Goal: Task Accomplishment & Management: Use online tool/utility

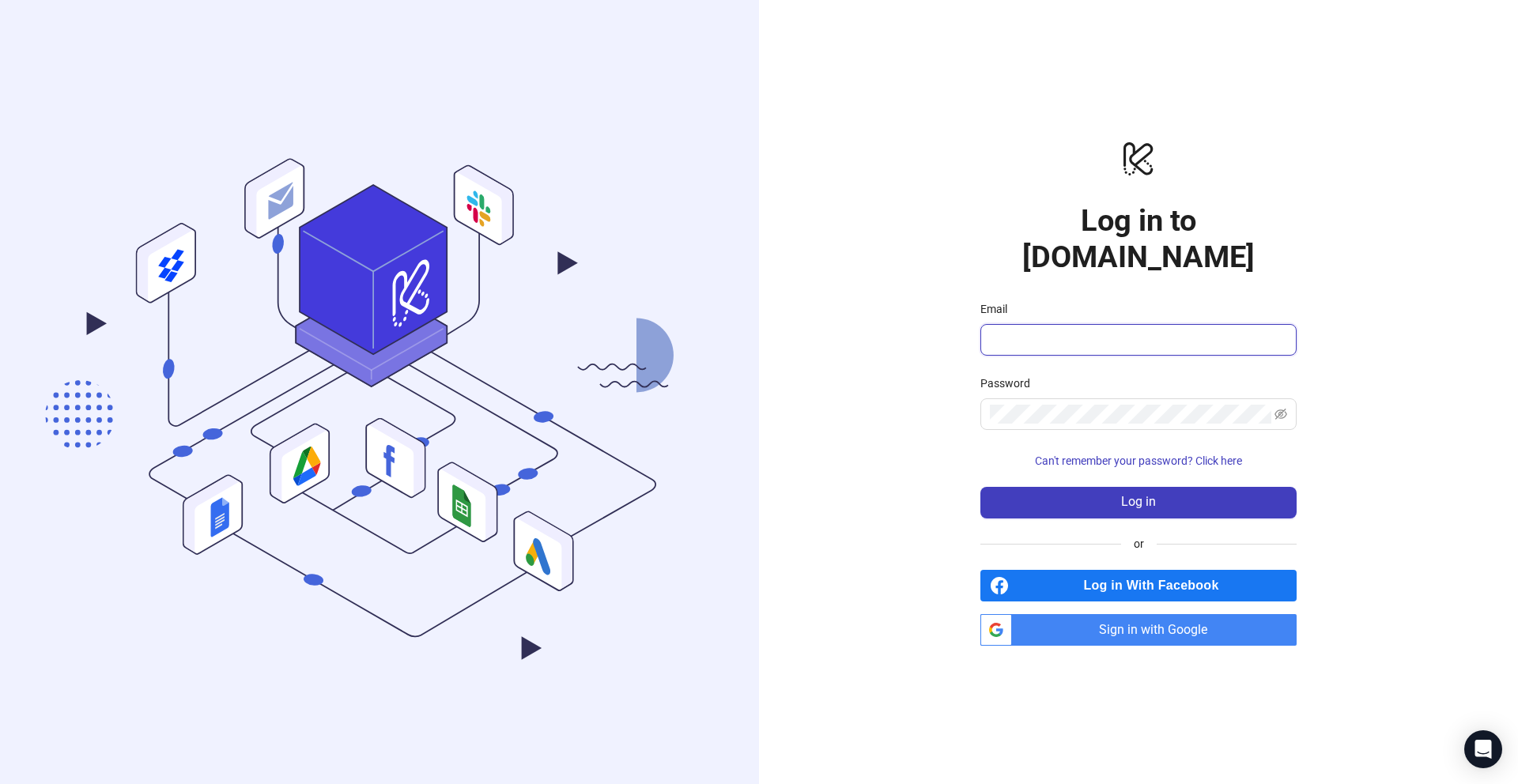
click at [1029, 330] on input "Email" at bounding box center [1136, 339] width 294 height 19
paste input "**********"
type input "**********"
click at [1084, 492] on button "Log in" at bounding box center [1138, 503] width 316 height 32
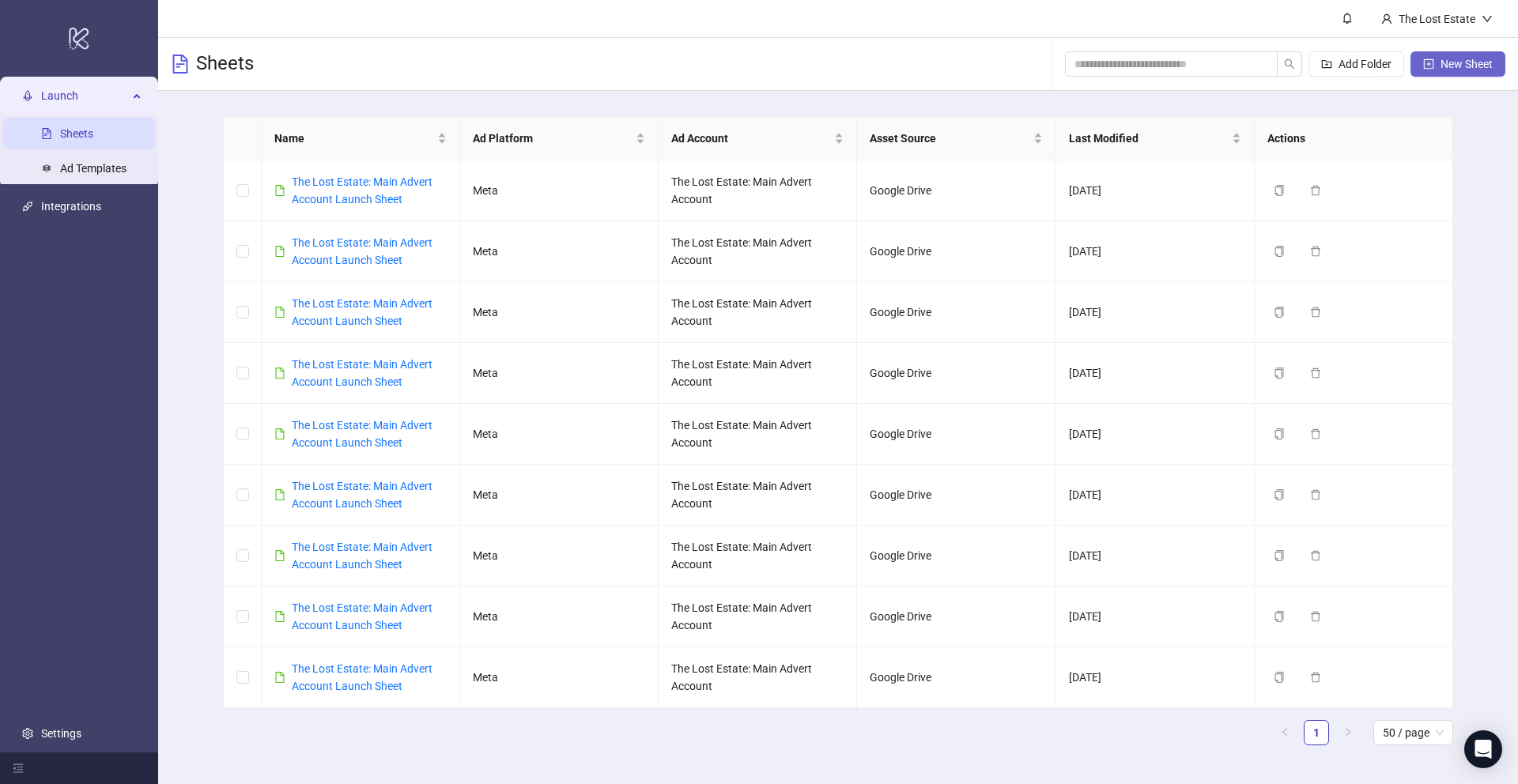
click at [1444, 63] on span "New Sheet" at bounding box center [1466, 64] width 52 height 13
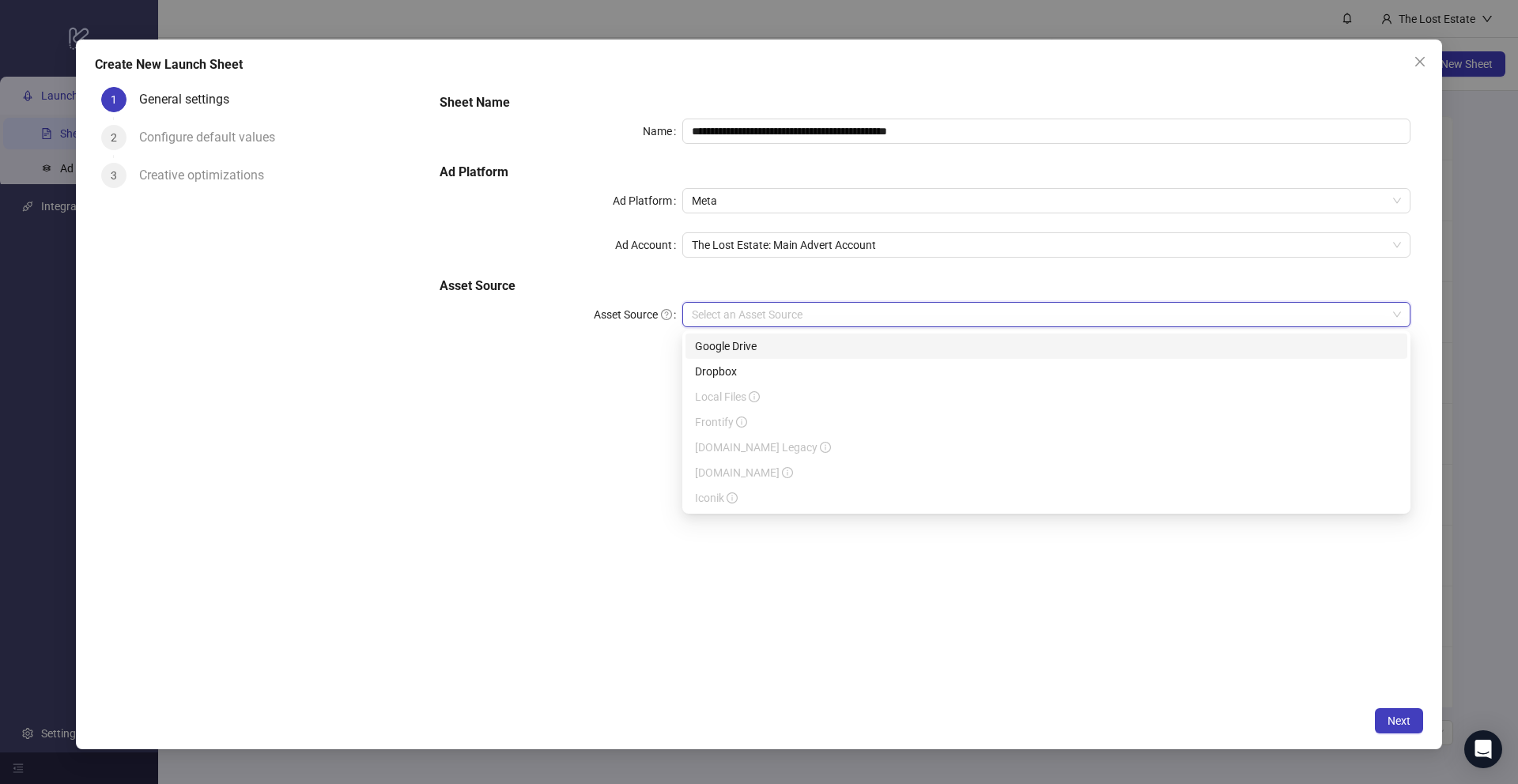
click at [769, 317] on input "Asset Source" at bounding box center [1039, 314] width 695 height 24
click at [758, 342] on div "Google Drive" at bounding box center [1046, 346] width 703 height 17
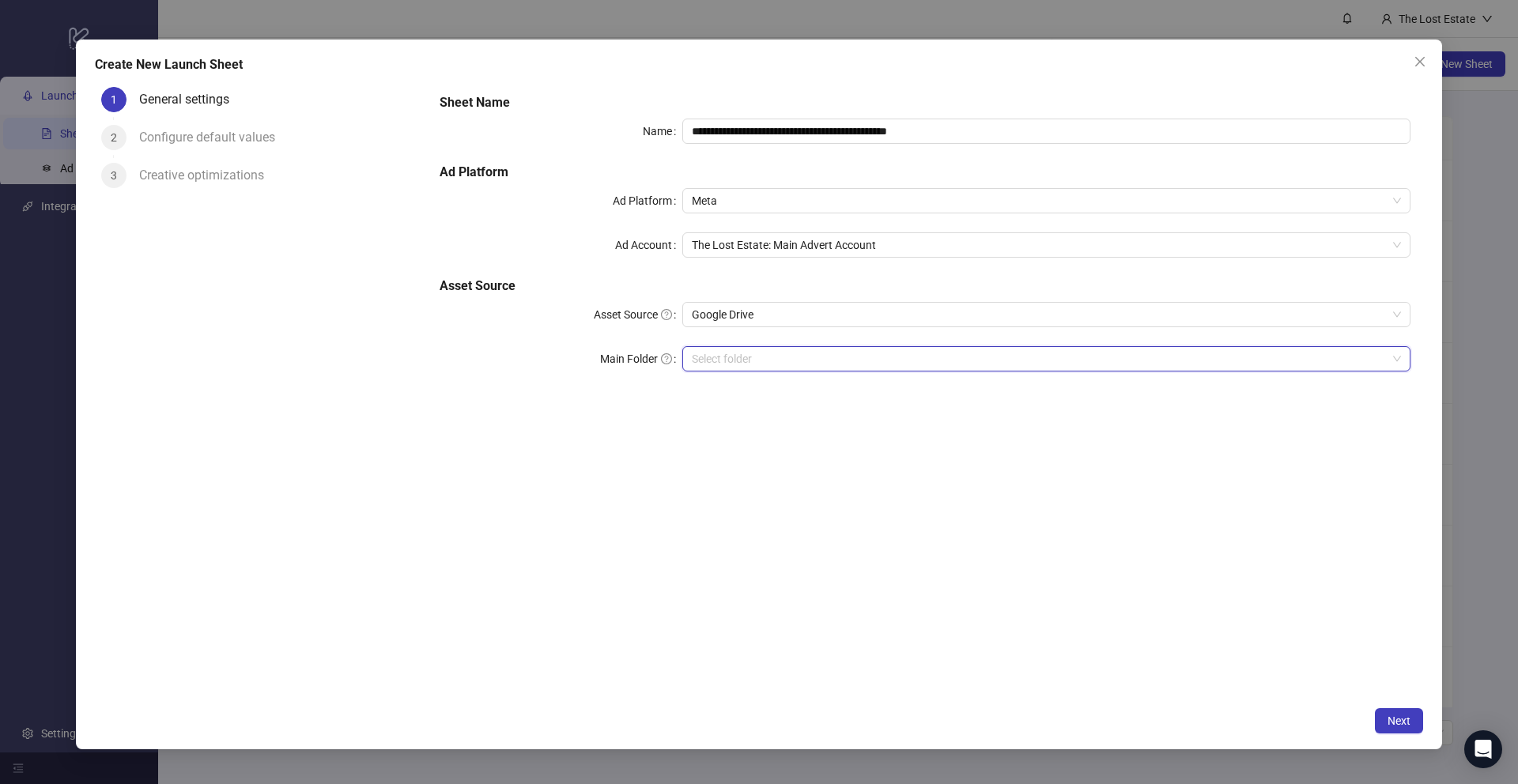
click at [724, 355] on input "Main Folder" at bounding box center [1039, 359] width 695 height 24
click at [1405, 721] on span "Next" at bounding box center [1398, 721] width 23 height 13
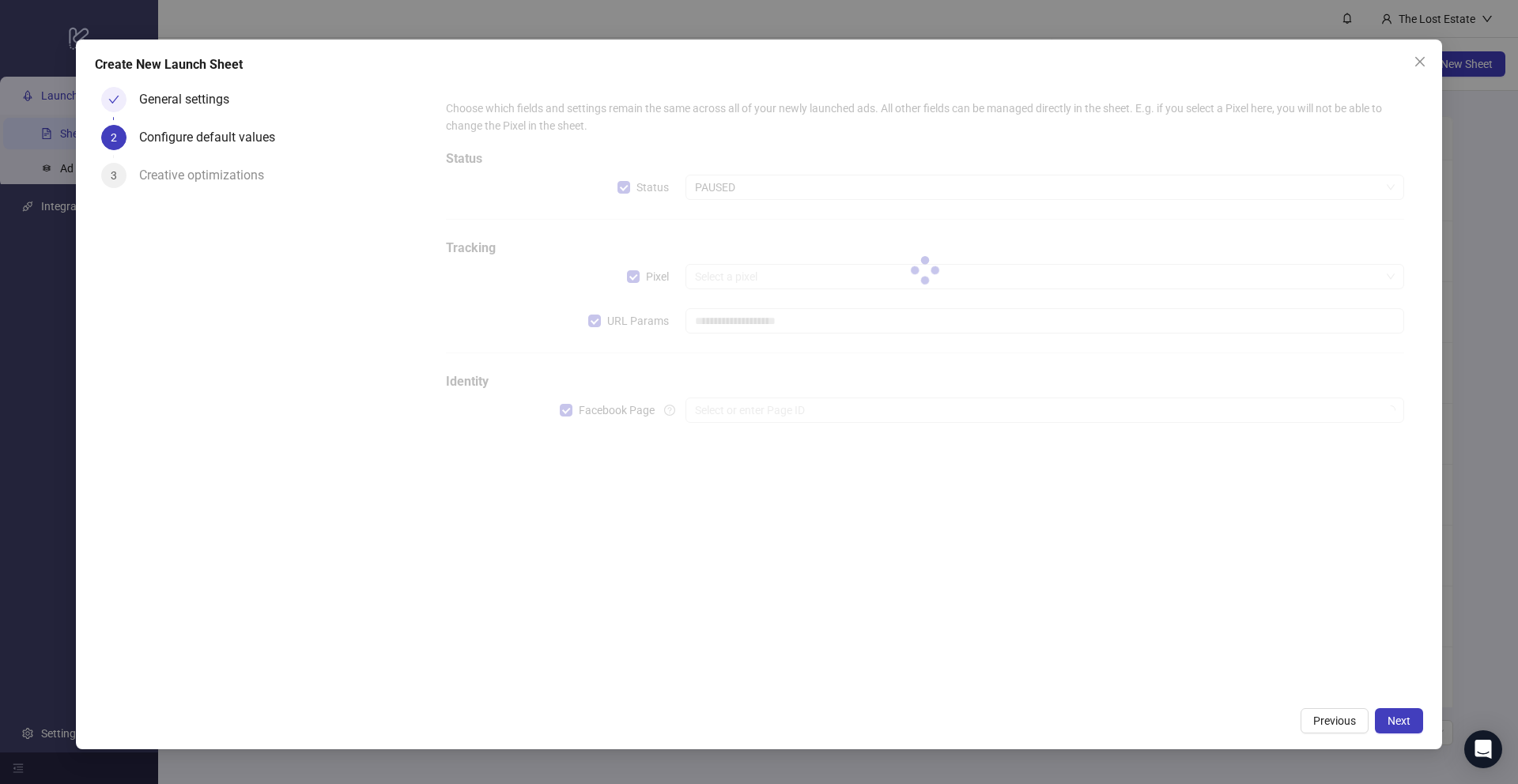
type input "**********"
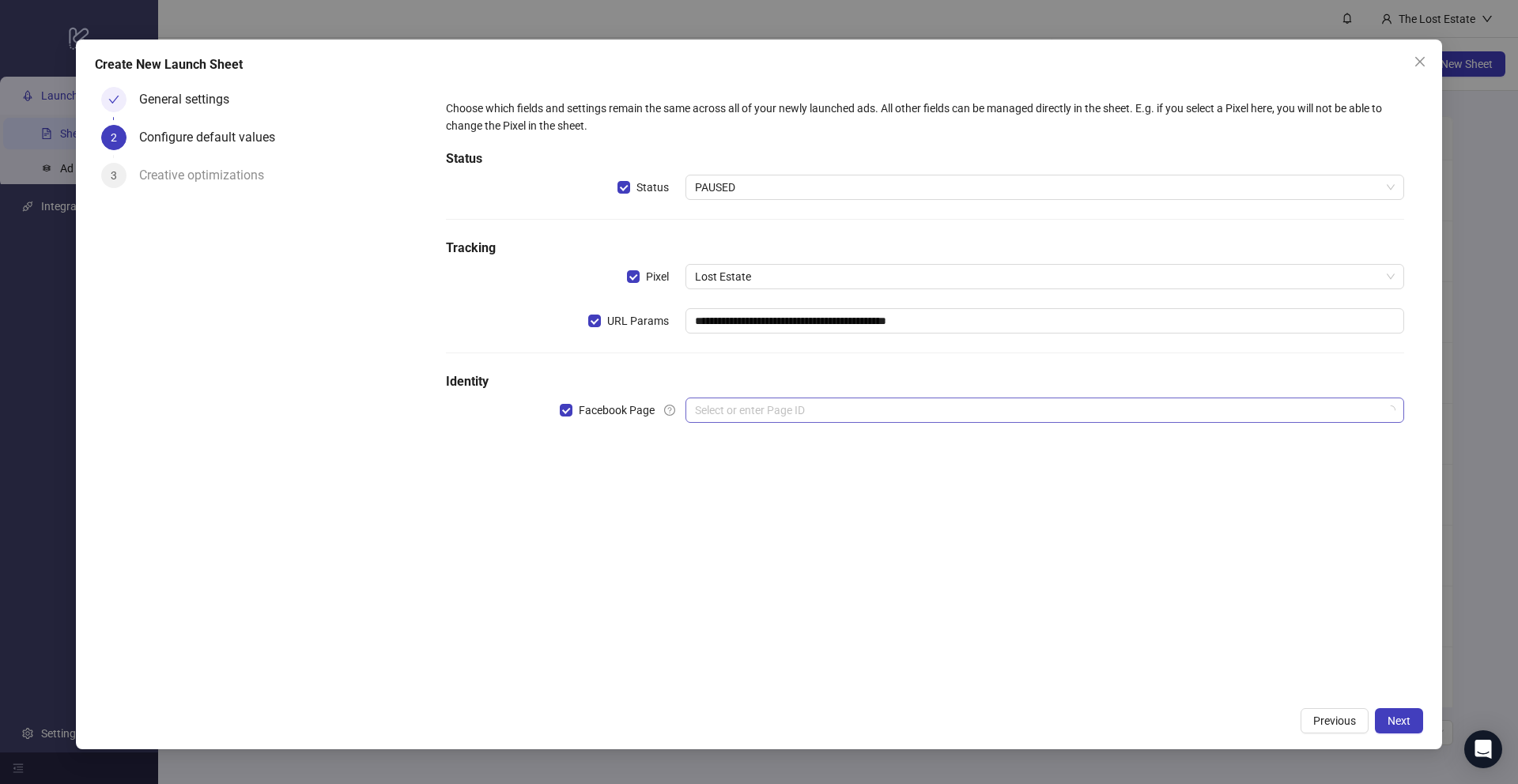
click at [792, 411] on input "search" at bounding box center [1037, 410] width 685 height 24
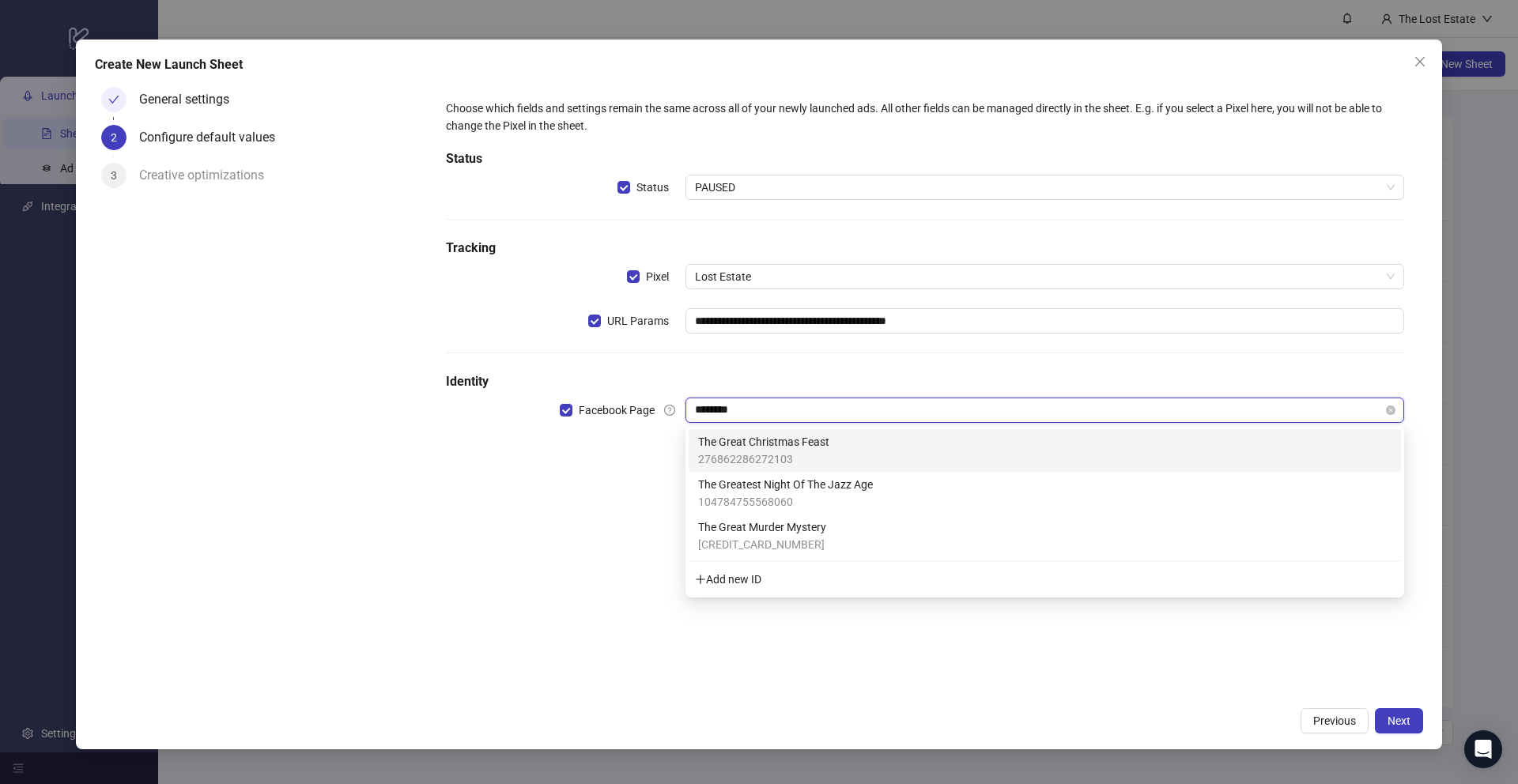
type input "*********"
click at [834, 446] on div "The Great Christmas Feast 276862286272103" at bounding box center [1045, 451] width 693 height 35
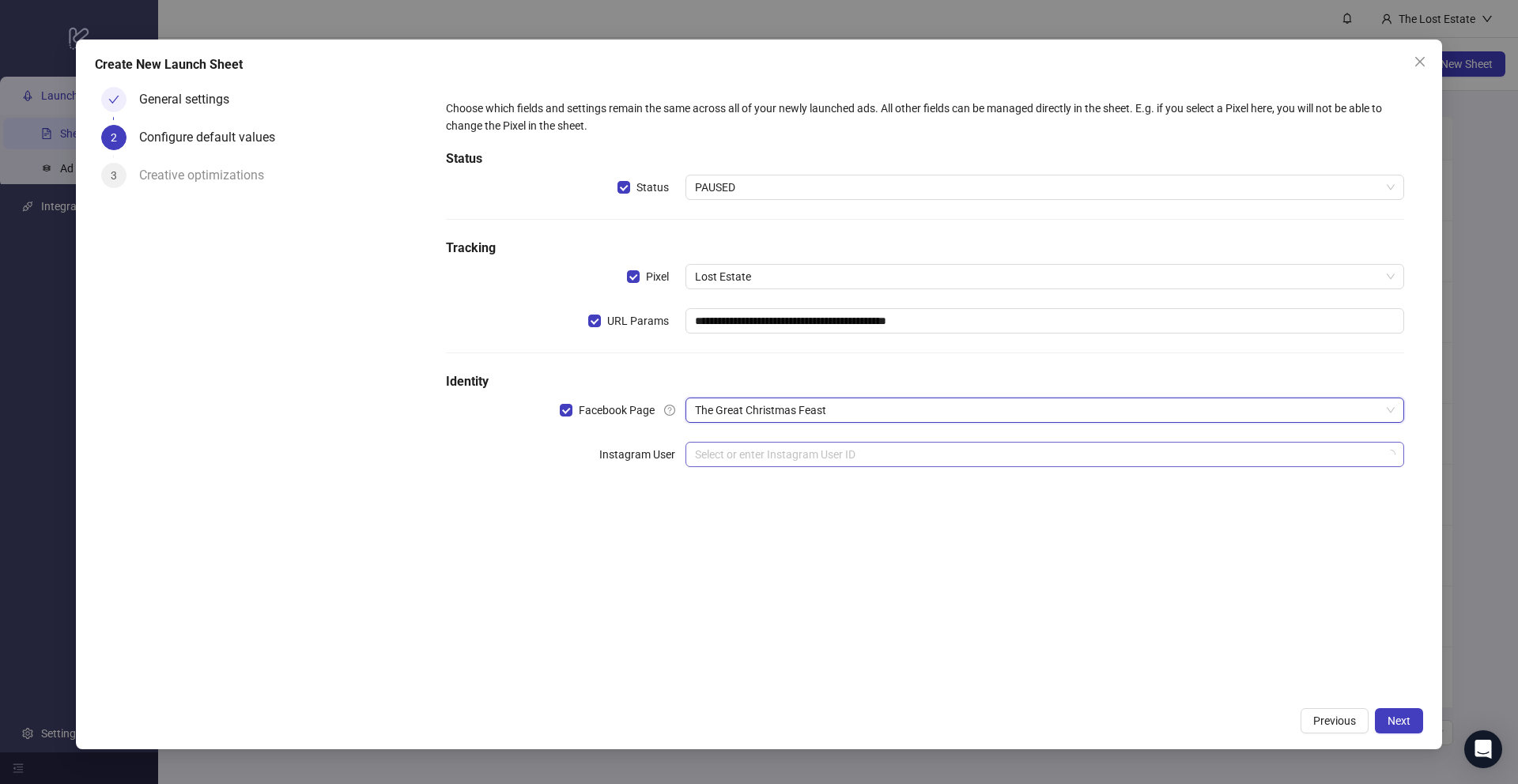
click at [786, 455] on input "search" at bounding box center [1037, 454] width 685 height 24
type input "*"
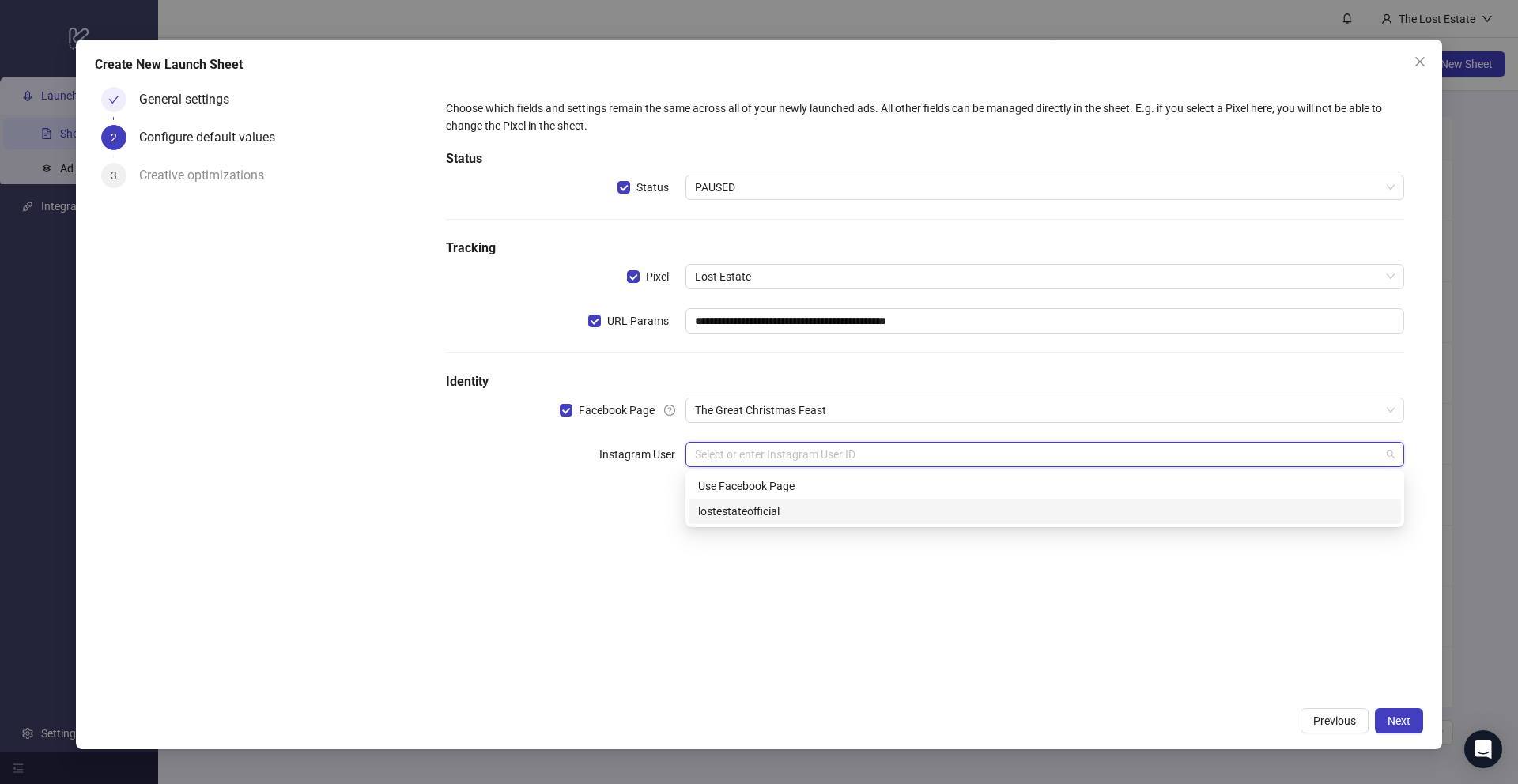
click at [743, 509] on div "lostestateofficial" at bounding box center [1045, 511] width 693 height 17
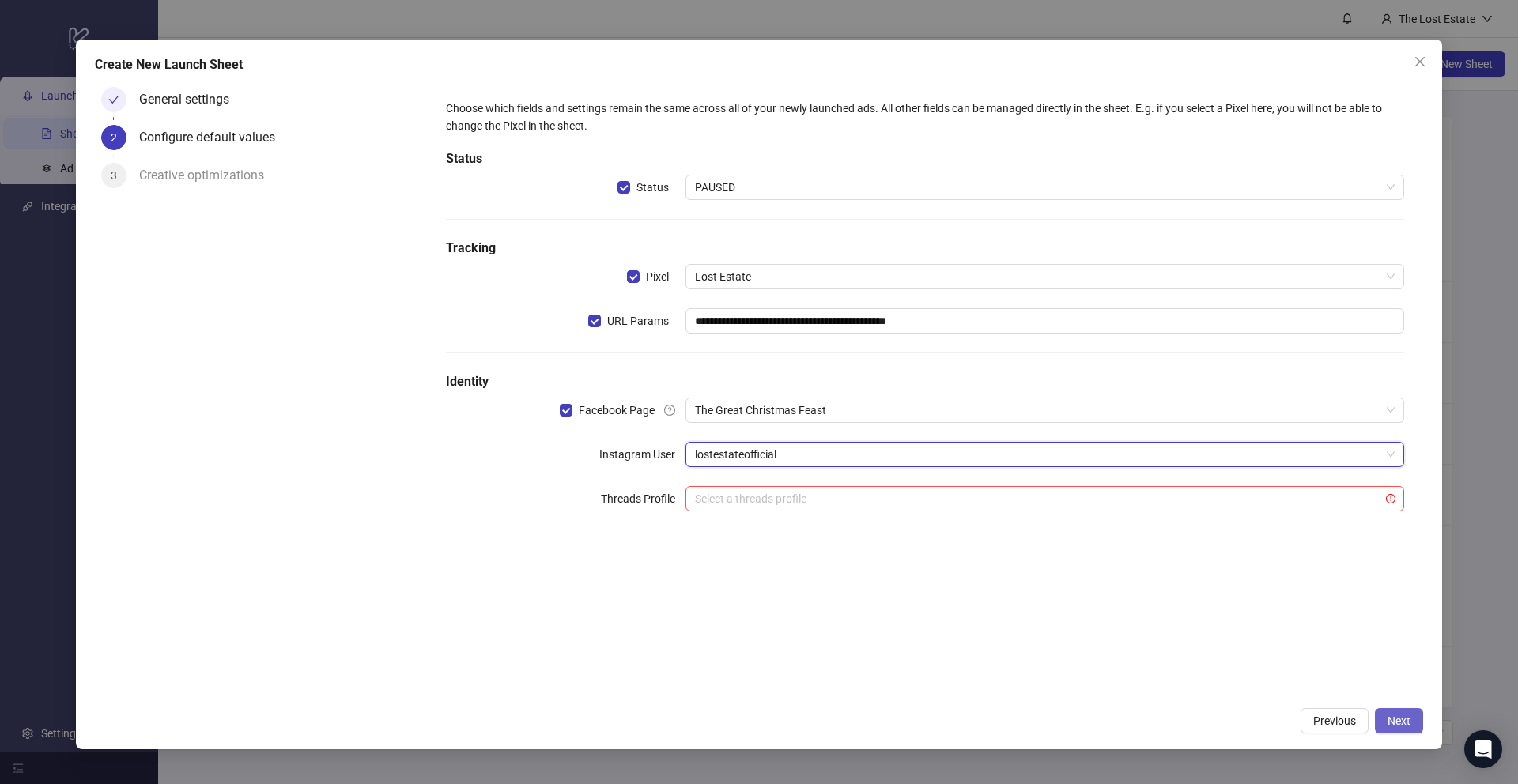
click at [1382, 721] on button "Next" at bounding box center [1398, 721] width 48 height 25
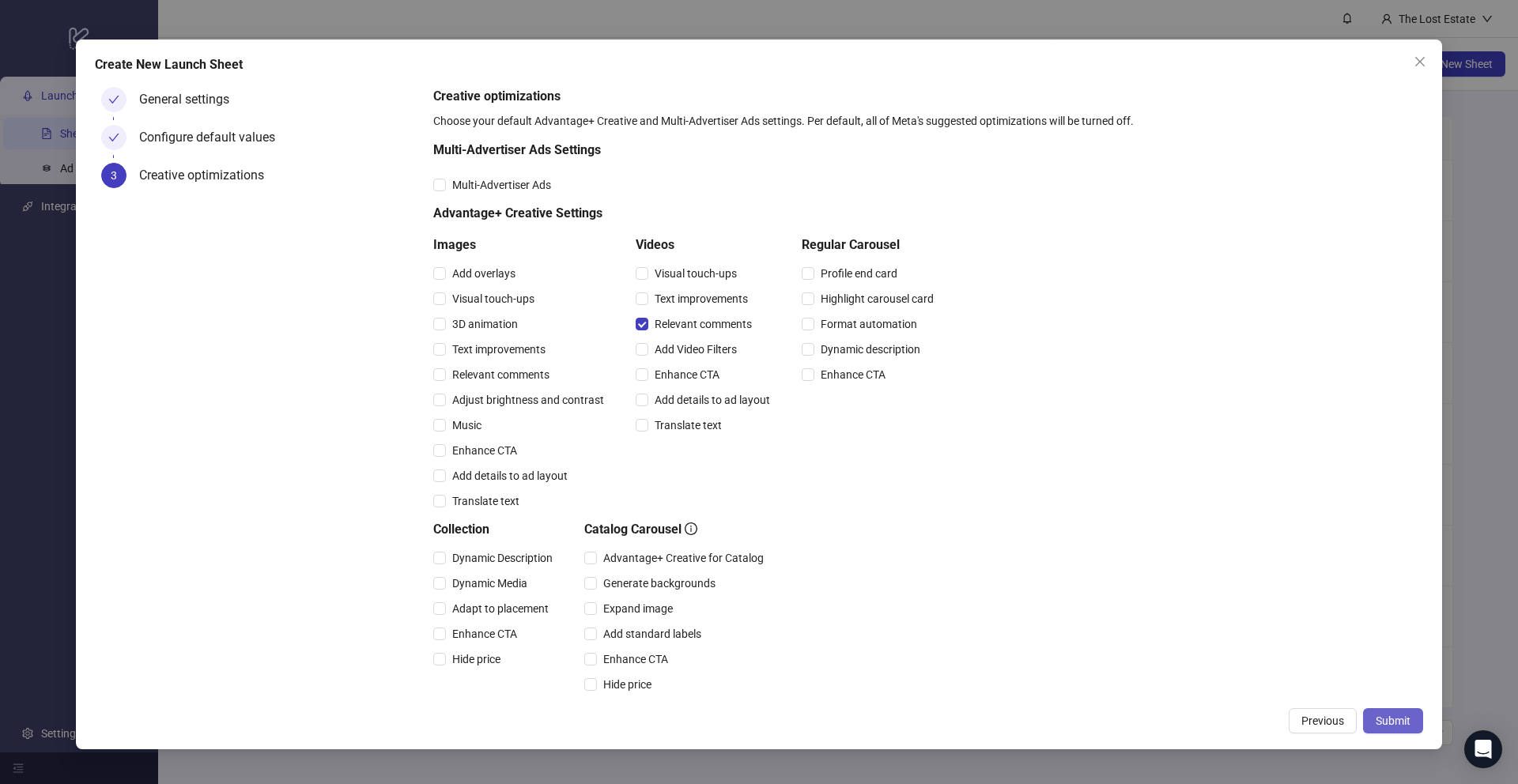
click at [1394, 718] on span "Submit" at bounding box center [1393, 721] width 35 height 13
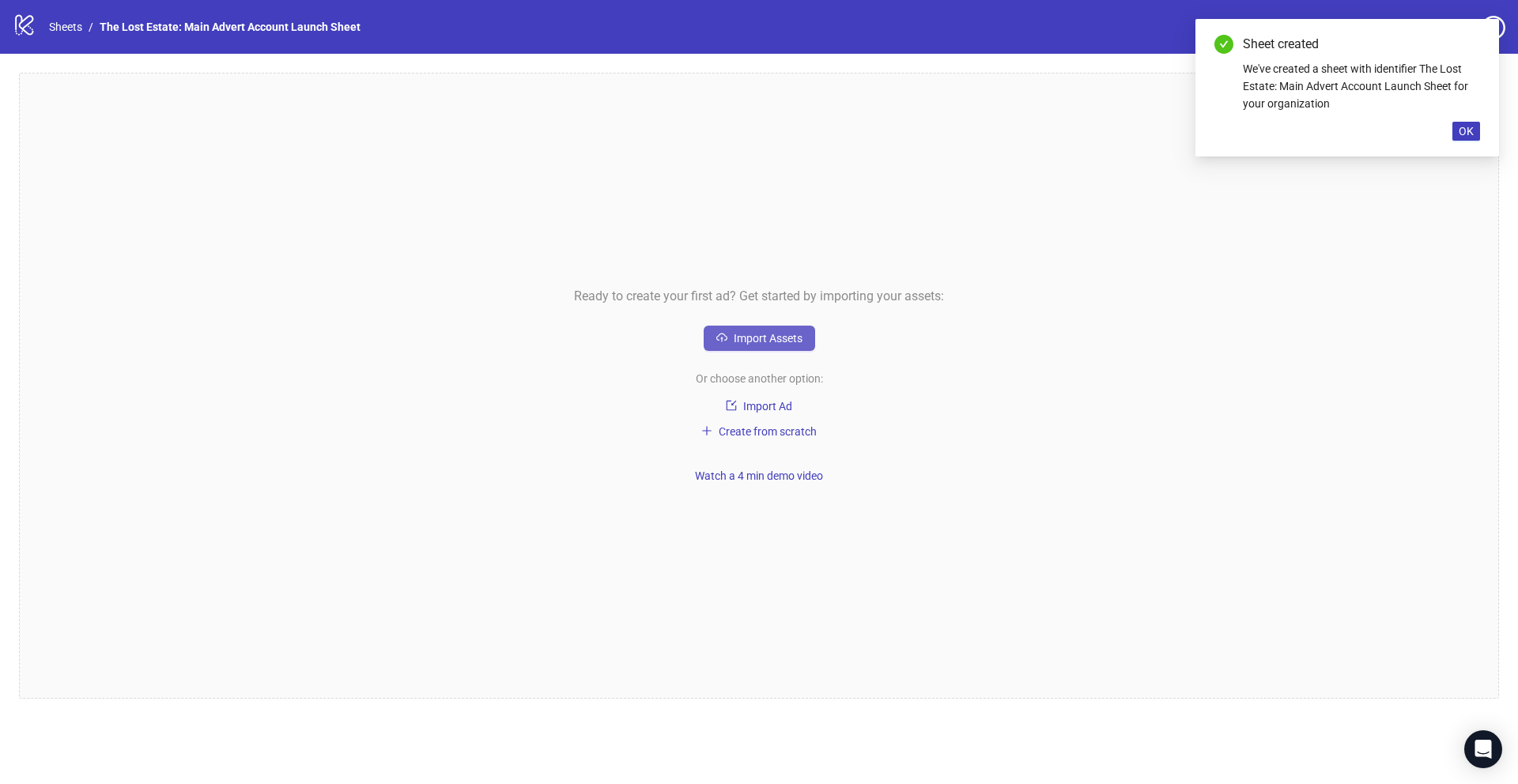
click at [757, 333] on span "Import Assets" at bounding box center [768, 338] width 69 height 13
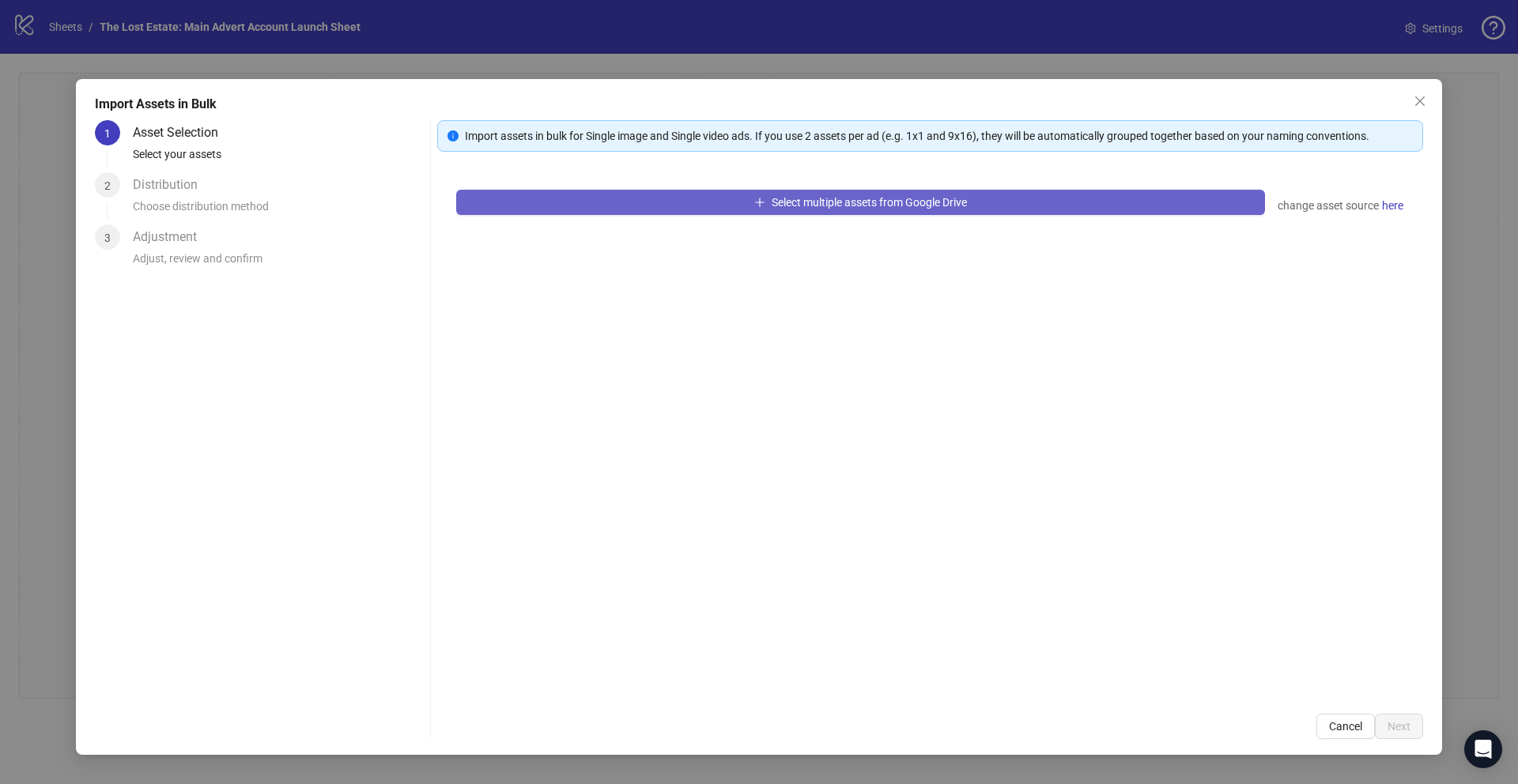
click at [882, 205] on span "Select multiple assets from Google Drive" at bounding box center [869, 203] width 195 height 13
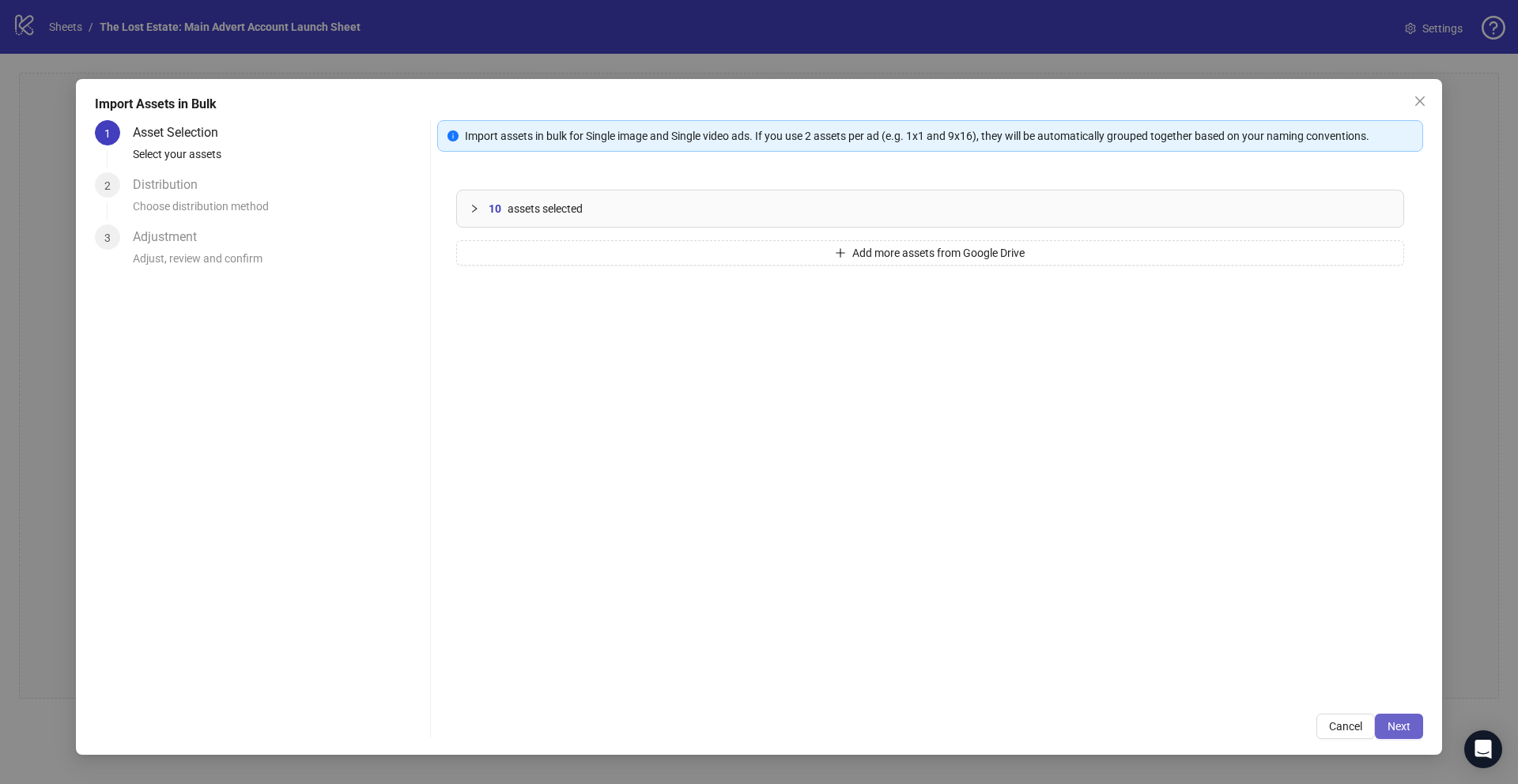
click at [1402, 717] on button "Next" at bounding box center [1398, 725] width 48 height 25
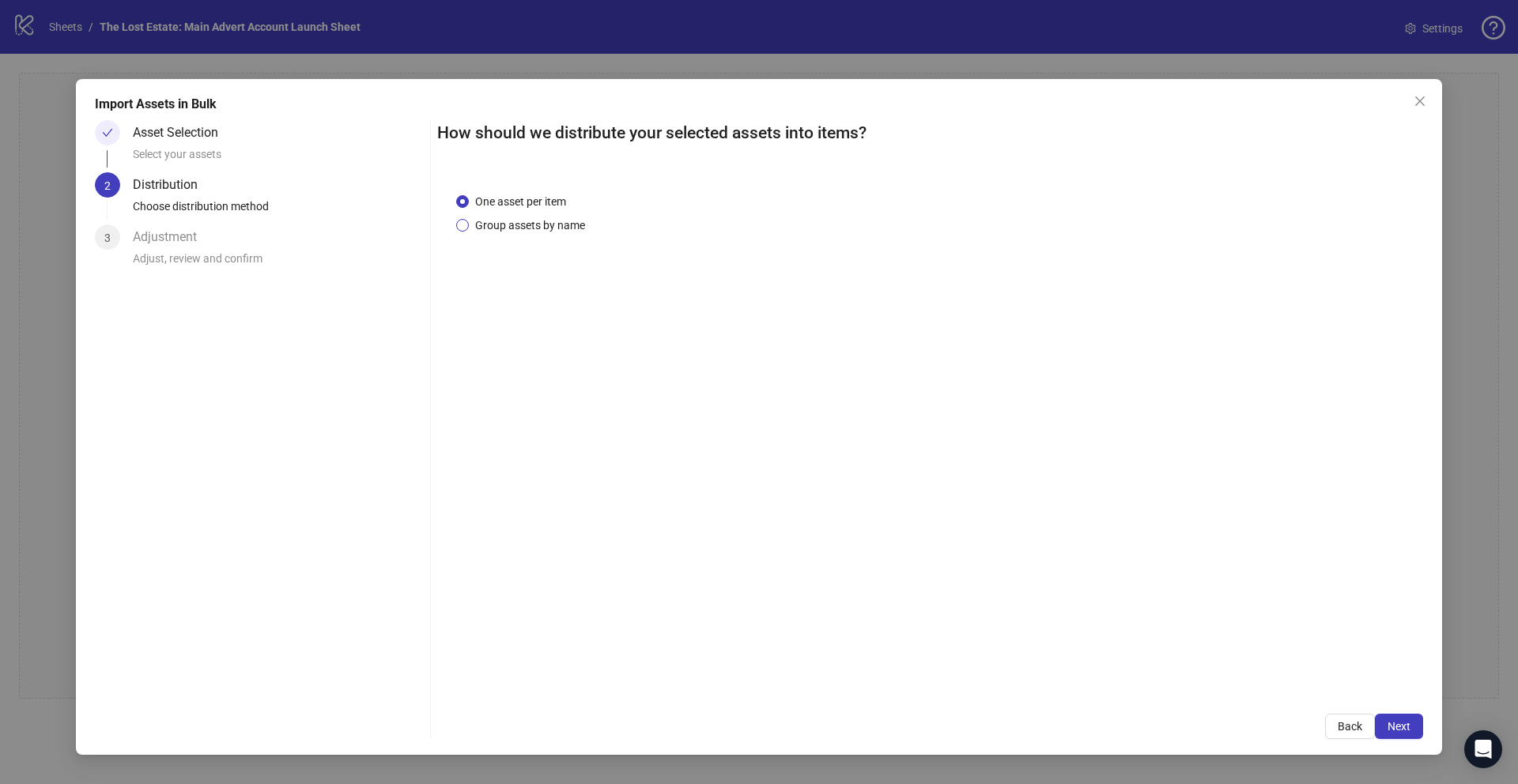
click at [565, 226] on span "Group assets by name" at bounding box center [530, 224] width 123 height 17
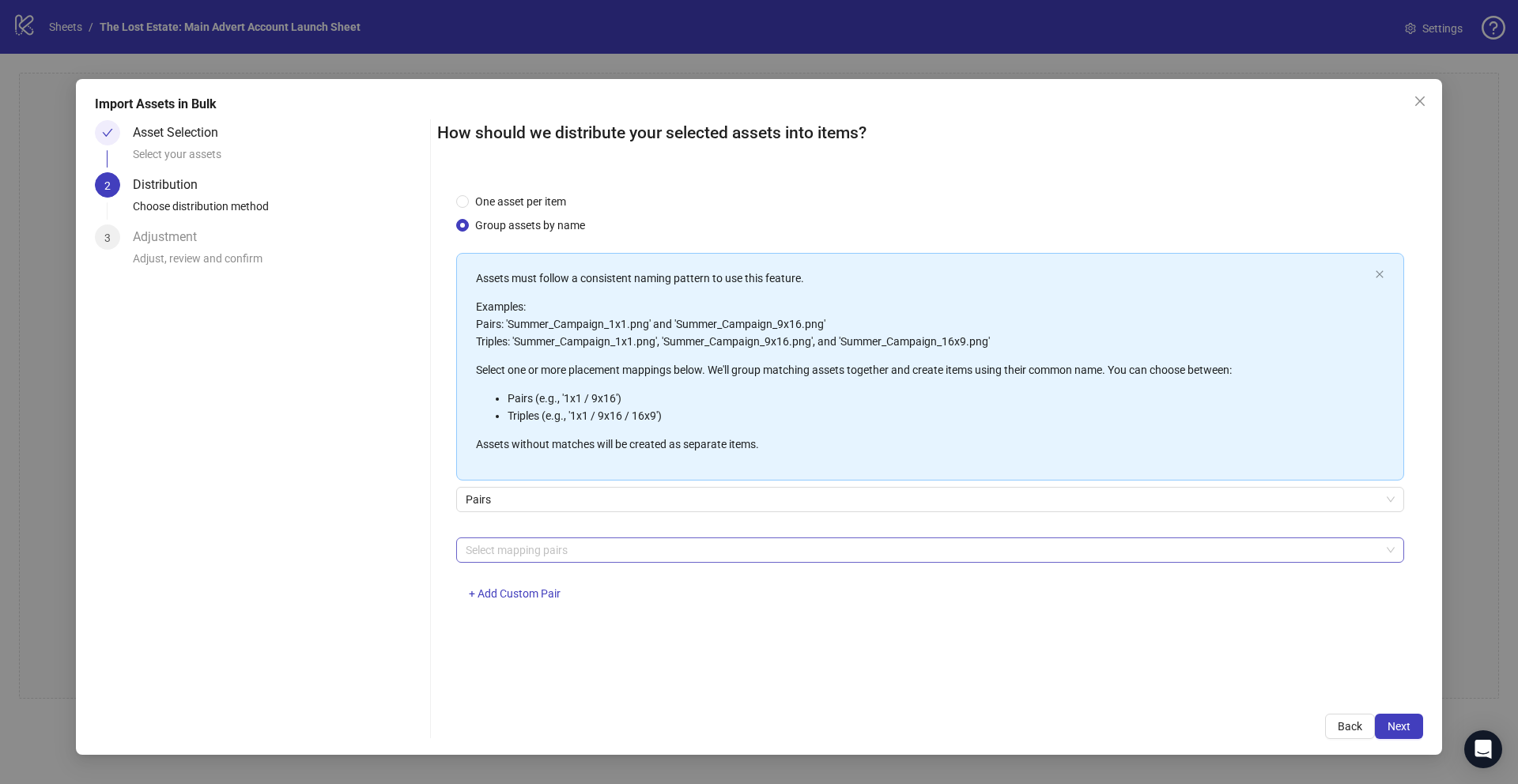
click at [582, 556] on div at bounding box center [922, 550] width 925 height 22
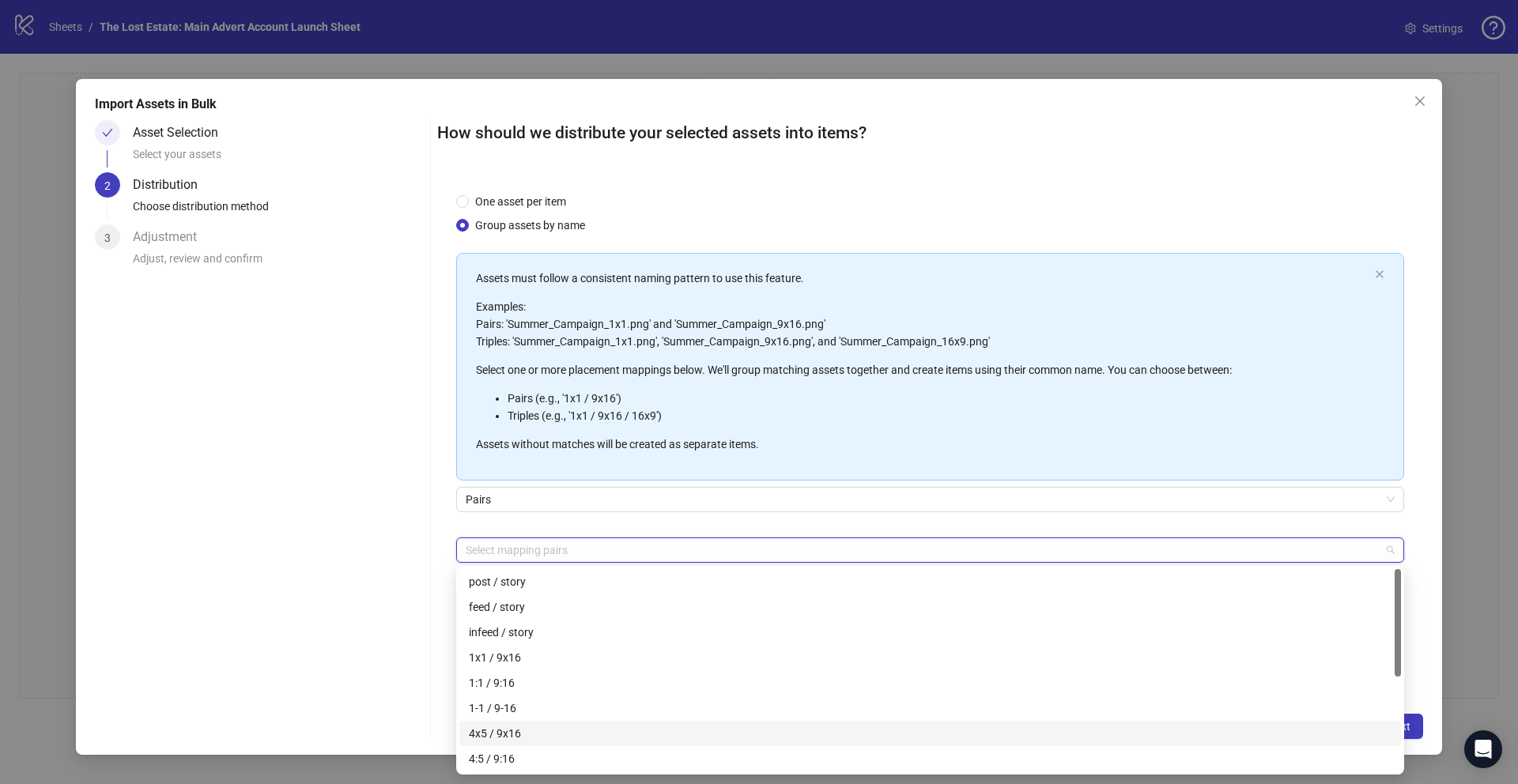
click at [530, 729] on div "4x5 / 9x16" at bounding box center [930, 733] width 923 height 17
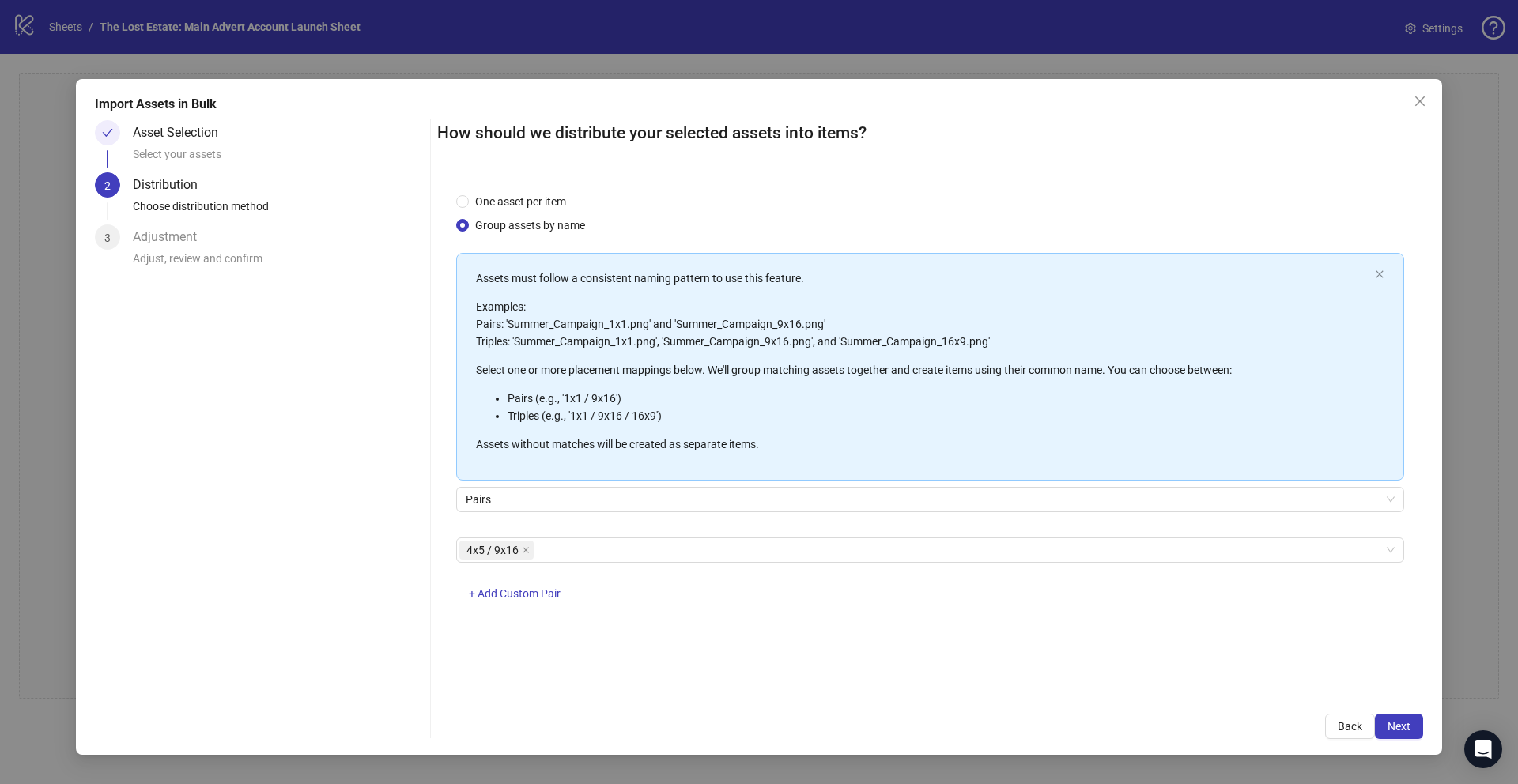
click at [1417, 515] on div "One asset per item Group assets by name Assets must follow a consistent naming …" at bounding box center [930, 434] width 986 height 520
click at [1399, 726] on span "Next" at bounding box center [1398, 726] width 23 height 13
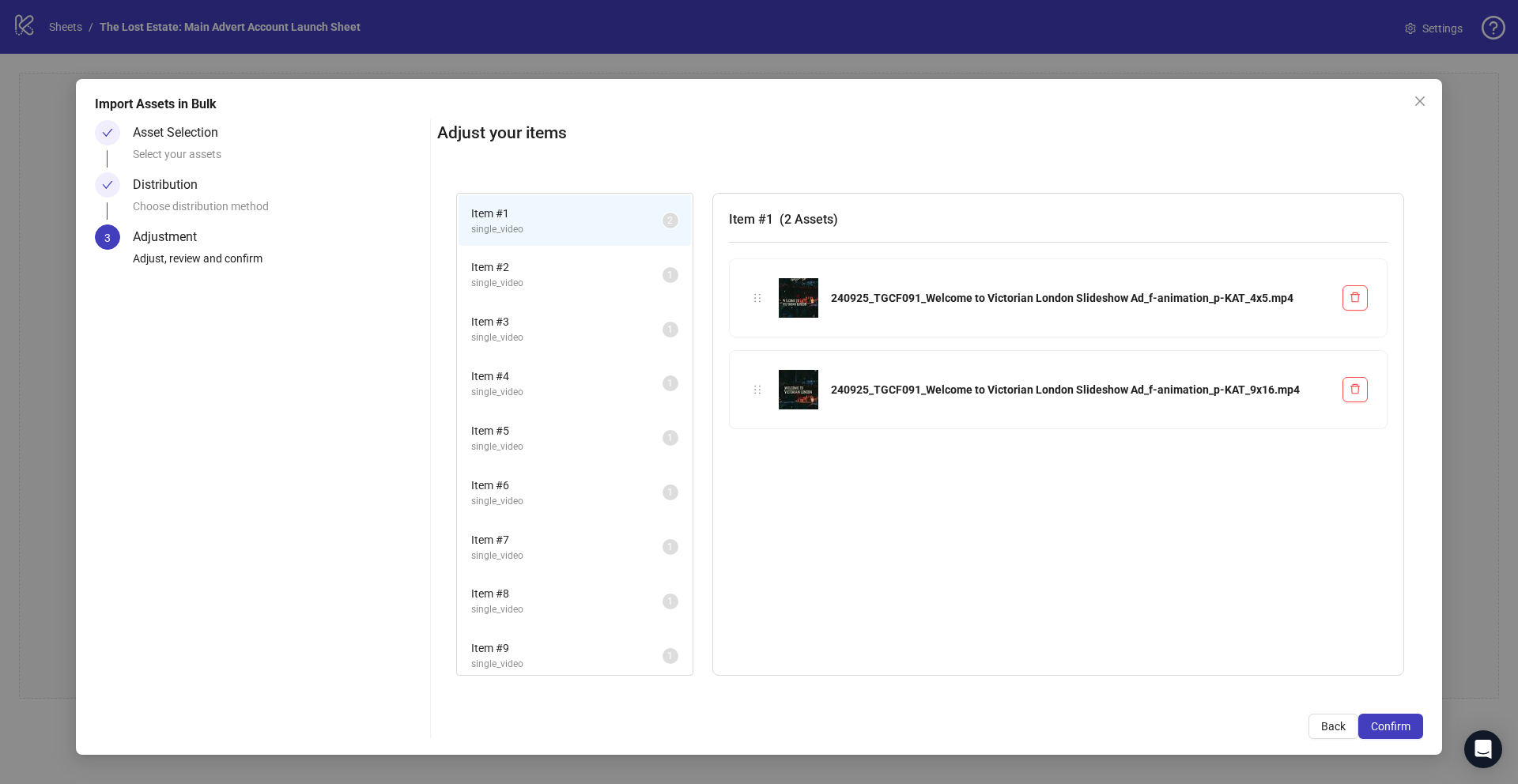
click at [568, 268] on span "Item # 2" at bounding box center [566, 267] width 191 height 17
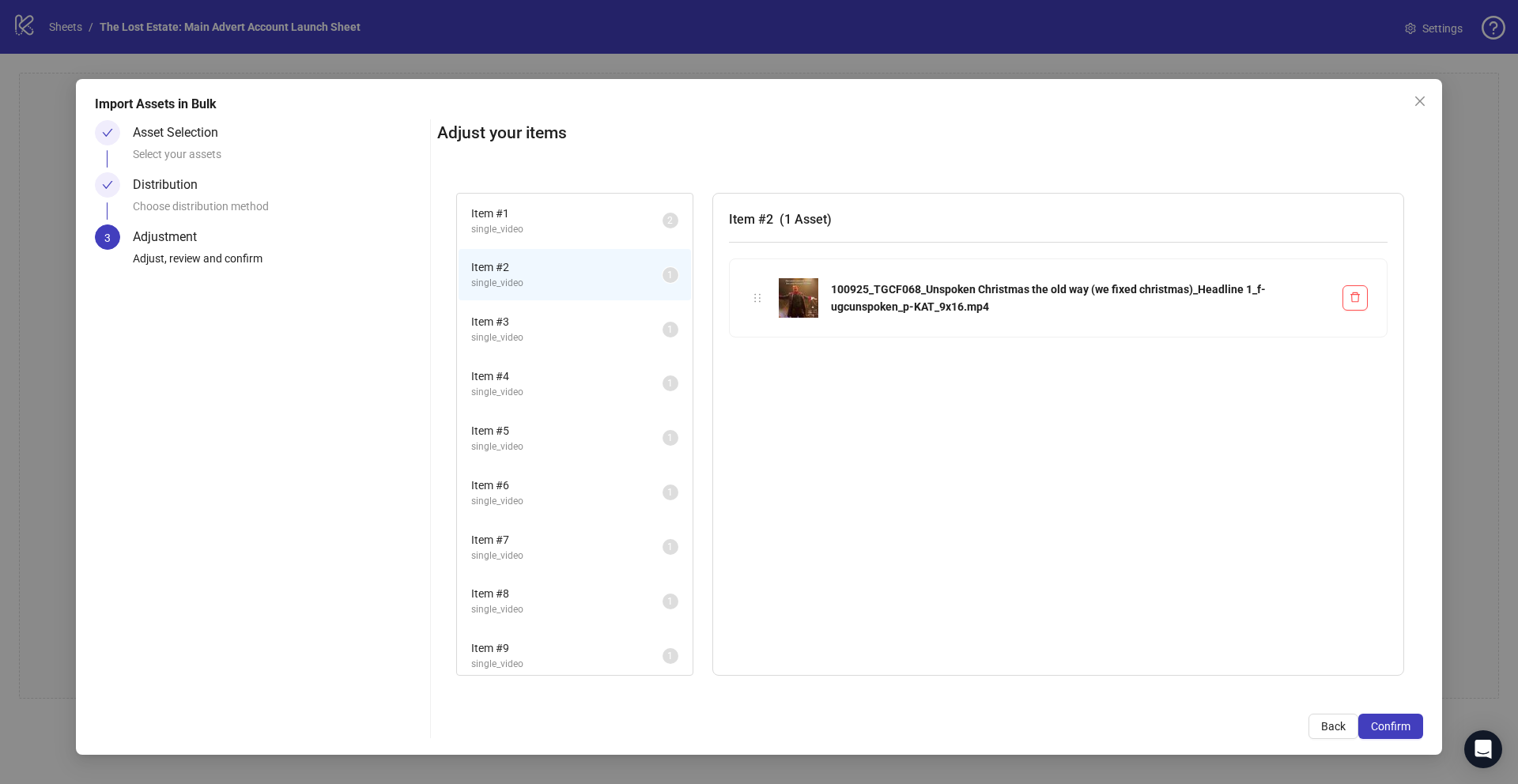
click at [561, 240] on li "Item # 1 single_video 2" at bounding box center [575, 220] width 233 height 51
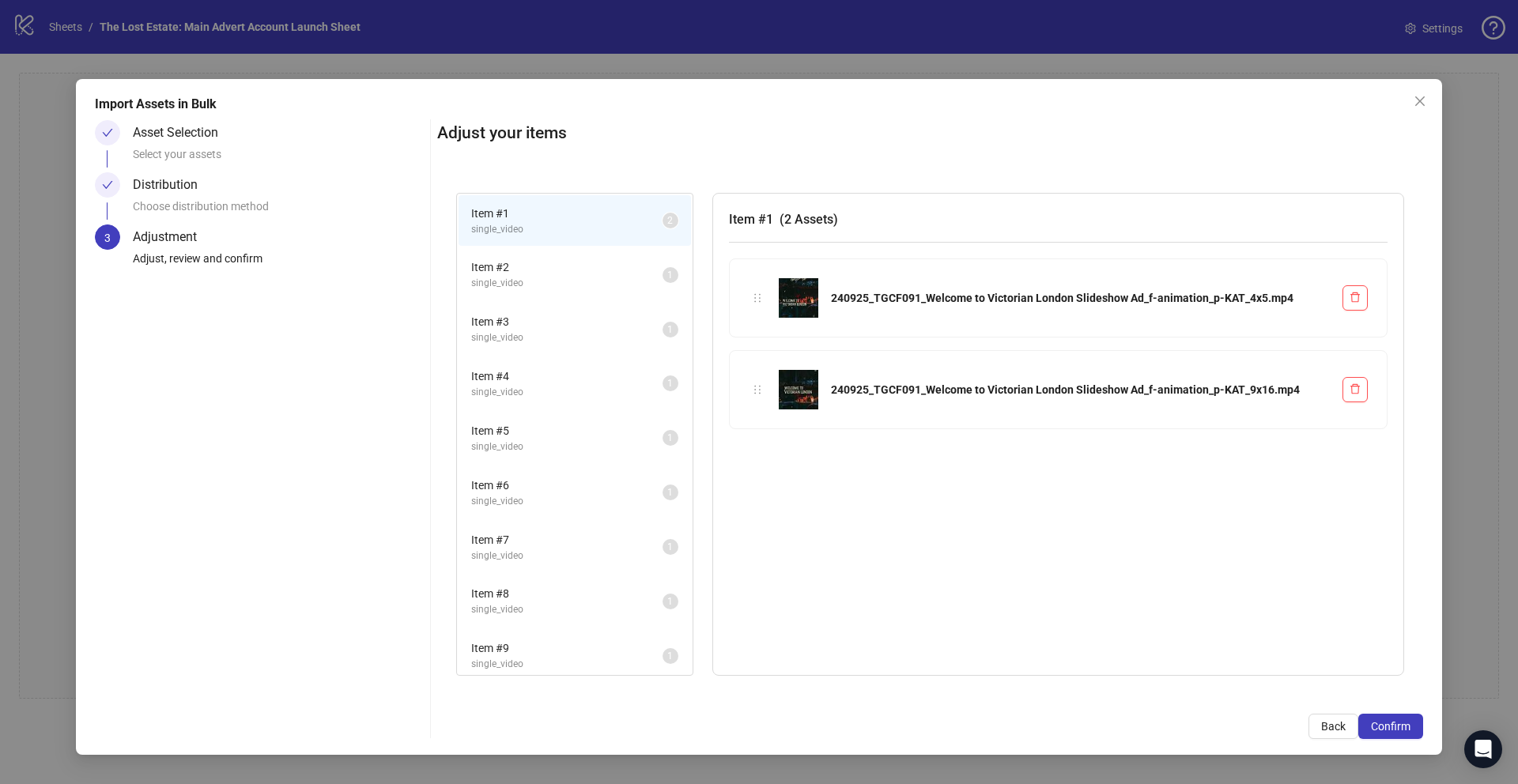
click at [557, 264] on span "Item # 2" at bounding box center [566, 267] width 191 height 17
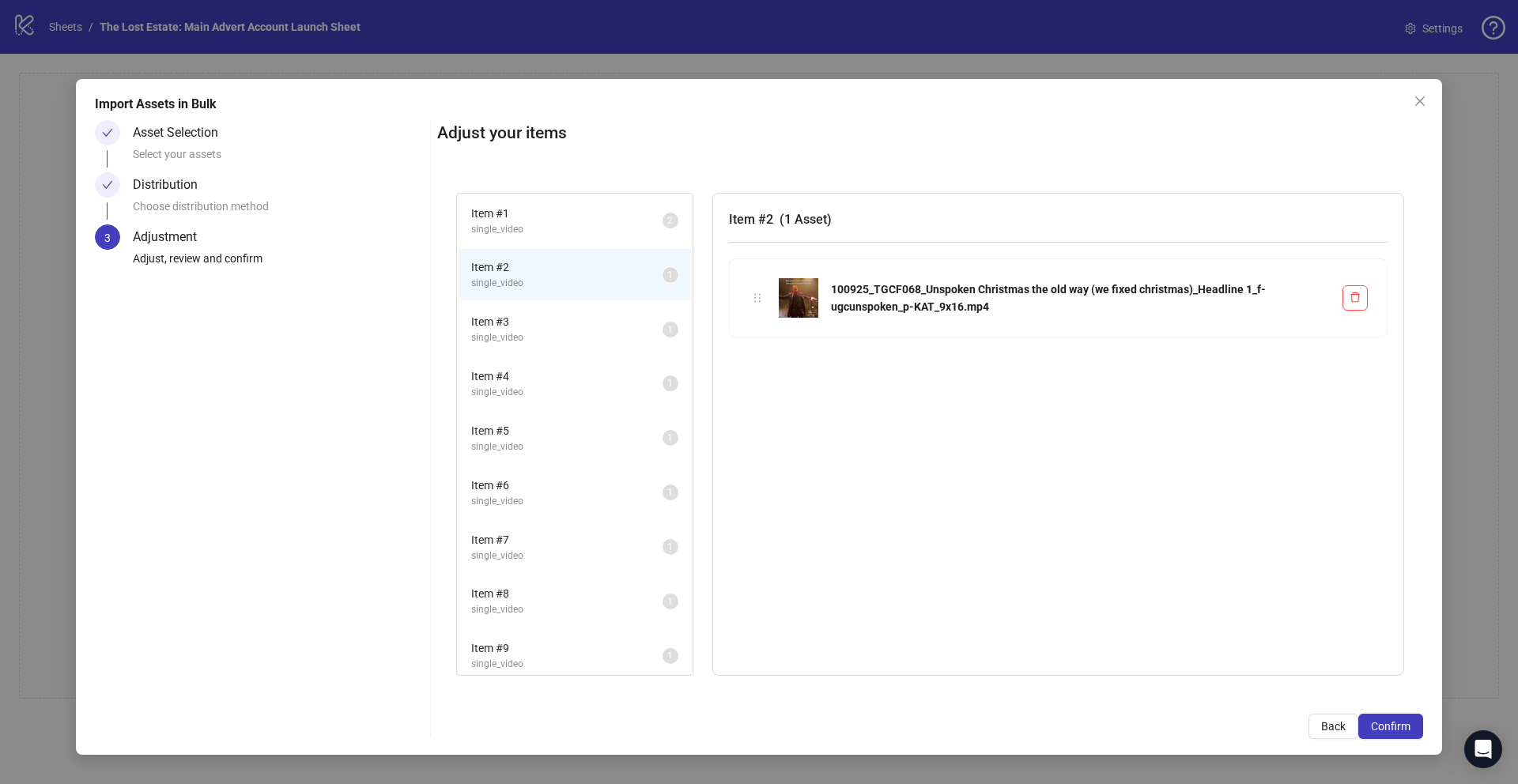
click at [559, 317] on span "Item # 3" at bounding box center [566, 321] width 191 height 17
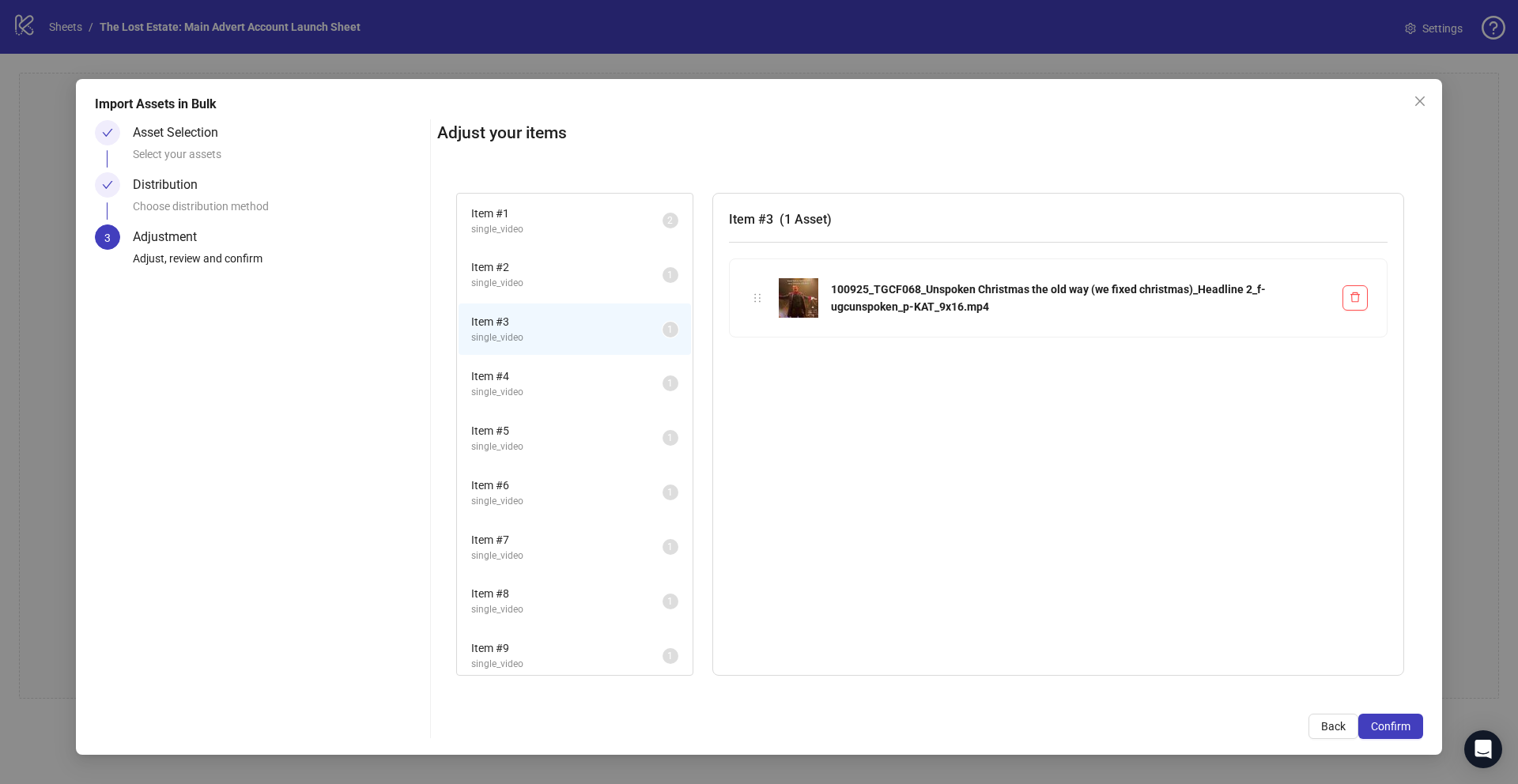
click at [558, 364] on li "Item # 4 single_video 1" at bounding box center [575, 383] width 233 height 51
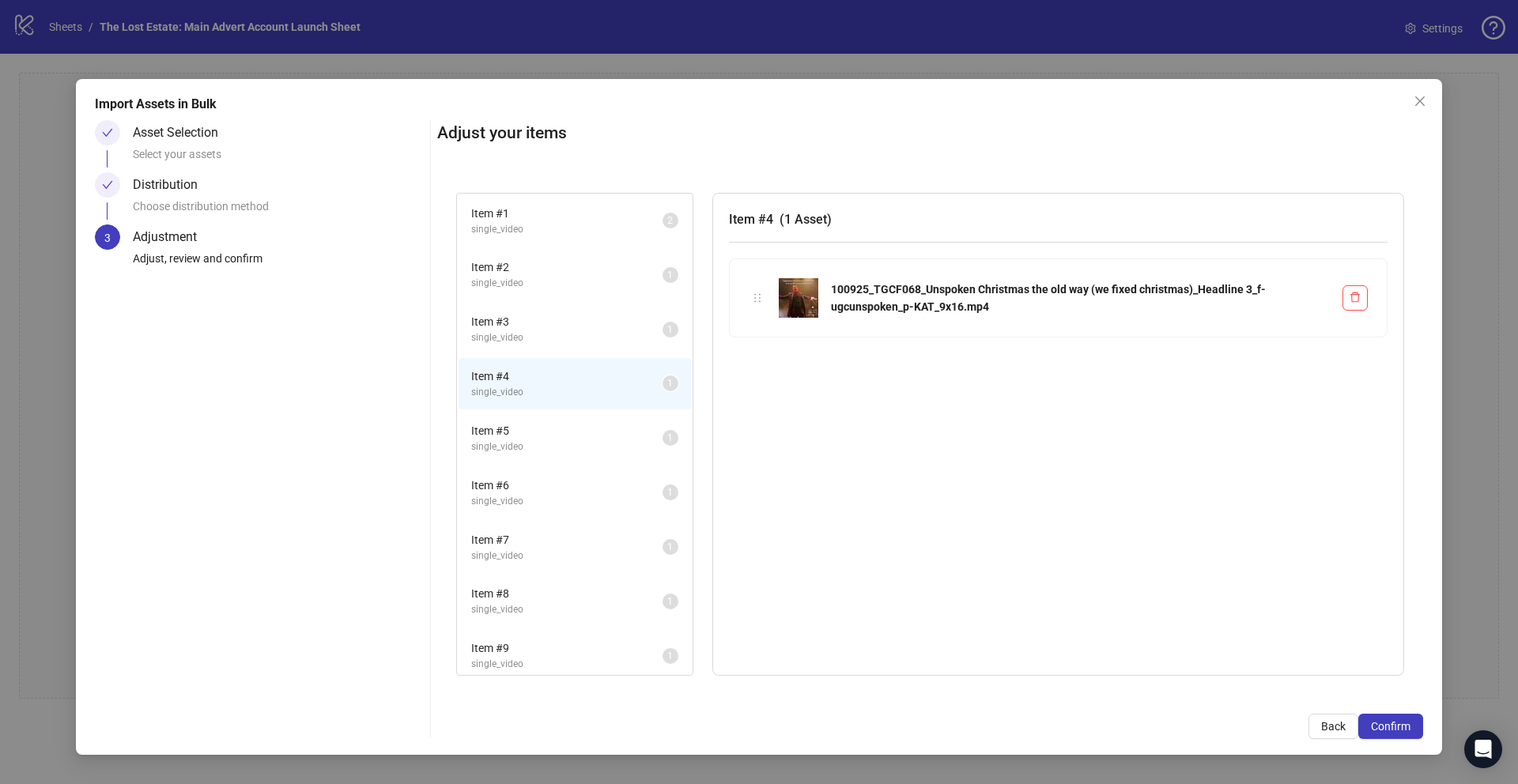
click at [561, 457] on li "Item # 5 single_video 1" at bounding box center [575, 438] width 233 height 51
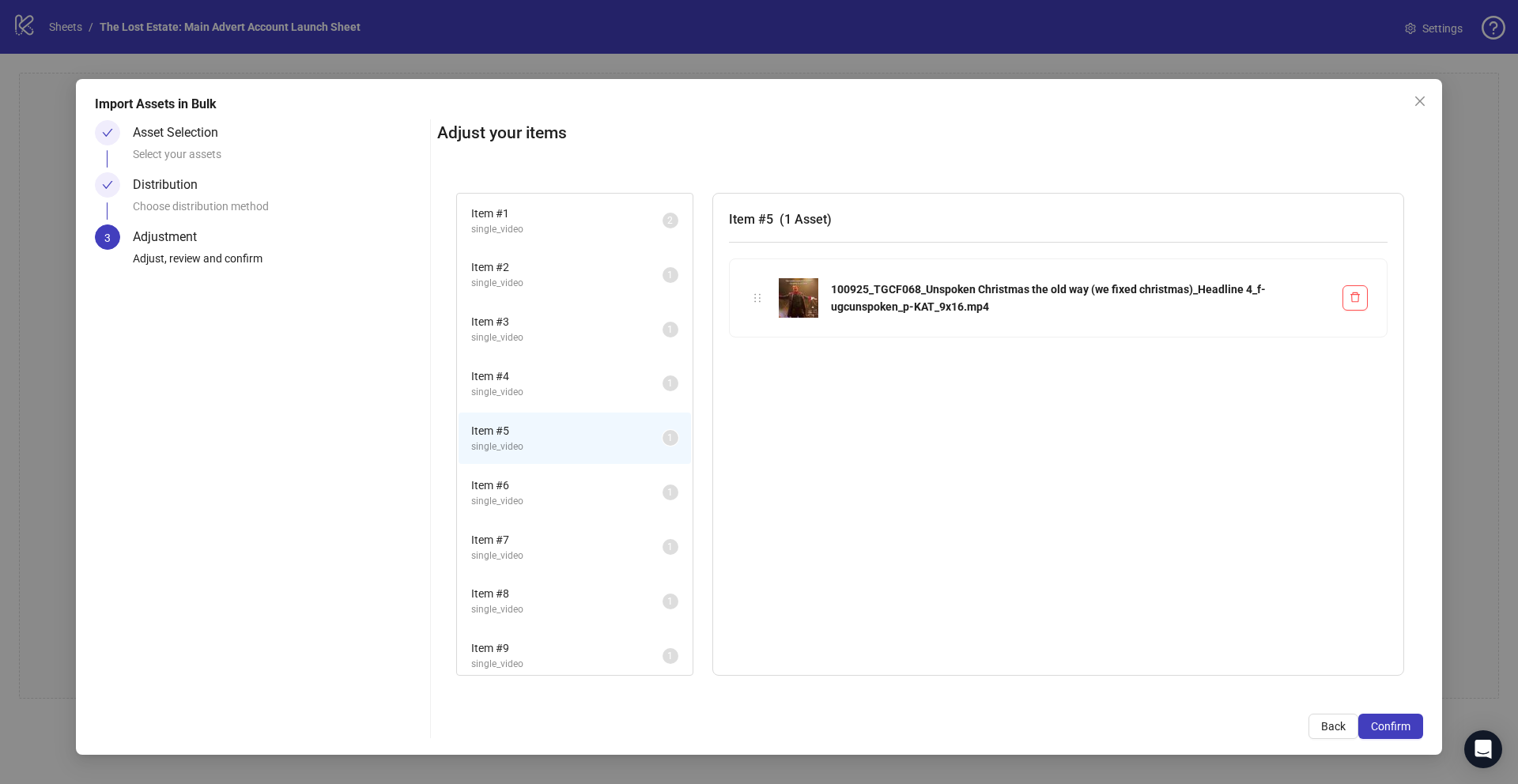
click at [547, 216] on span "Item # 1" at bounding box center [566, 213] width 191 height 17
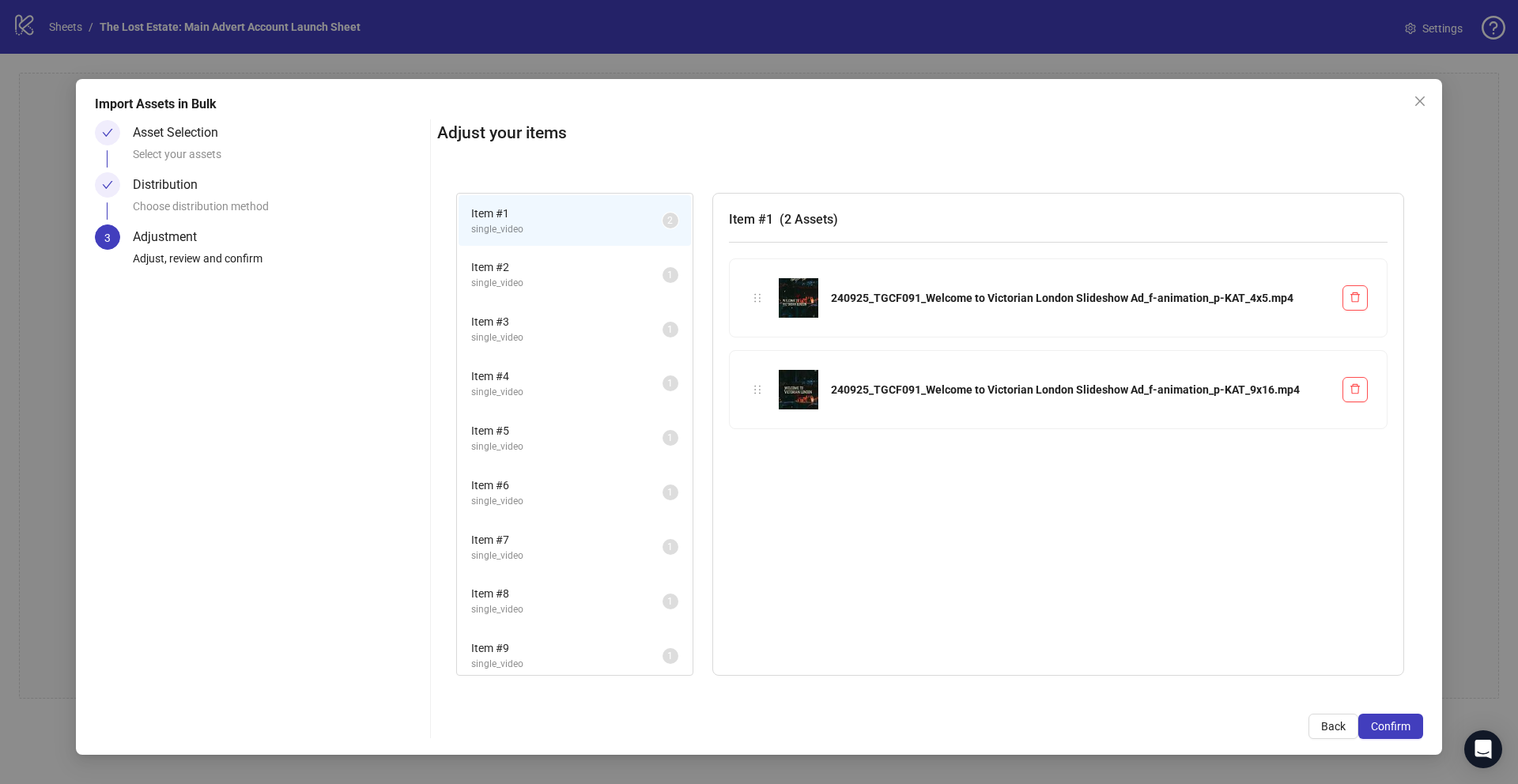
click at [542, 269] on span "Item # 2" at bounding box center [566, 267] width 191 height 17
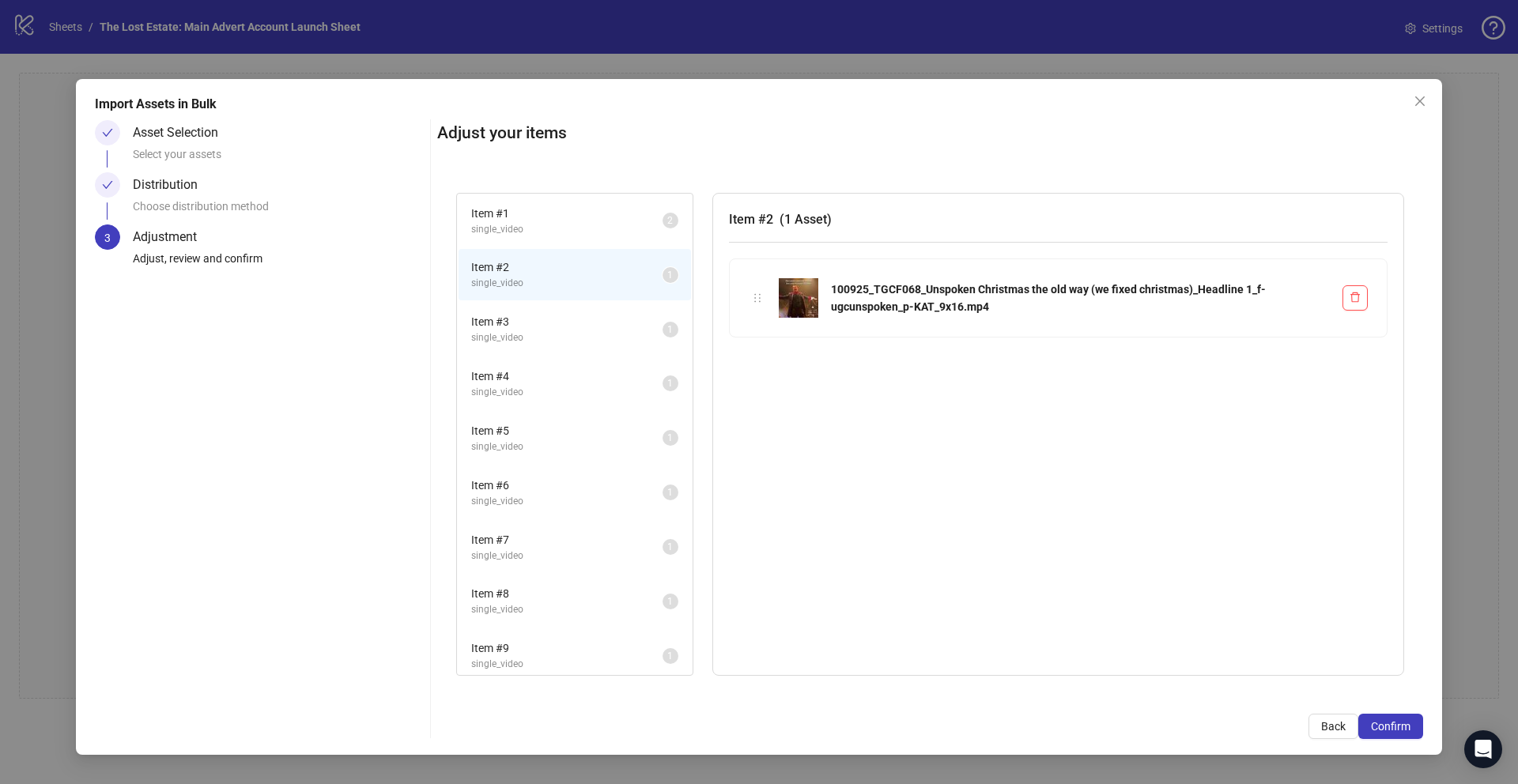
click at [542, 324] on span "Item # 3" at bounding box center [566, 321] width 191 height 17
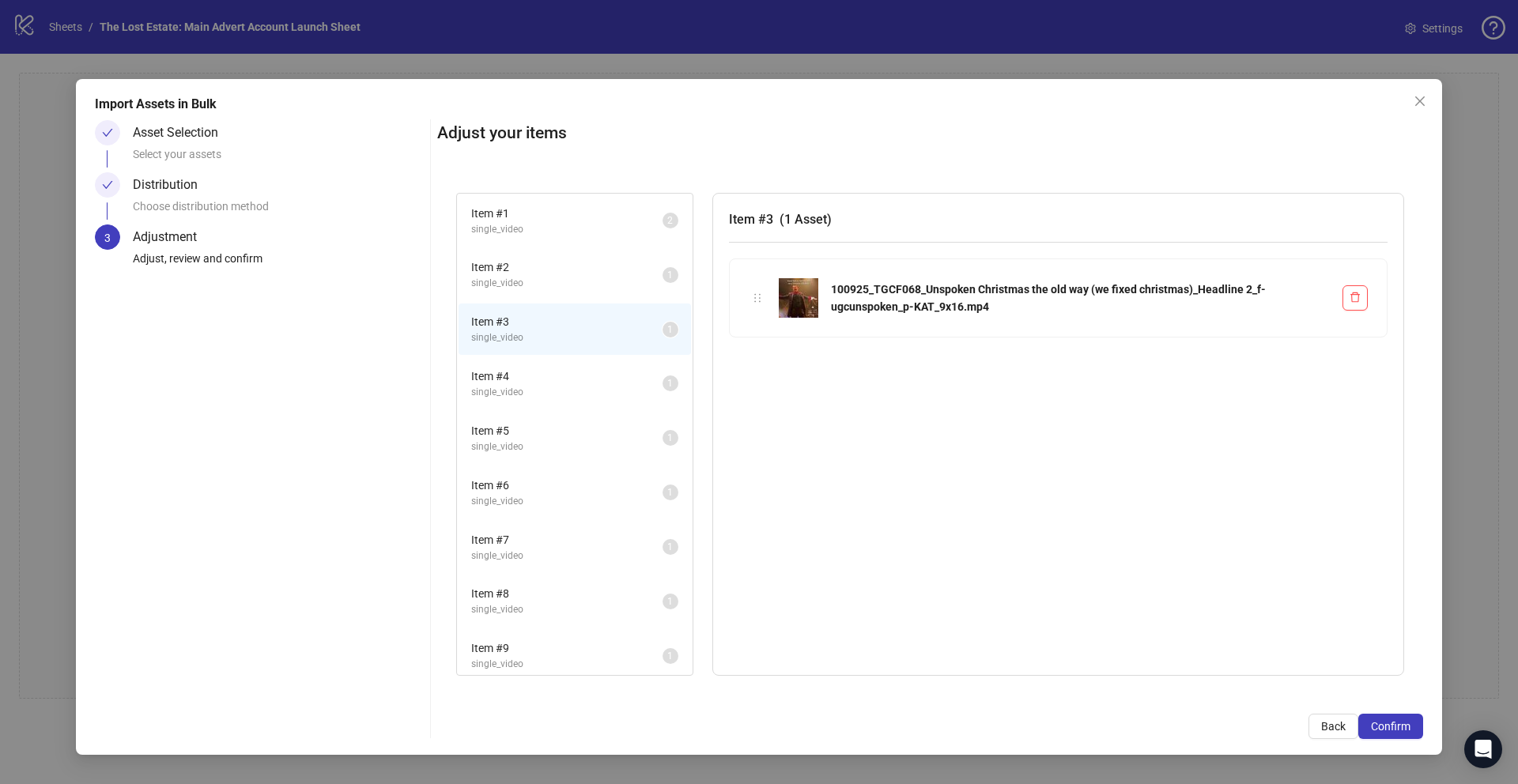
click at [548, 370] on span "Item # 4" at bounding box center [566, 376] width 191 height 17
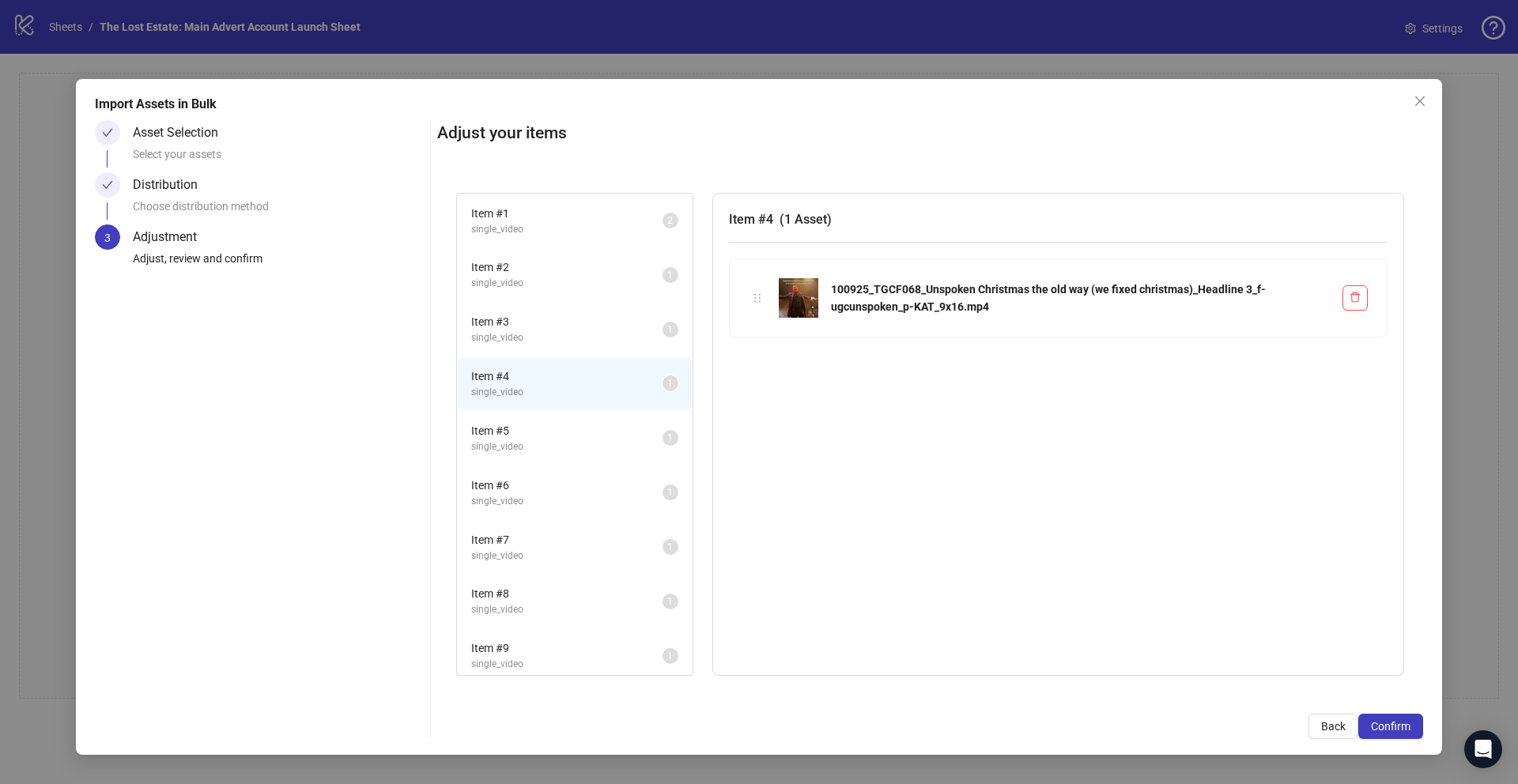
click at [547, 427] on span "Item # 5" at bounding box center [566, 430] width 191 height 17
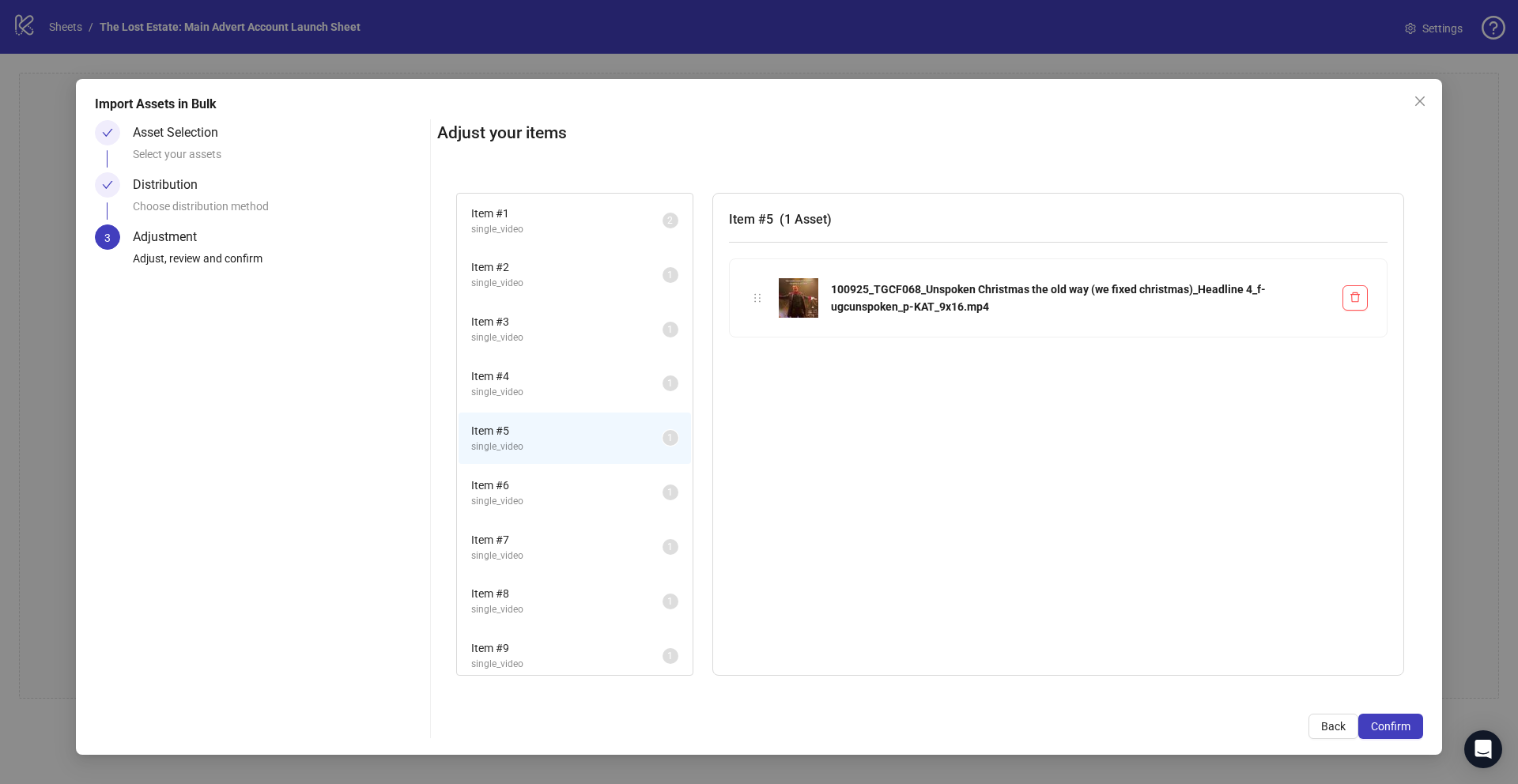
click at [547, 477] on span "Item # 6" at bounding box center [566, 485] width 191 height 17
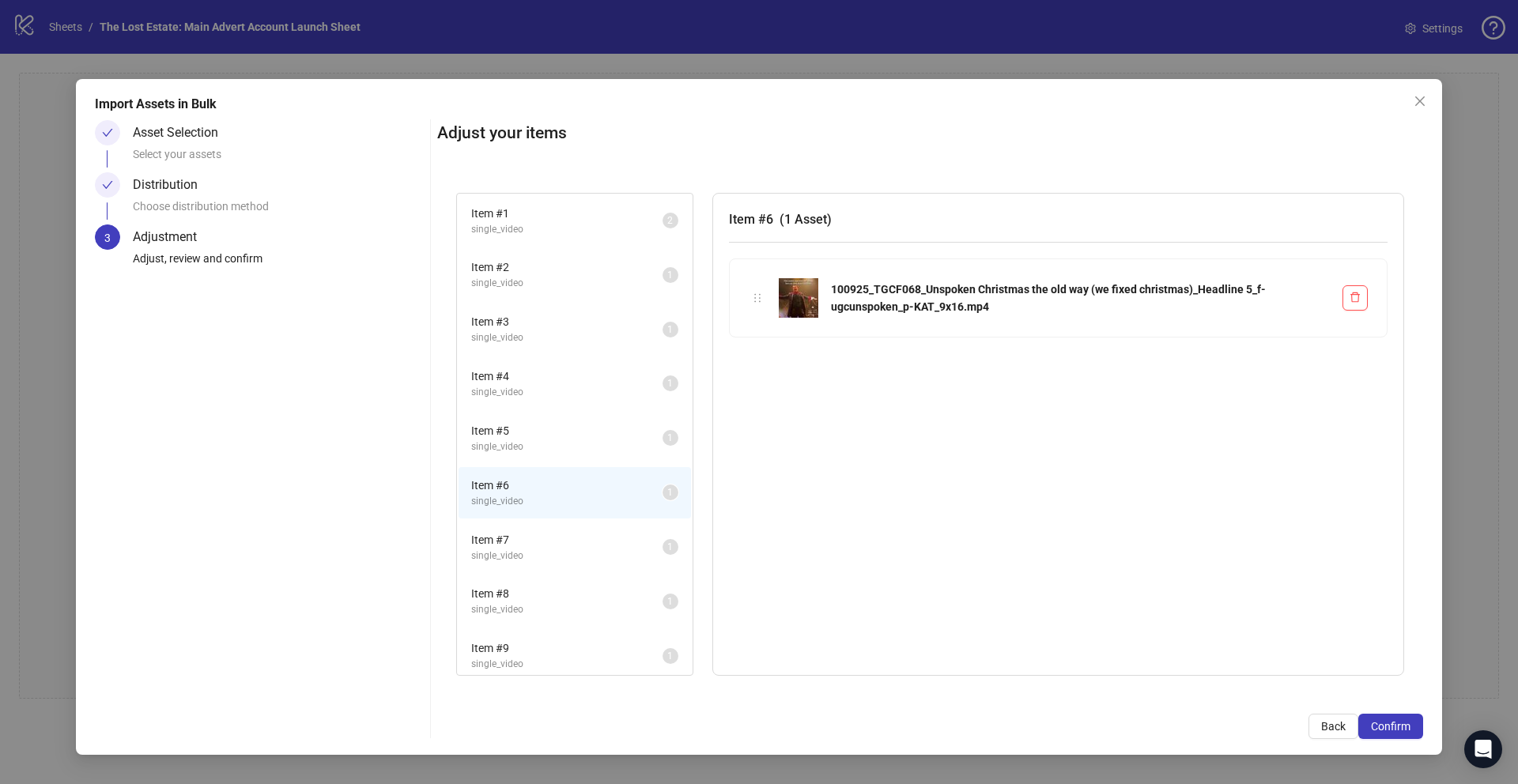
scroll to position [8, 0]
click at [530, 543] on span "single_video" at bounding box center [566, 548] width 191 height 15
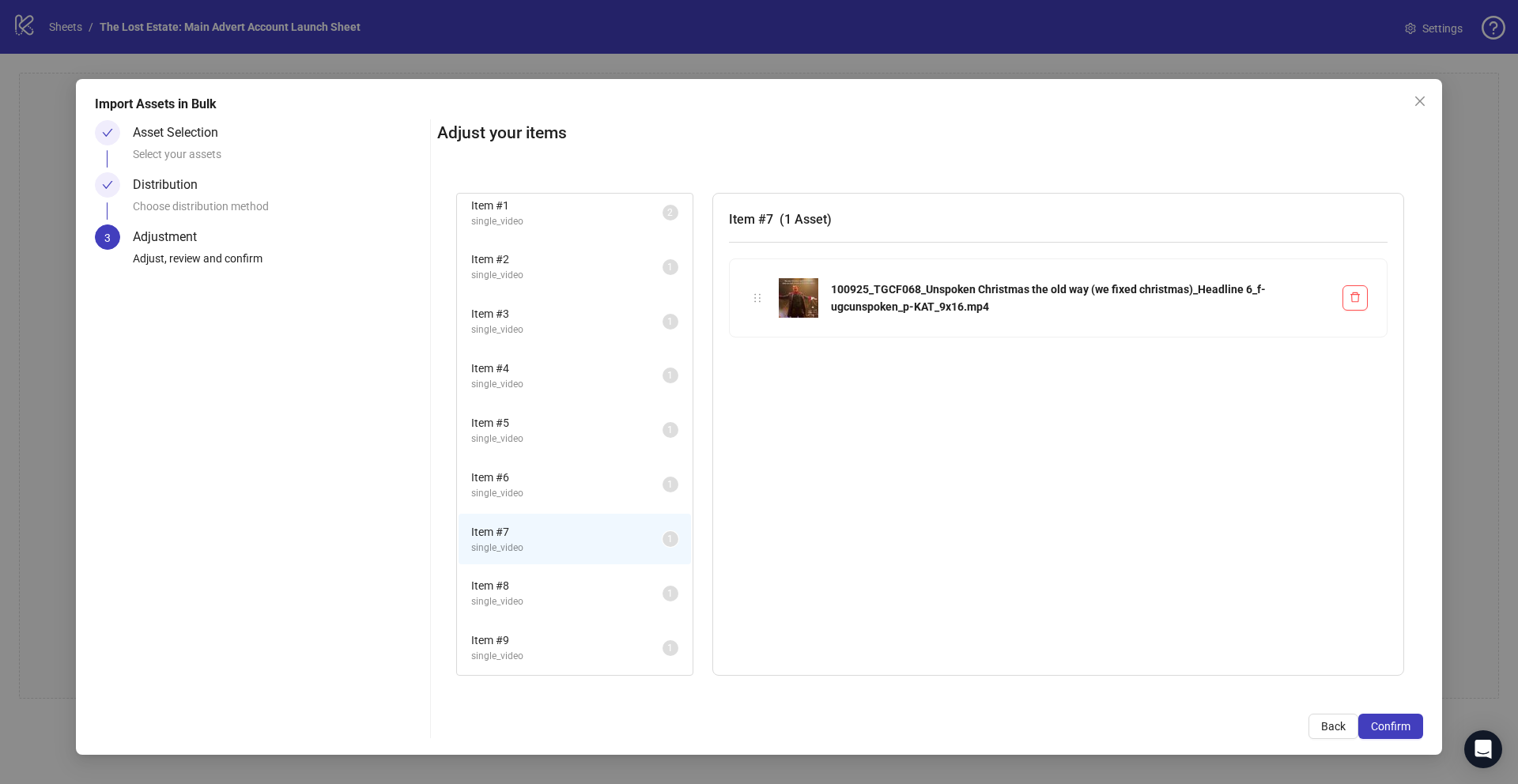
click at [539, 590] on span "Item # 8" at bounding box center [566, 585] width 191 height 17
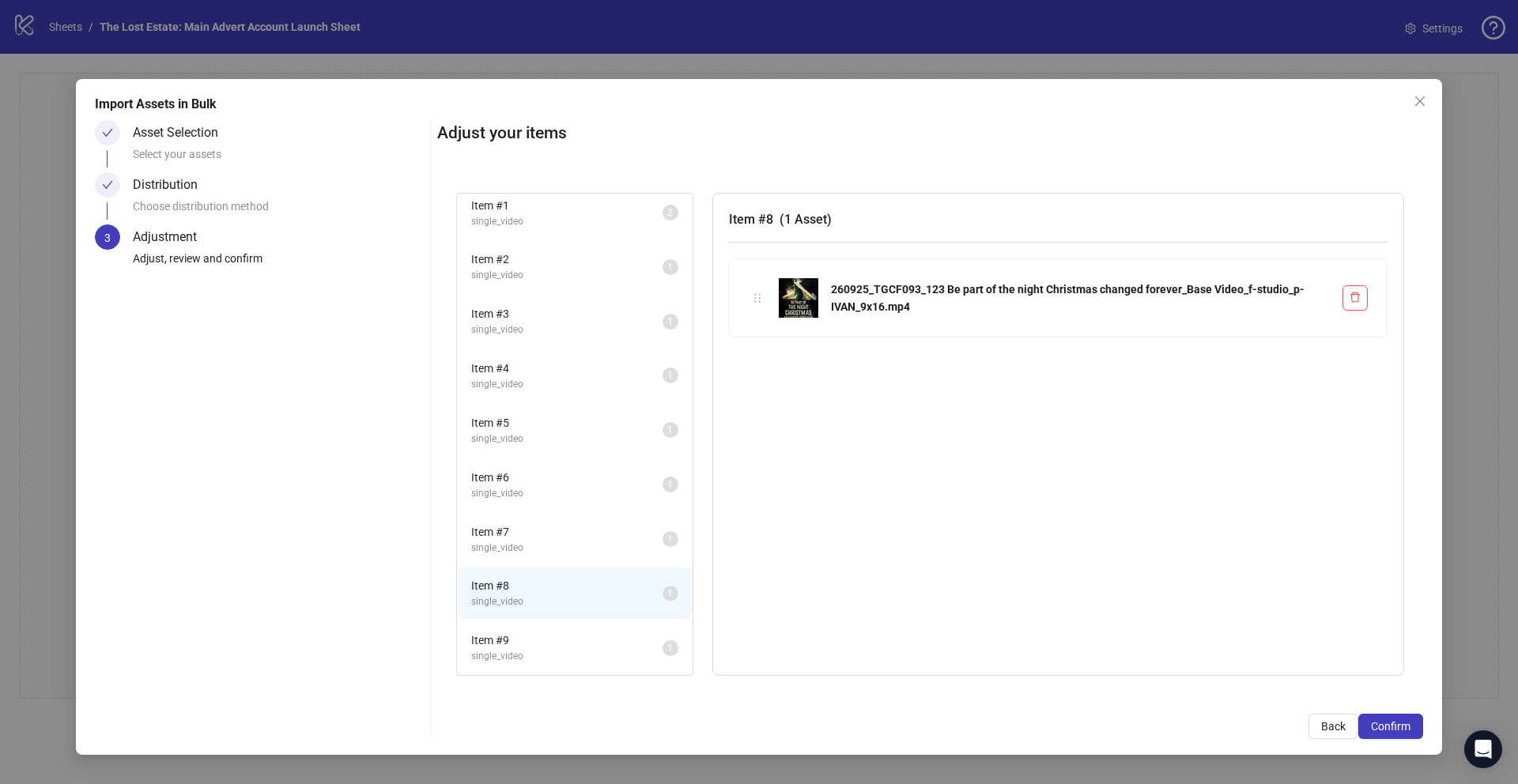
click at [539, 639] on span "Item # 9" at bounding box center [566, 639] width 191 height 17
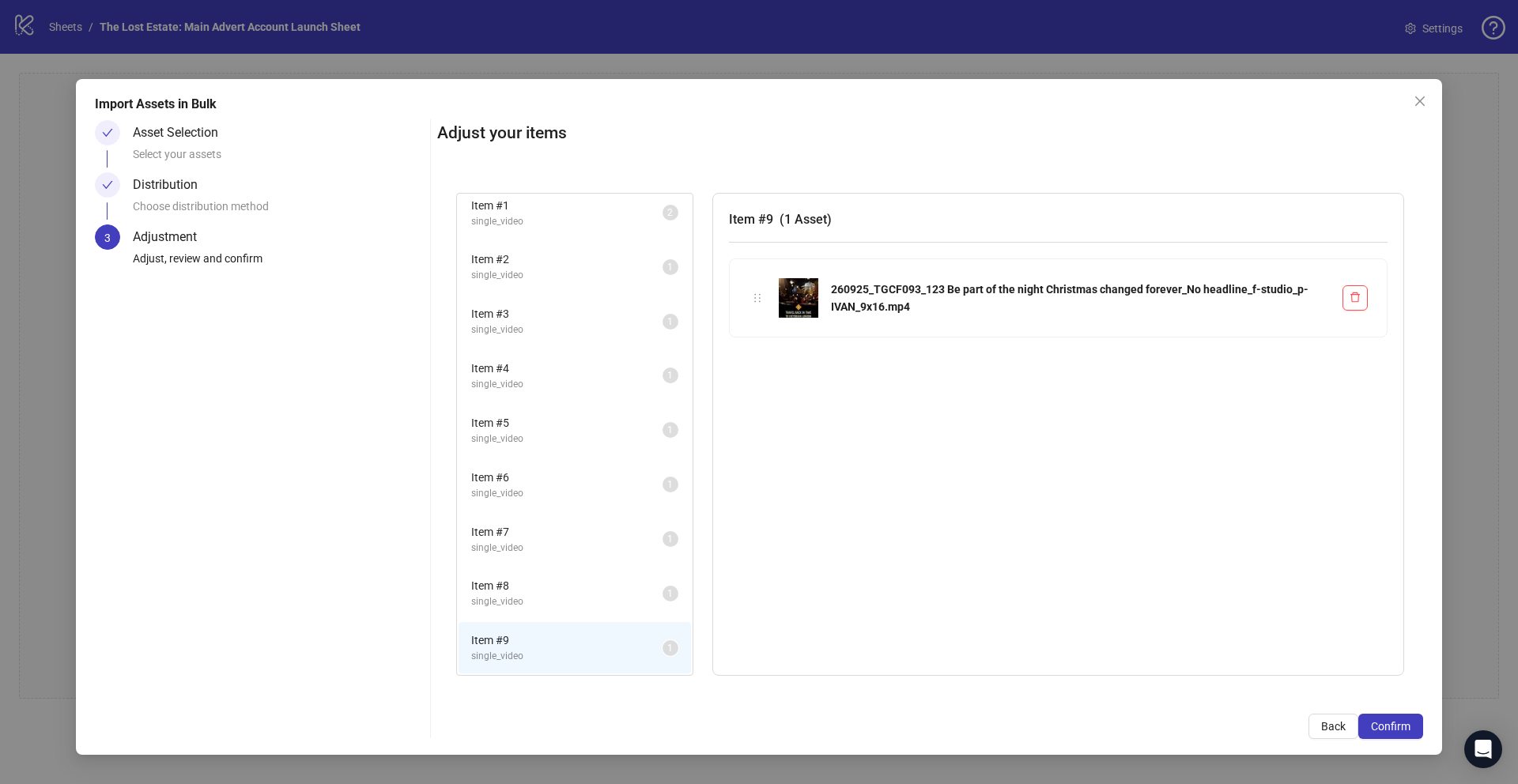
click at [540, 614] on li "Item # 8 single_video 1" at bounding box center [575, 593] width 233 height 51
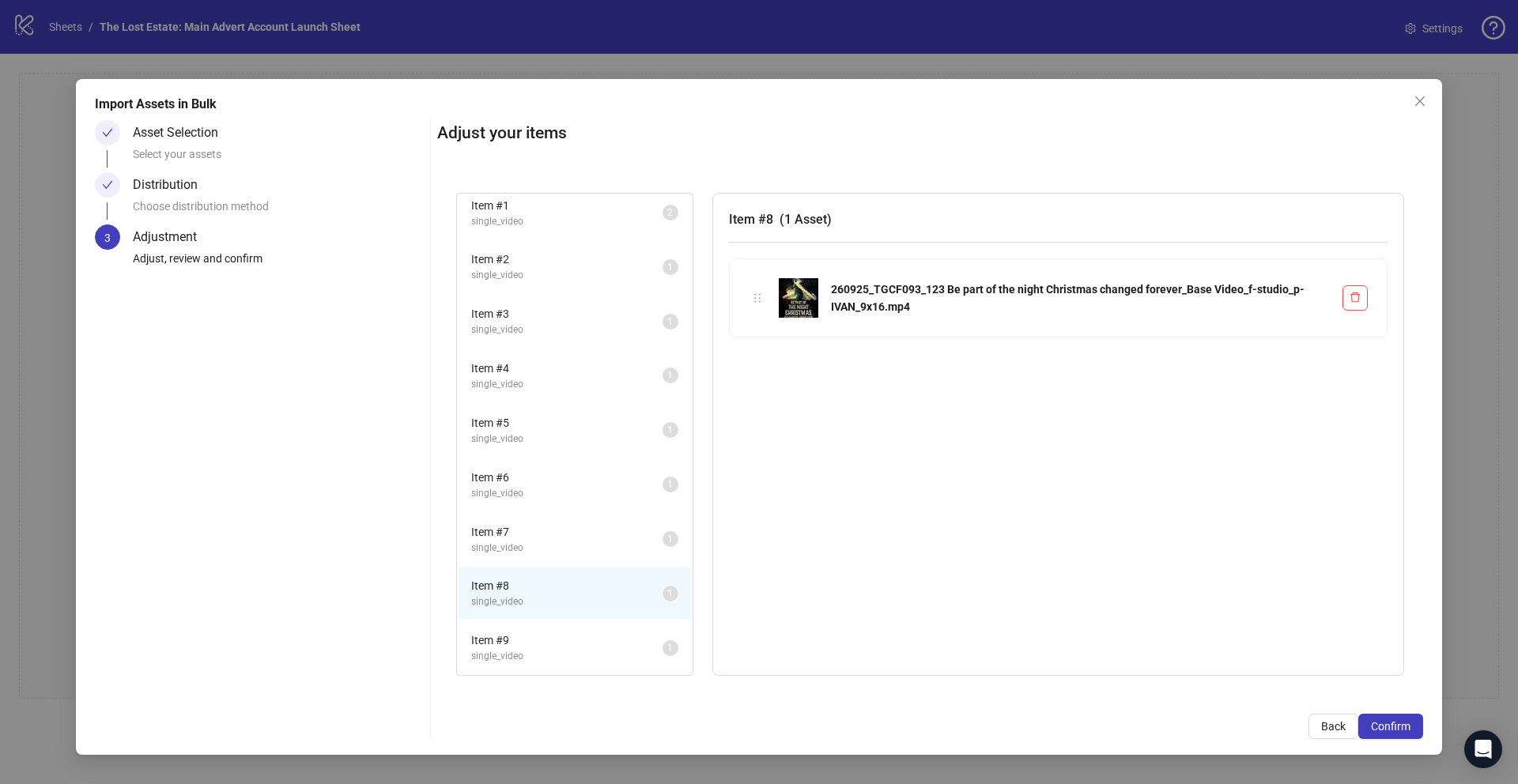
click at [546, 557] on li "Item # 7 single_video 1" at bounding box center [575, 539] width 233 height 51
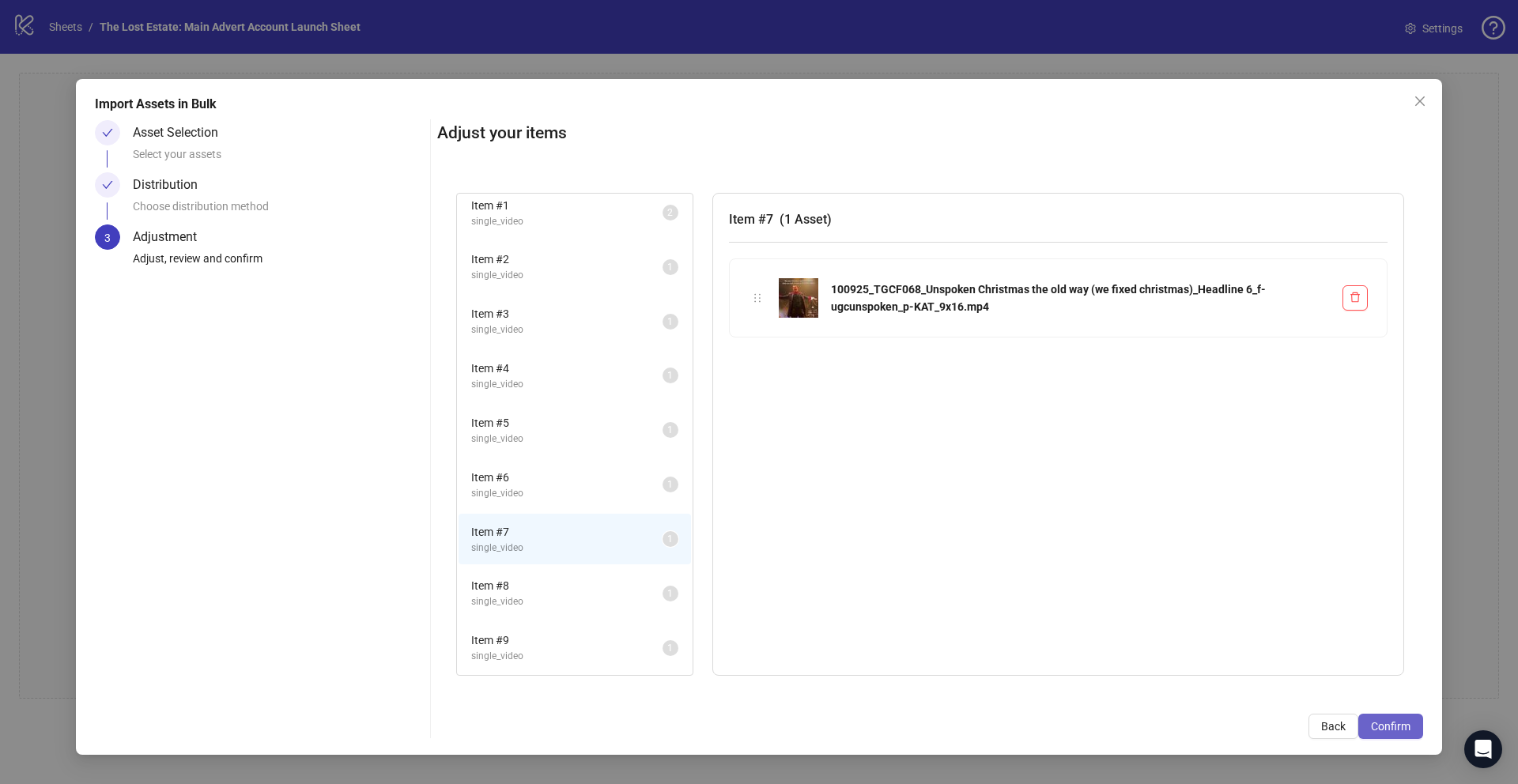
click at [1397, 723] on span "Confirm" at bounding box center [1390, 726] width 40 height 13
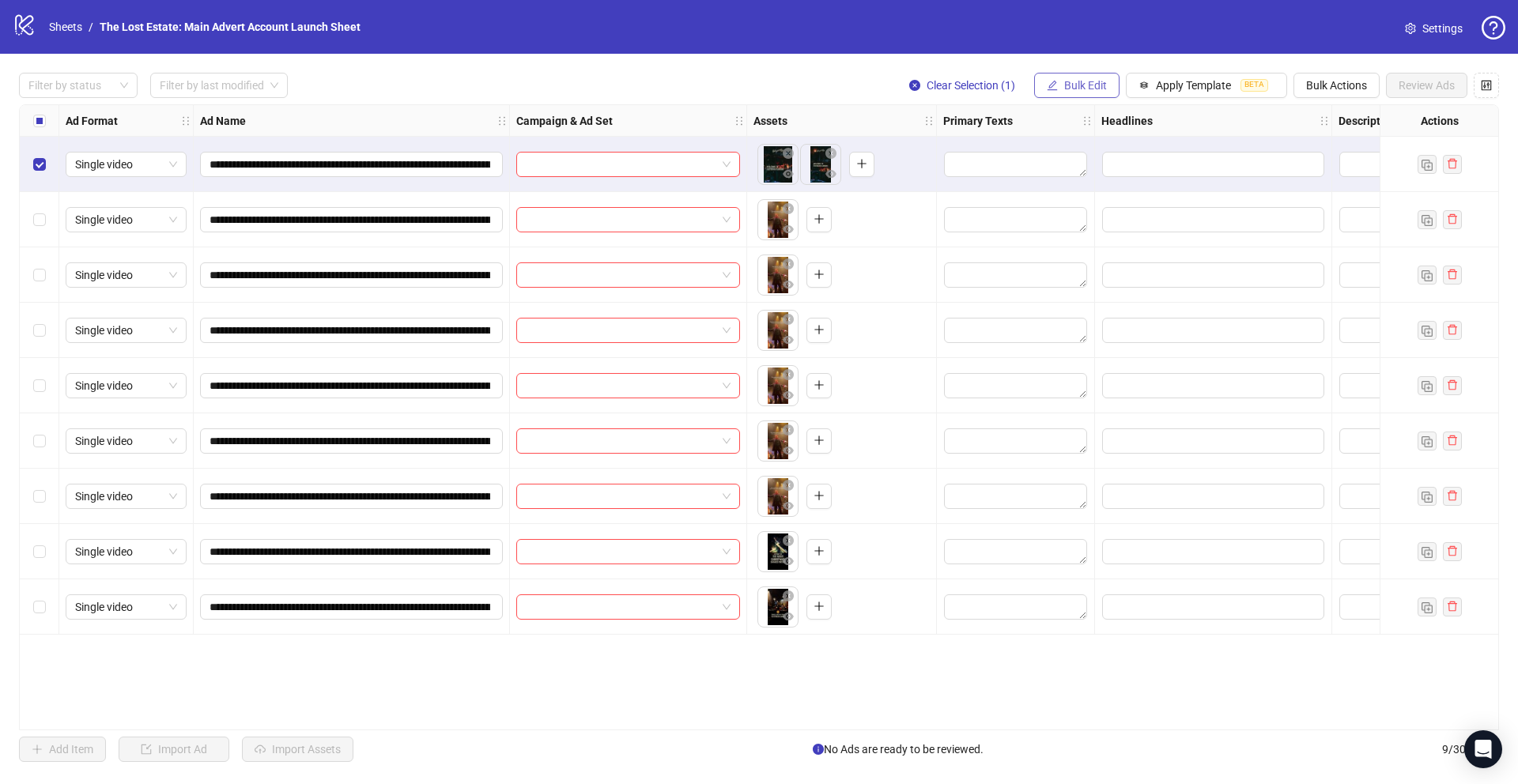
click at [1098, 81] on span "Bulk Edit" at bounding box center [1085, 85] width 42 height 13
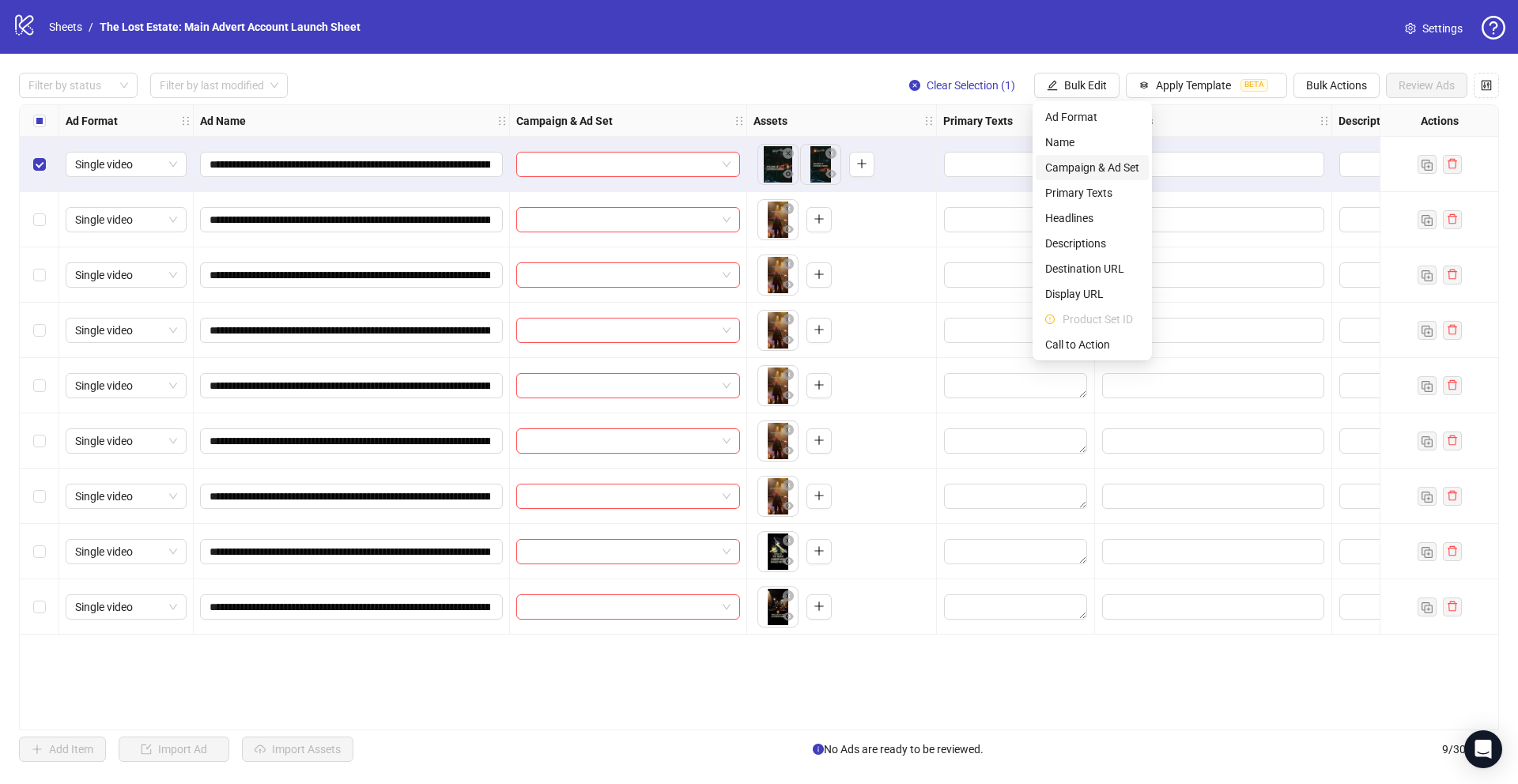
click at [1113, 168] on span "Campaign & Ad Set" at bounding box center [1093, 167] width 94 height 17
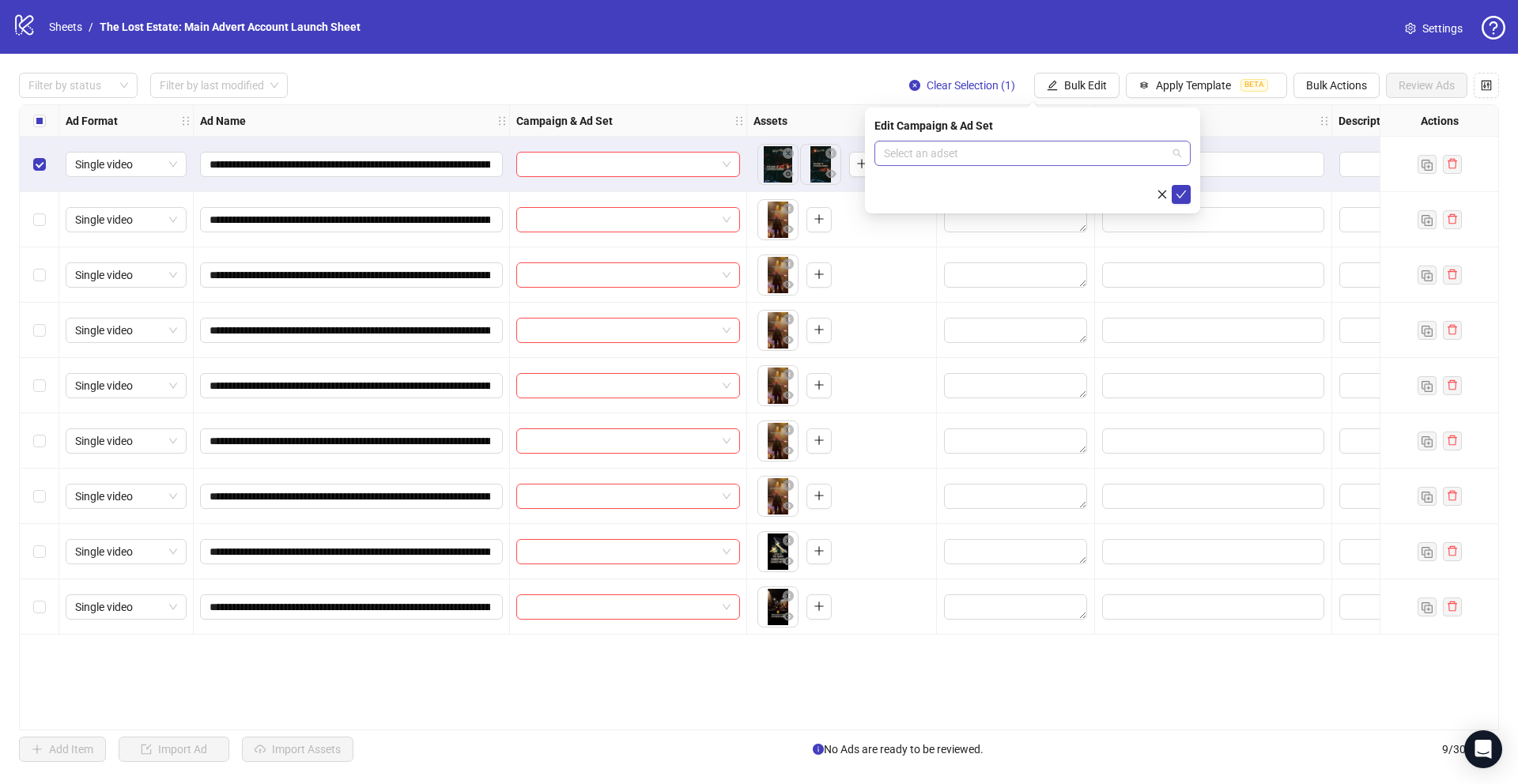
click at [1101, 159] on input "search" at bounding box center [1025, 153] width 283 height 24
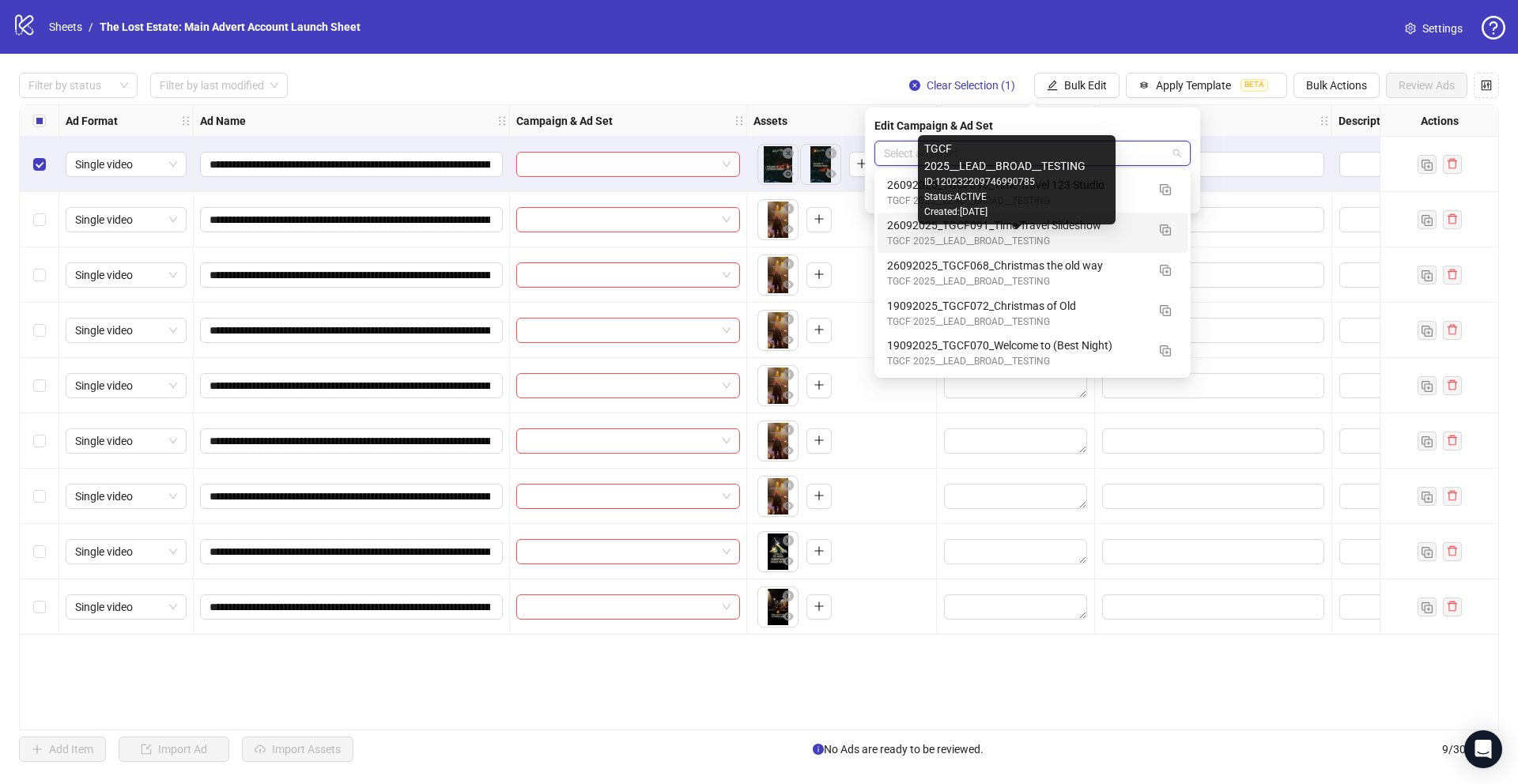
click at [1118, 234] on div "TGCF 2025__LEAD__BROAD__TESTING" at bounding box center [1016, 242] width 260 height 15
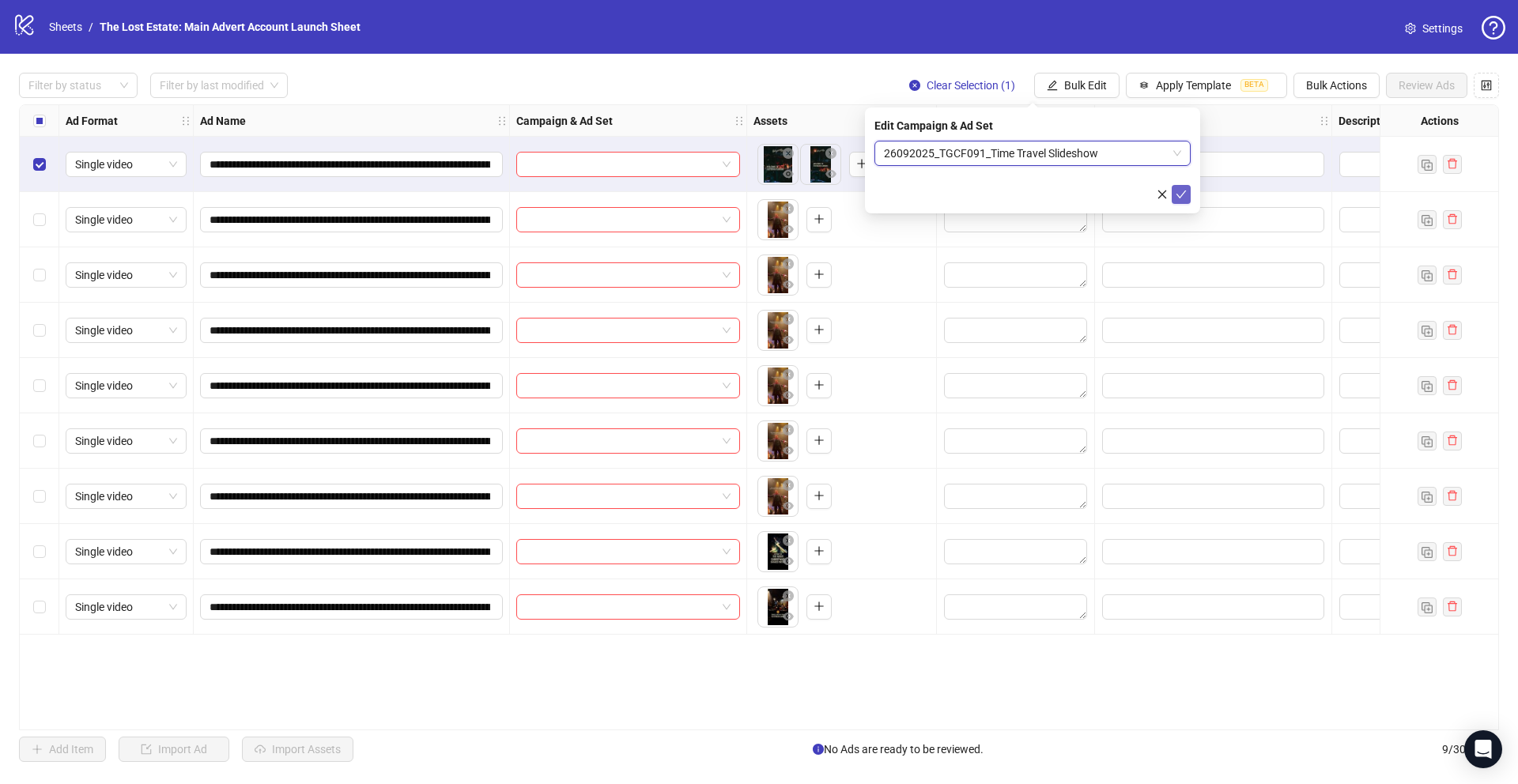
click at [1182, 199] on icon "check" at bounding box center [1181, 194] width 11 height 11
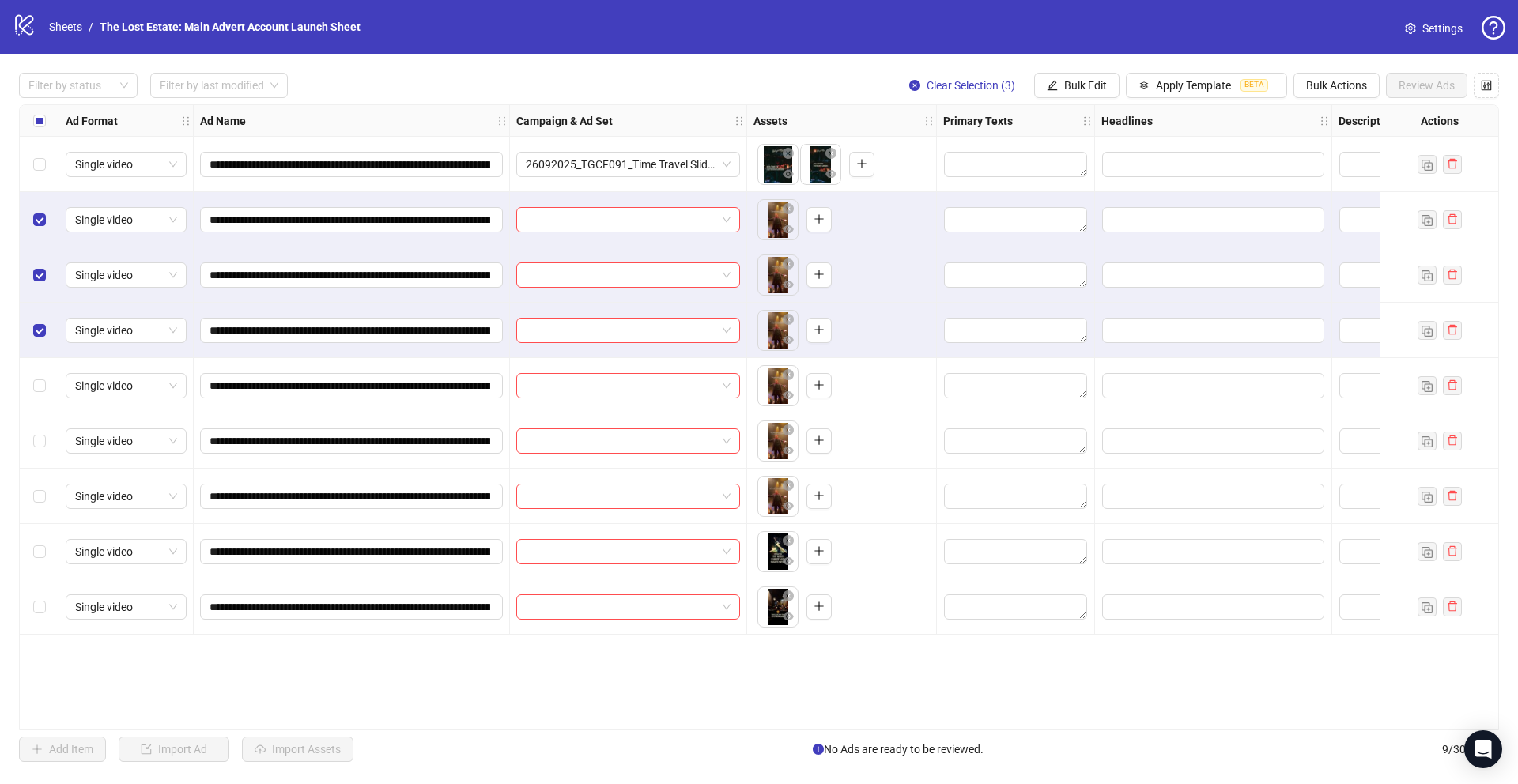
click at [40, 373] on div "Select row 5" at bounding box center [39, 385] width 40 height 55
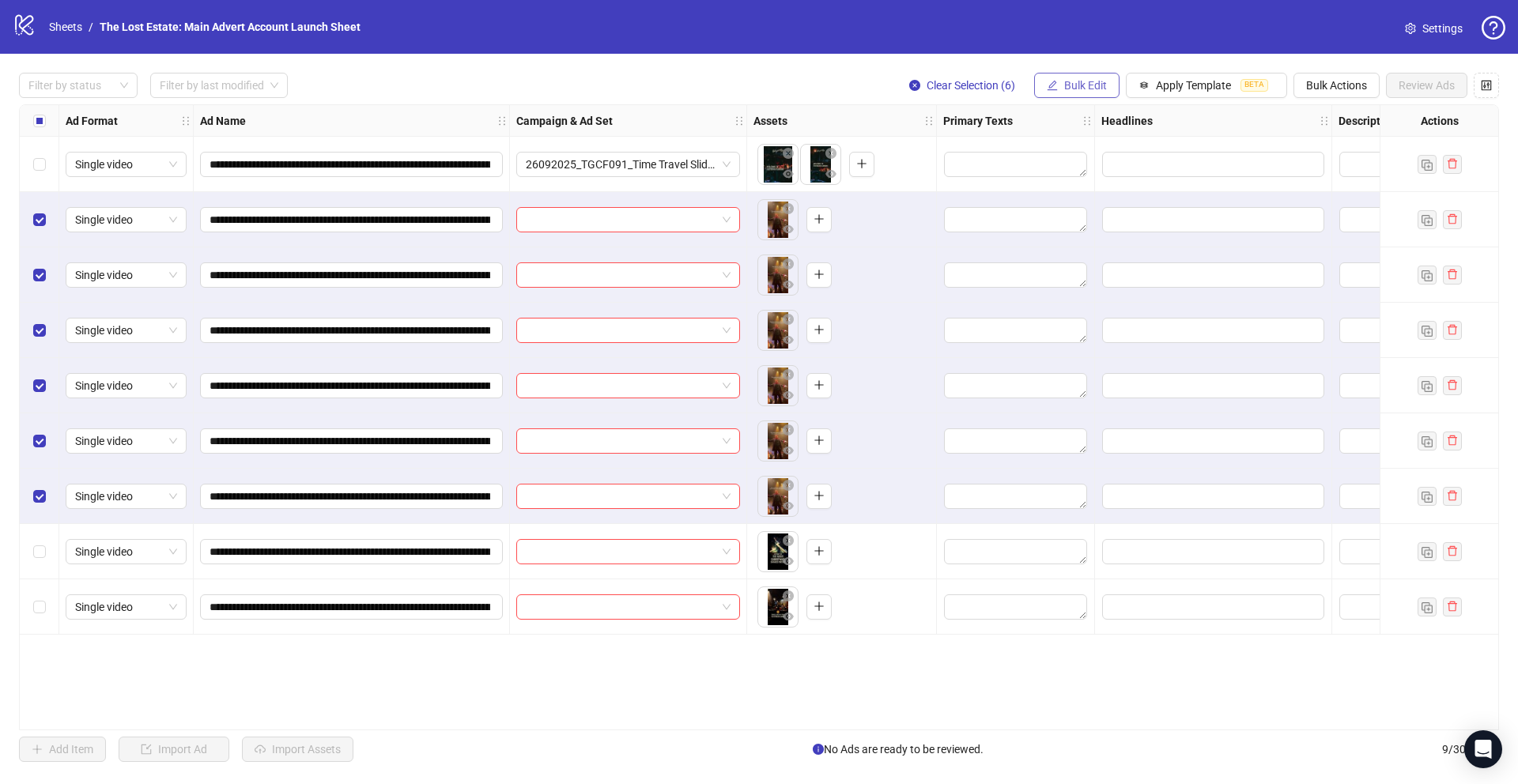
click at [1080, 82] on span "Bulk Edit" at bounding box center [1085, 85] width 42 height 13
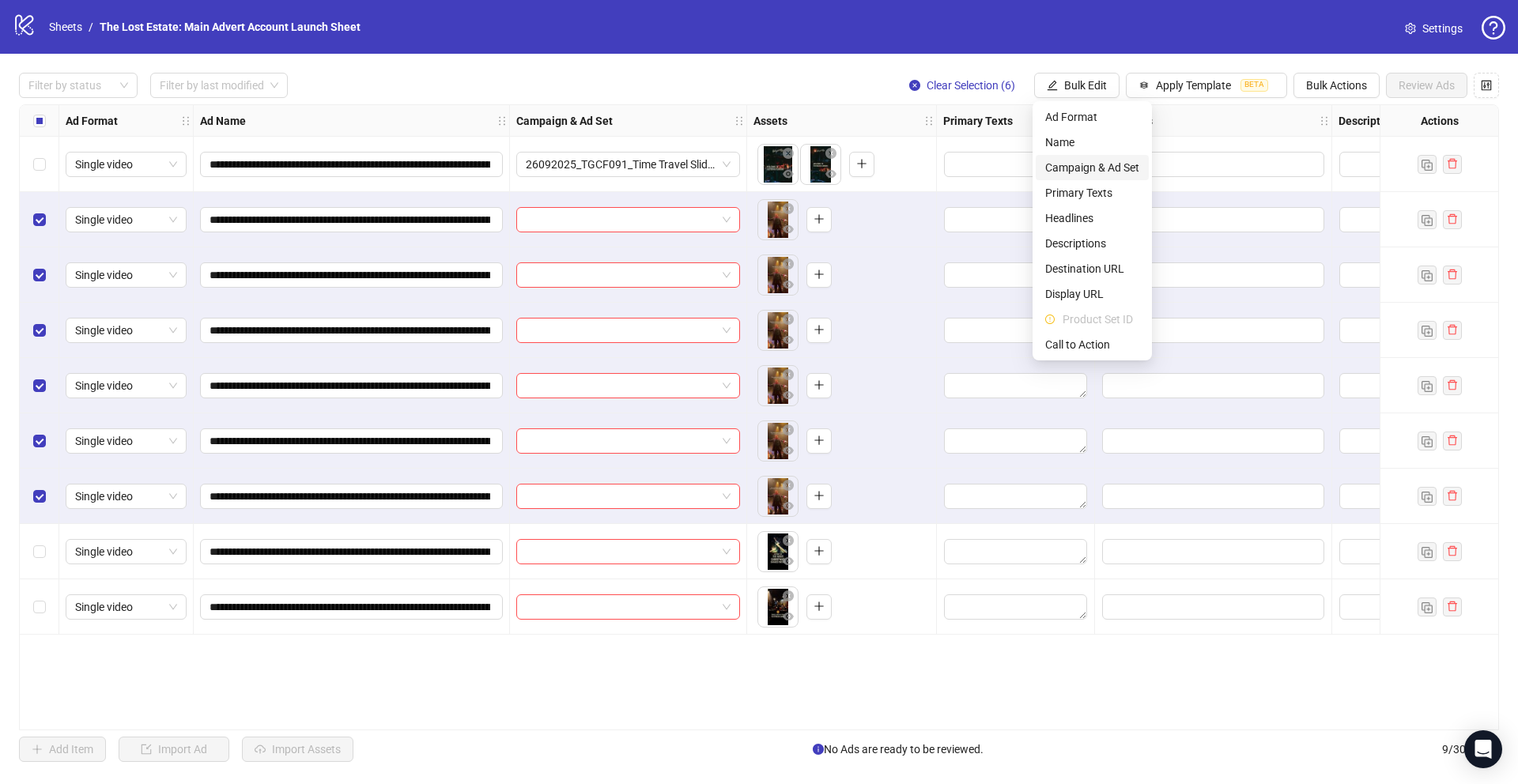
click at [1101, 163] on span "Campaign & Ad Set" at bounding box center [1093, 167] width 94 height 17
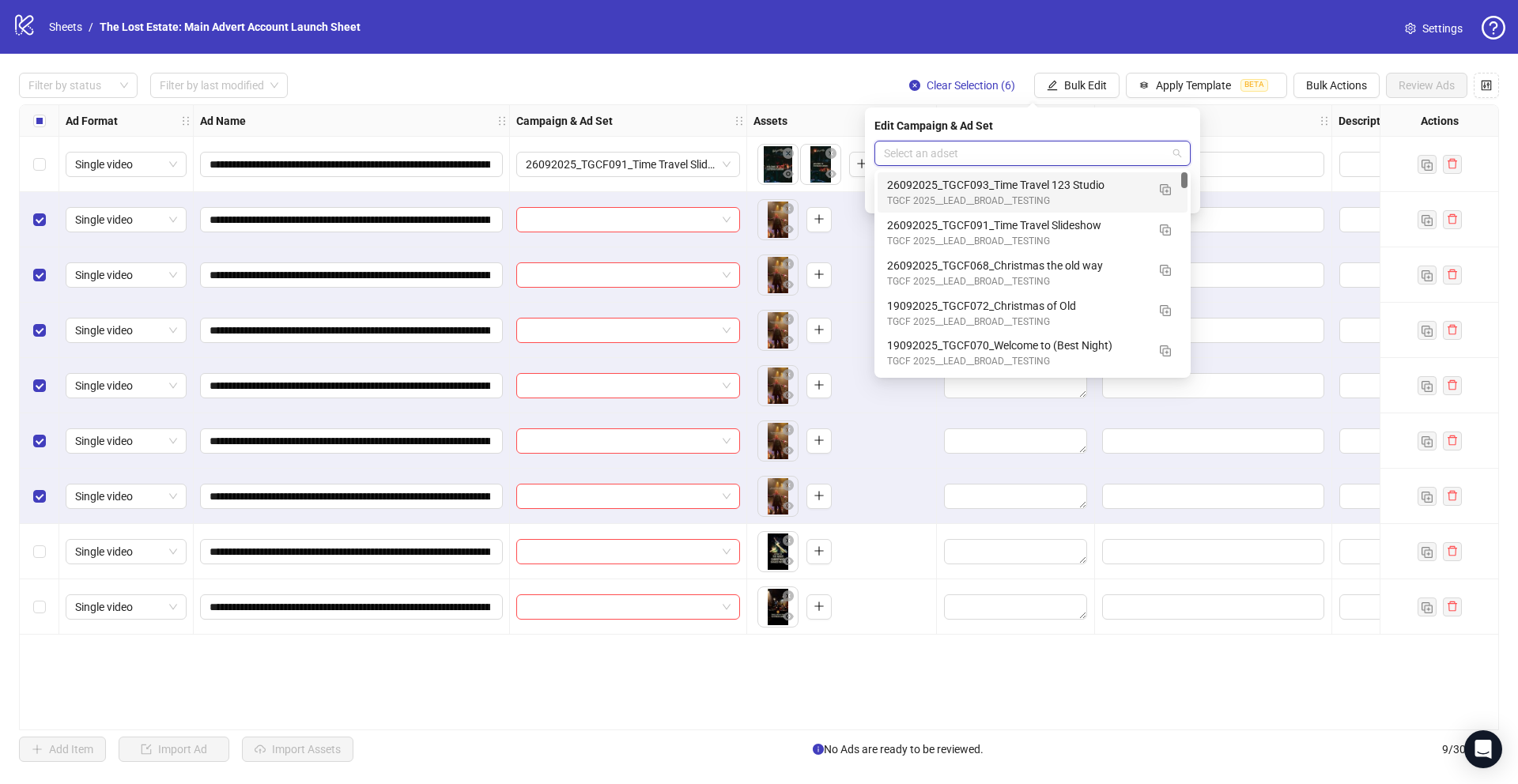
click at [1088, 154] on input "search" at bounding box center [1025, 153] width 283 height 24
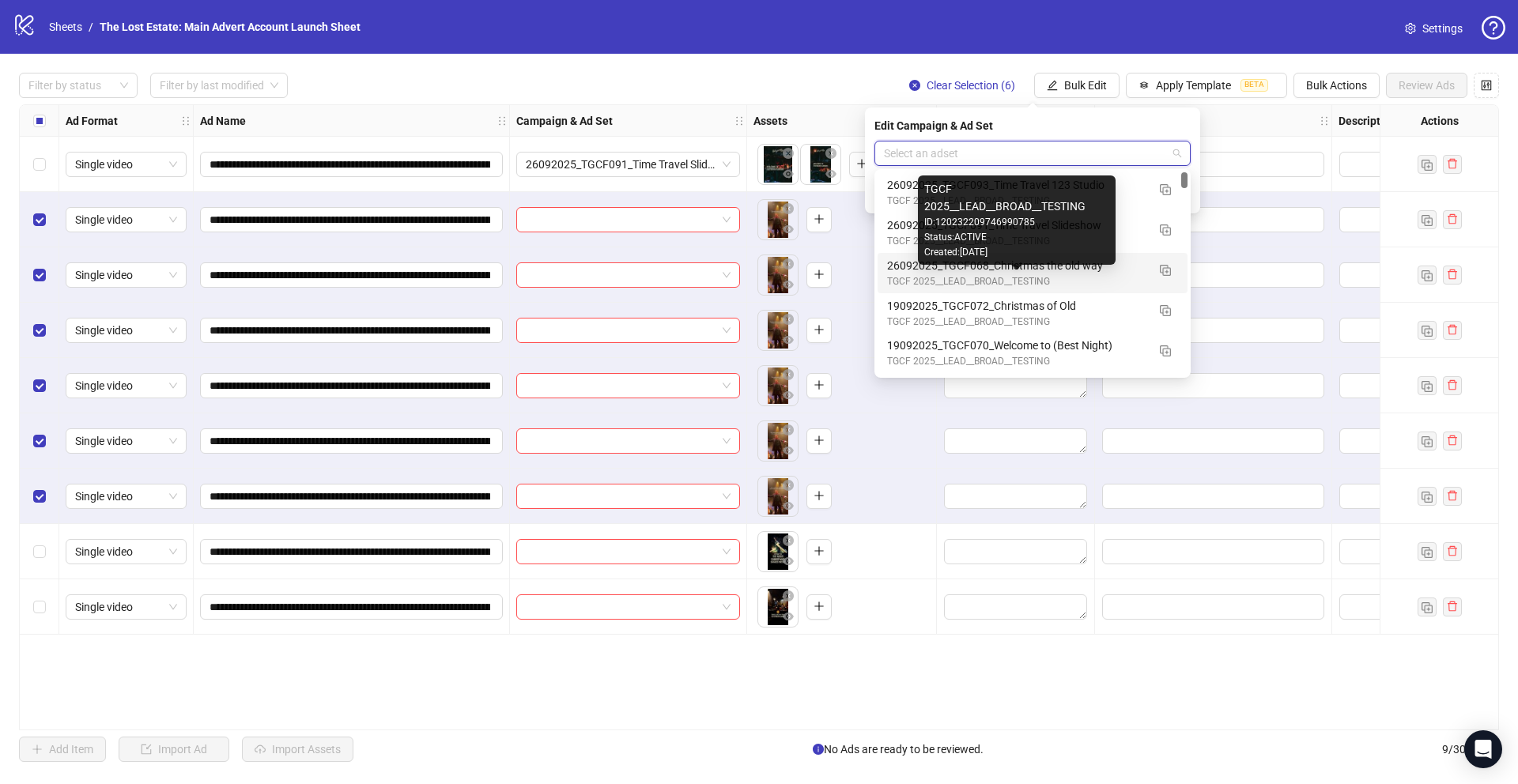
click at [1050, 272] on div "26092025_TGCF068_Christmas the old way" at bounding box center [1016, 265] width 260 height 17
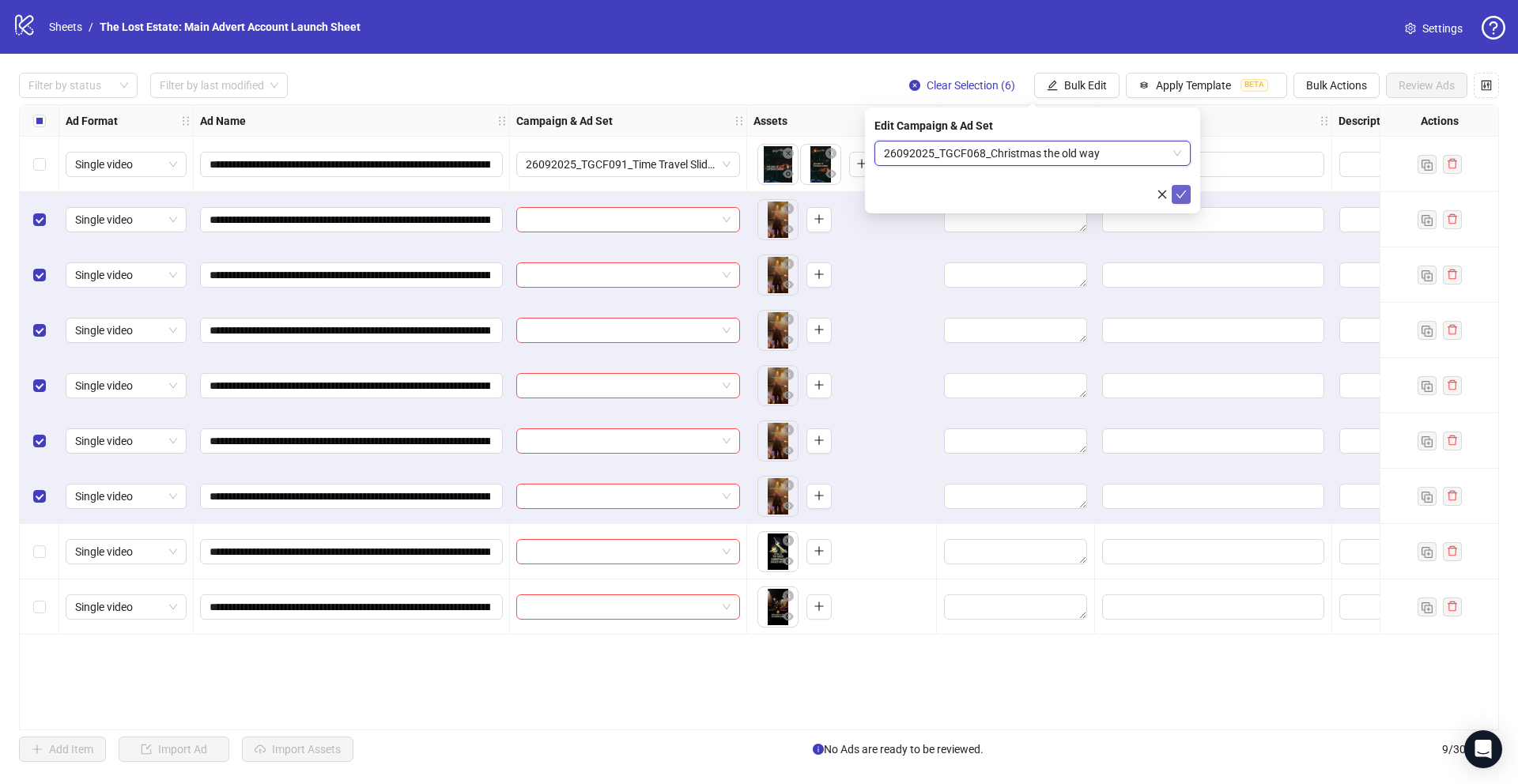
click at [1185, 190] on icon "check" at bounding box center [1181, 194] width 11 height 8
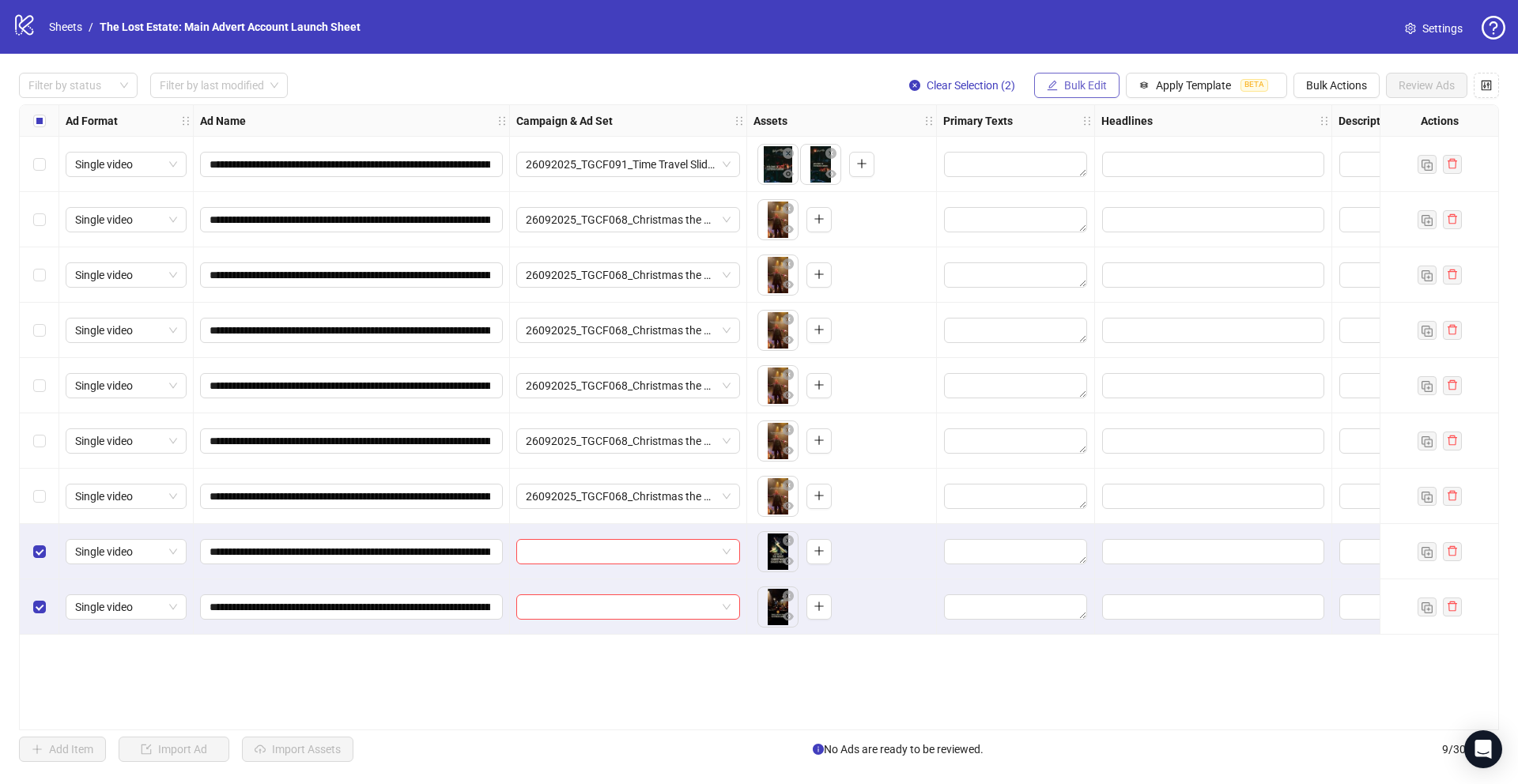
click at [1086, 79] on span "Bulk Edit" at bounding box center [1085, 85] width 42 height 13
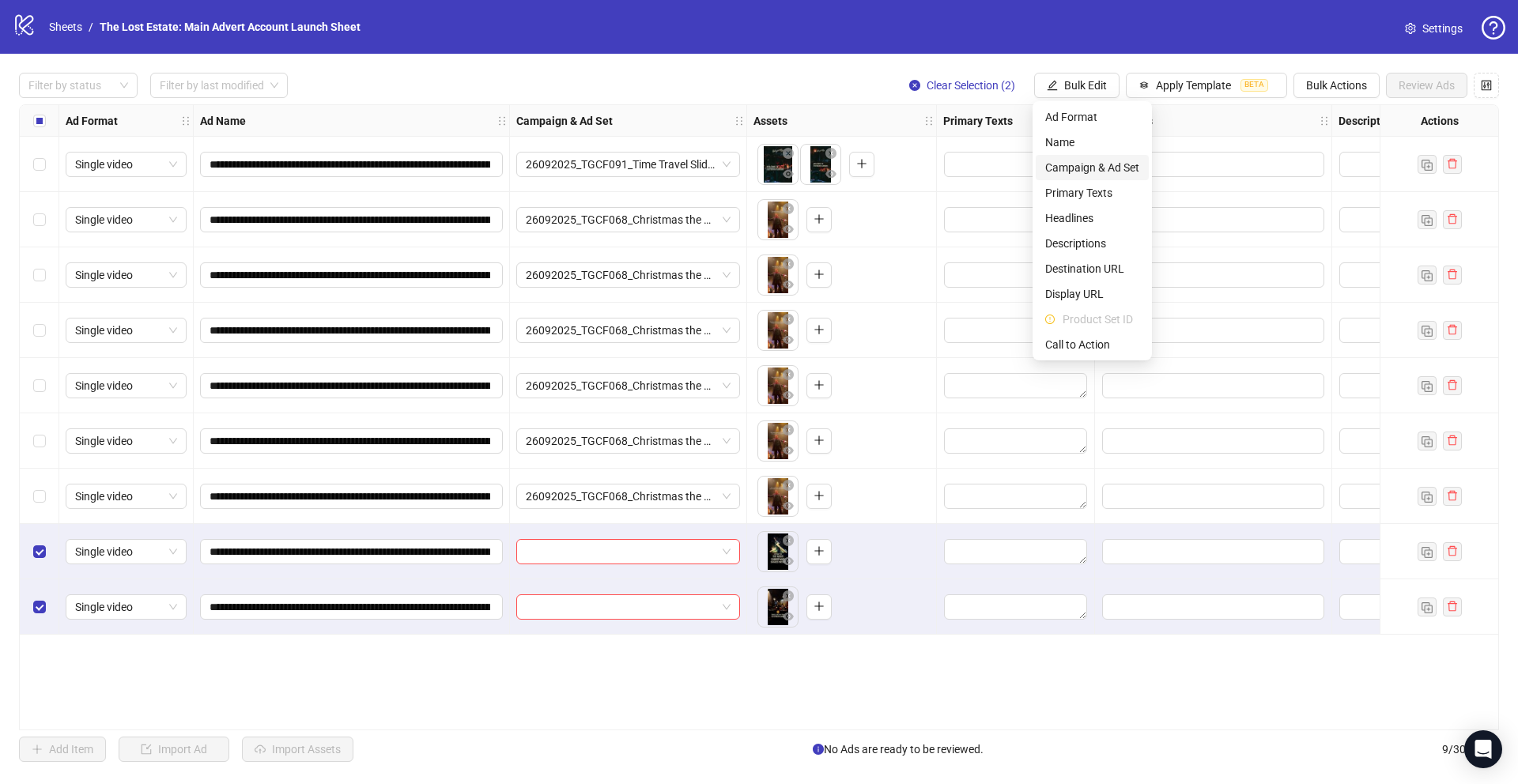
click at [1082, 164] on span "Campaign & Ad Set" at bounding box center [1093, 167] width 94 height 17
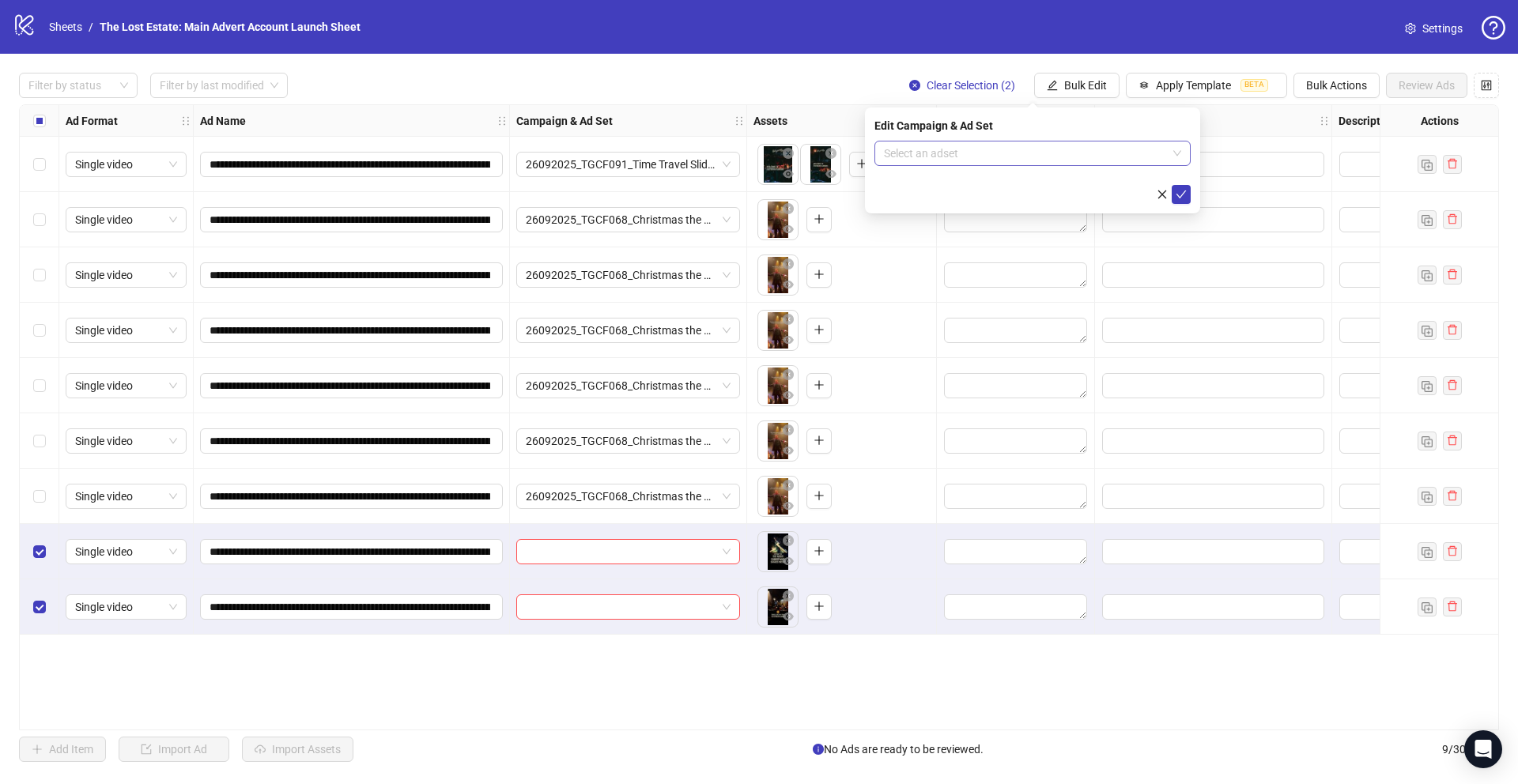
click at [1041, 154] on input "search" at bounding box center [1025, 153] width 283 height 24
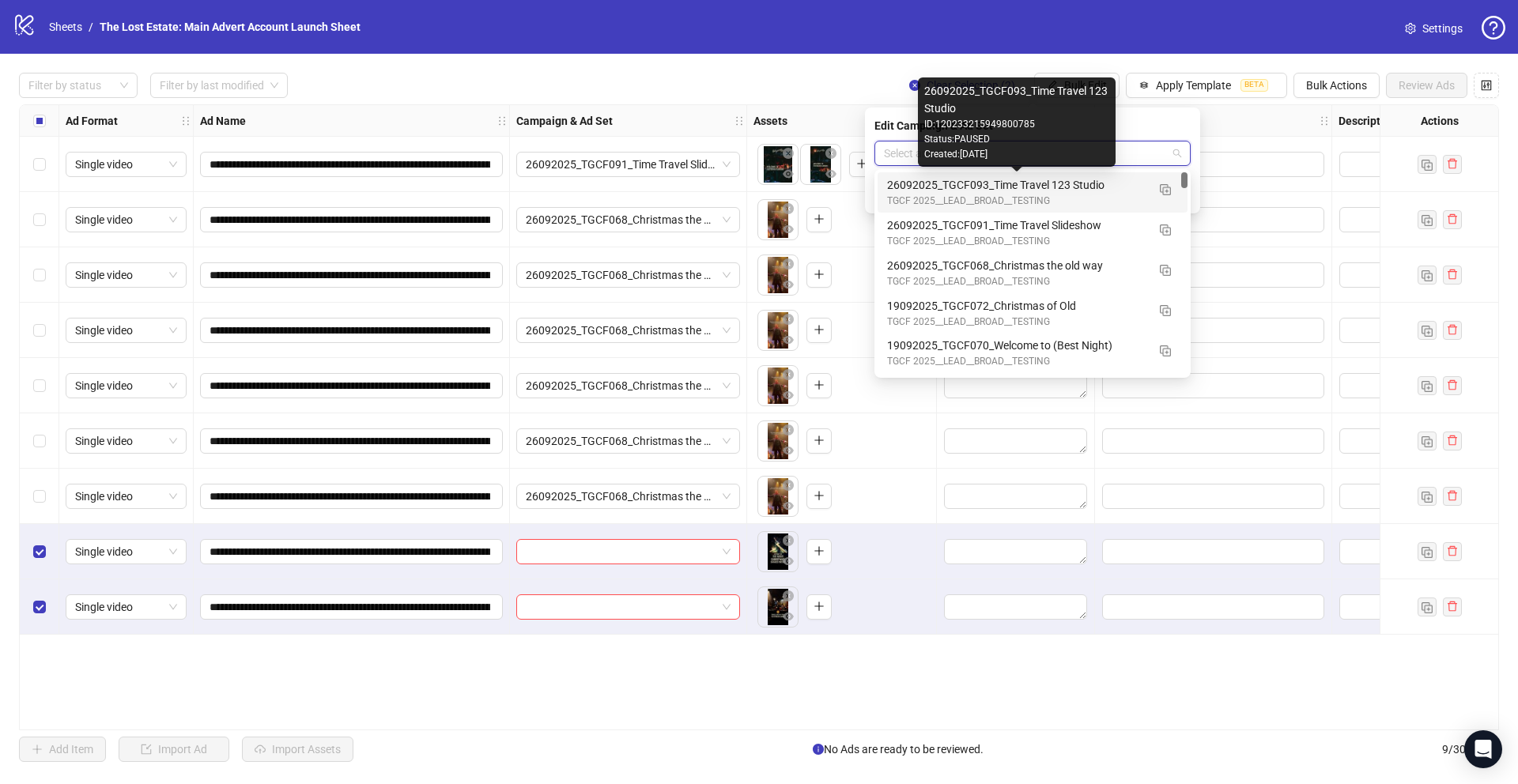
click at [1048, 190] on div "26092025_TGCF093_Time Travel 123 Studio" at bounding box center [1016, 185] width 260 height 17
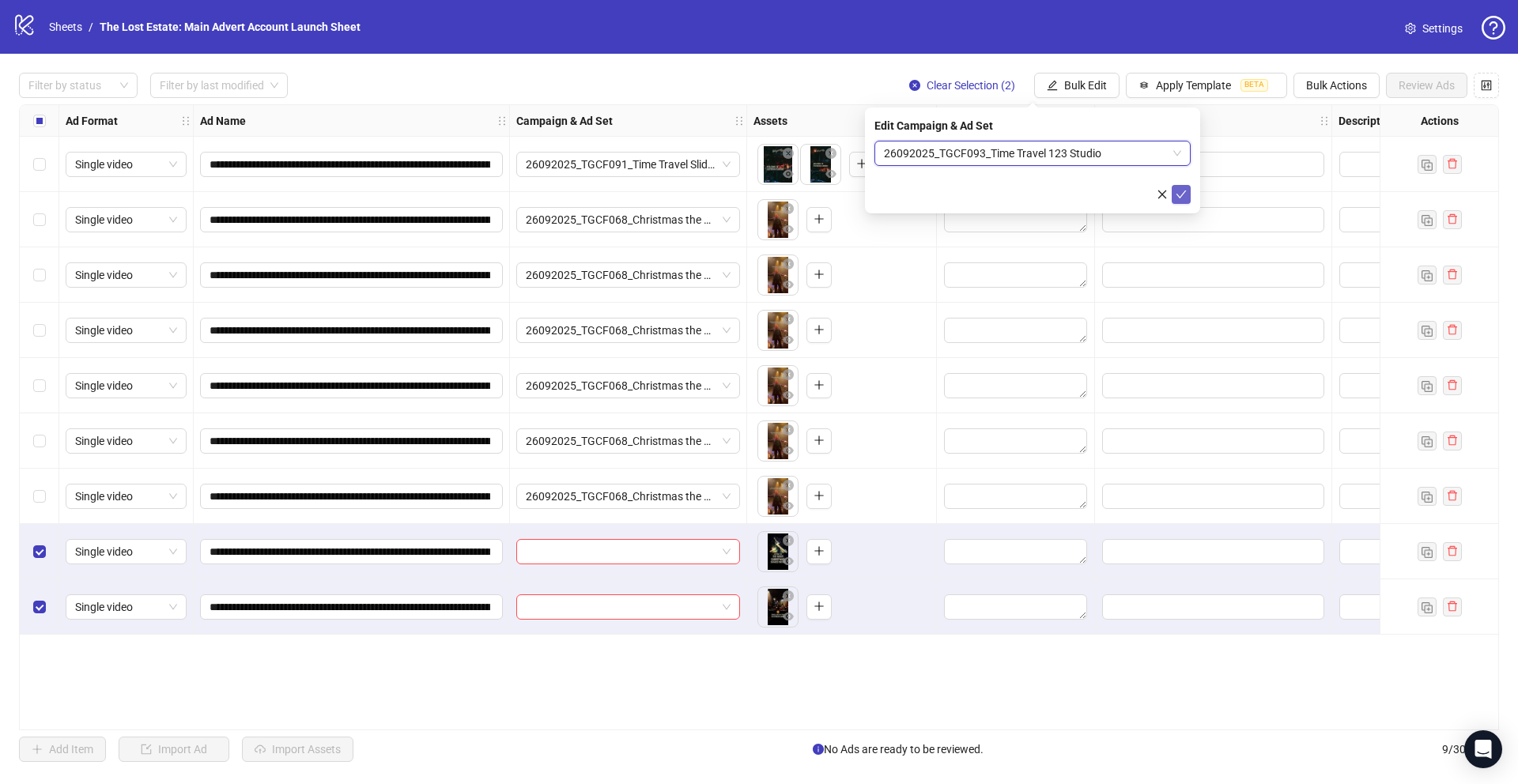
click at [1183, 194] on icon "check" at bounding box center [1181, 194] width 11 height 11
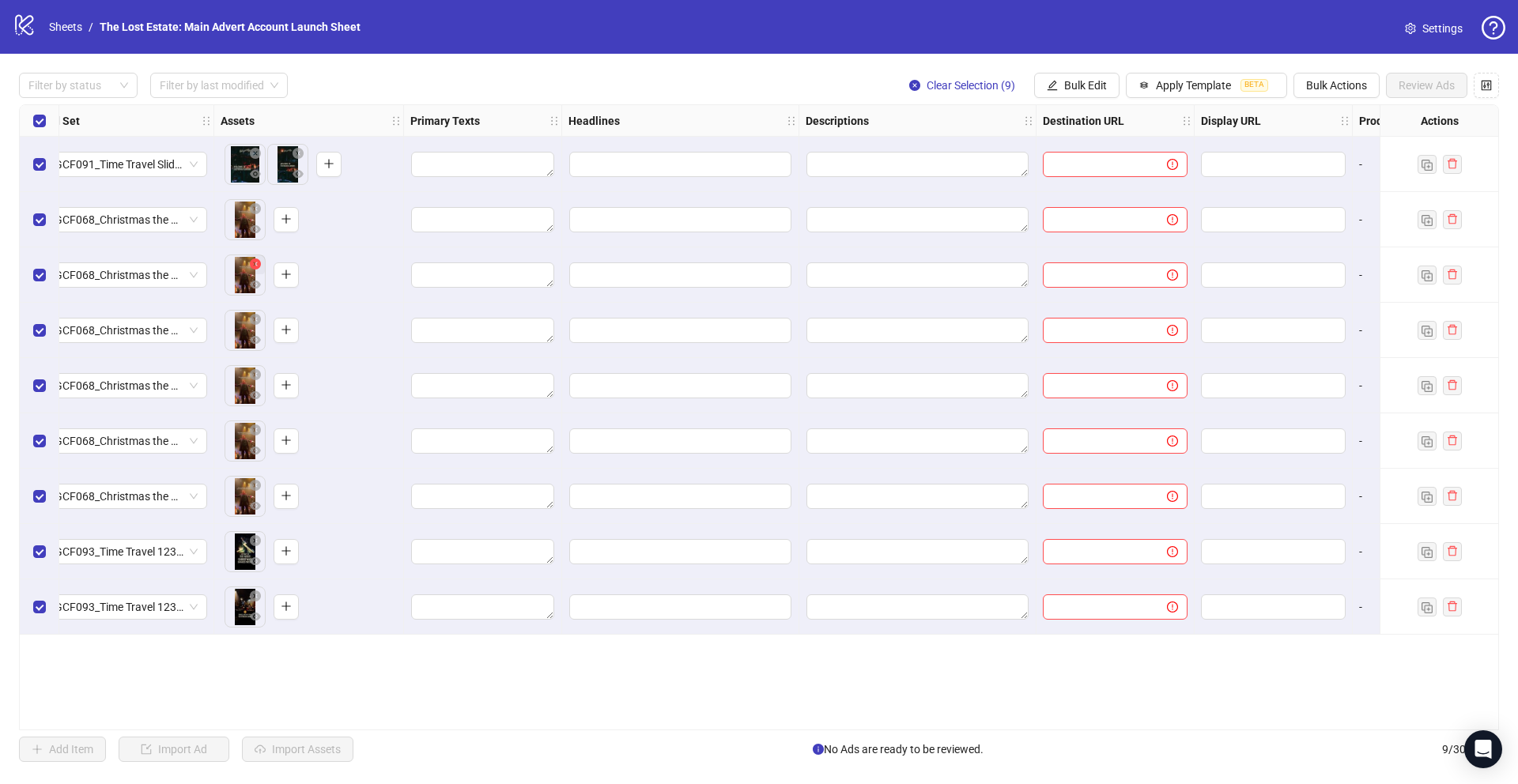
scroll to position [0, 778]
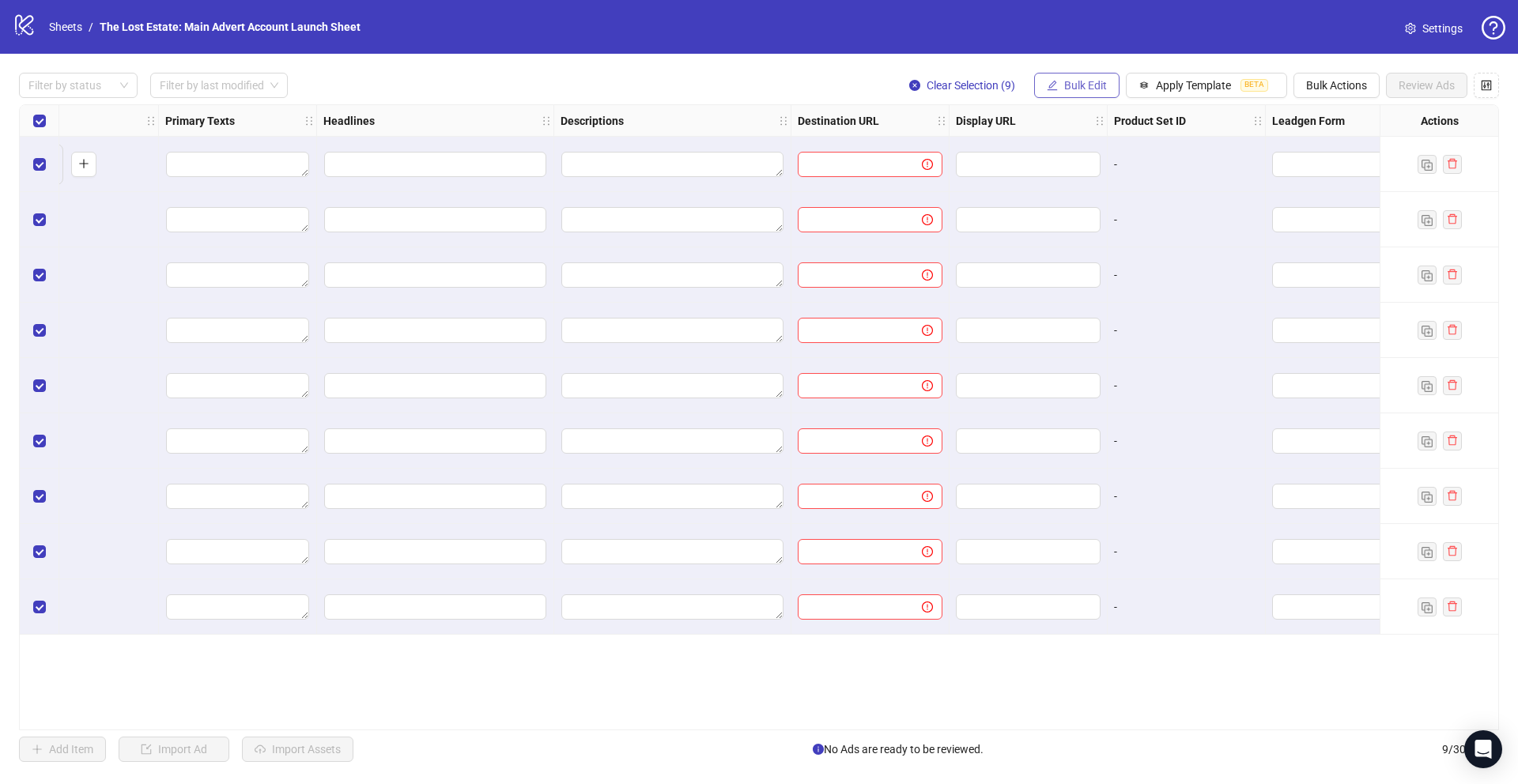
click at [1067, 79] on span "Bulk Edit" at bounding box center [1085, 85] width 42 height 13
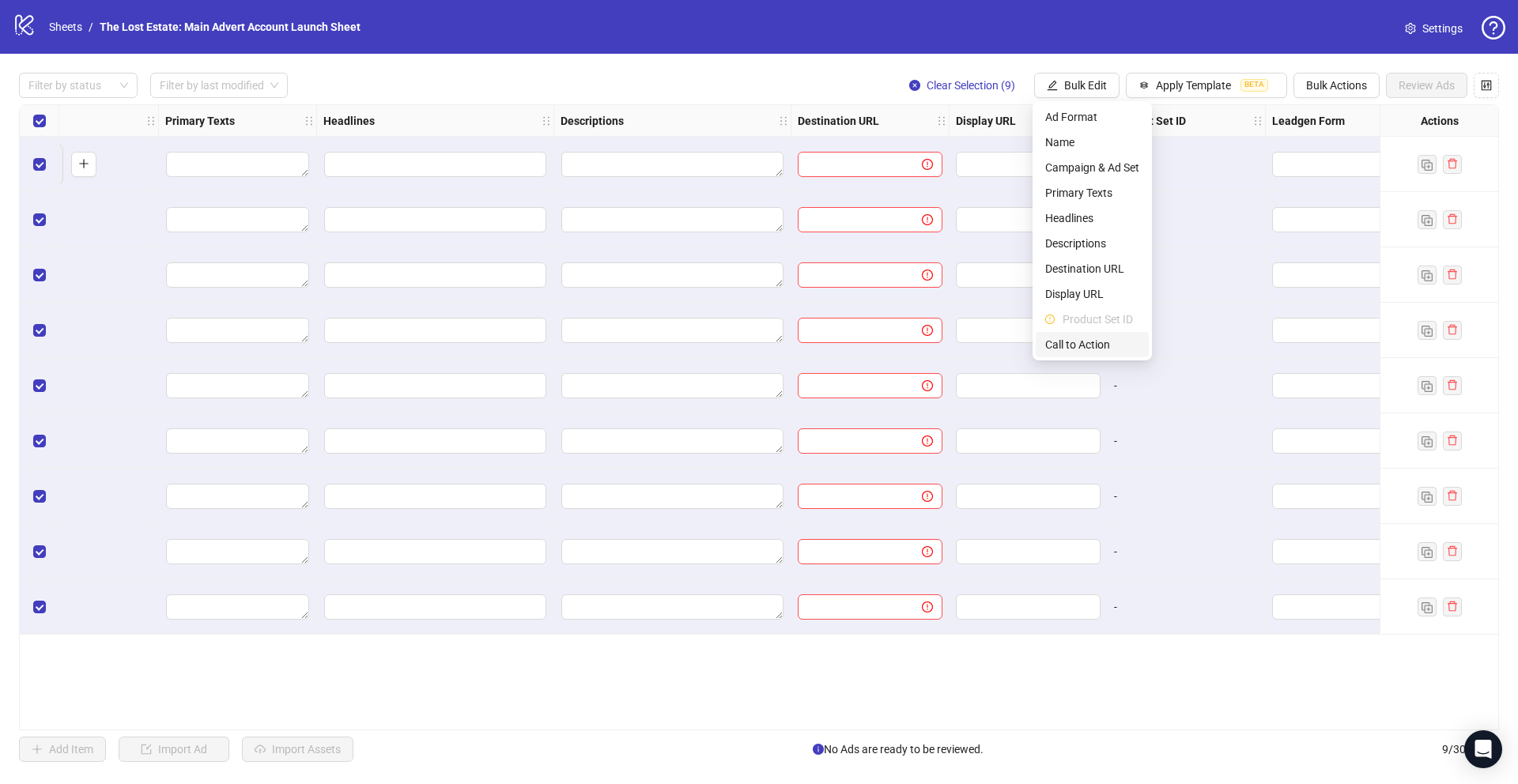
click at [1091, 336] on span "Call to Action" at bounding box center [1093, 344] width 94 height 17
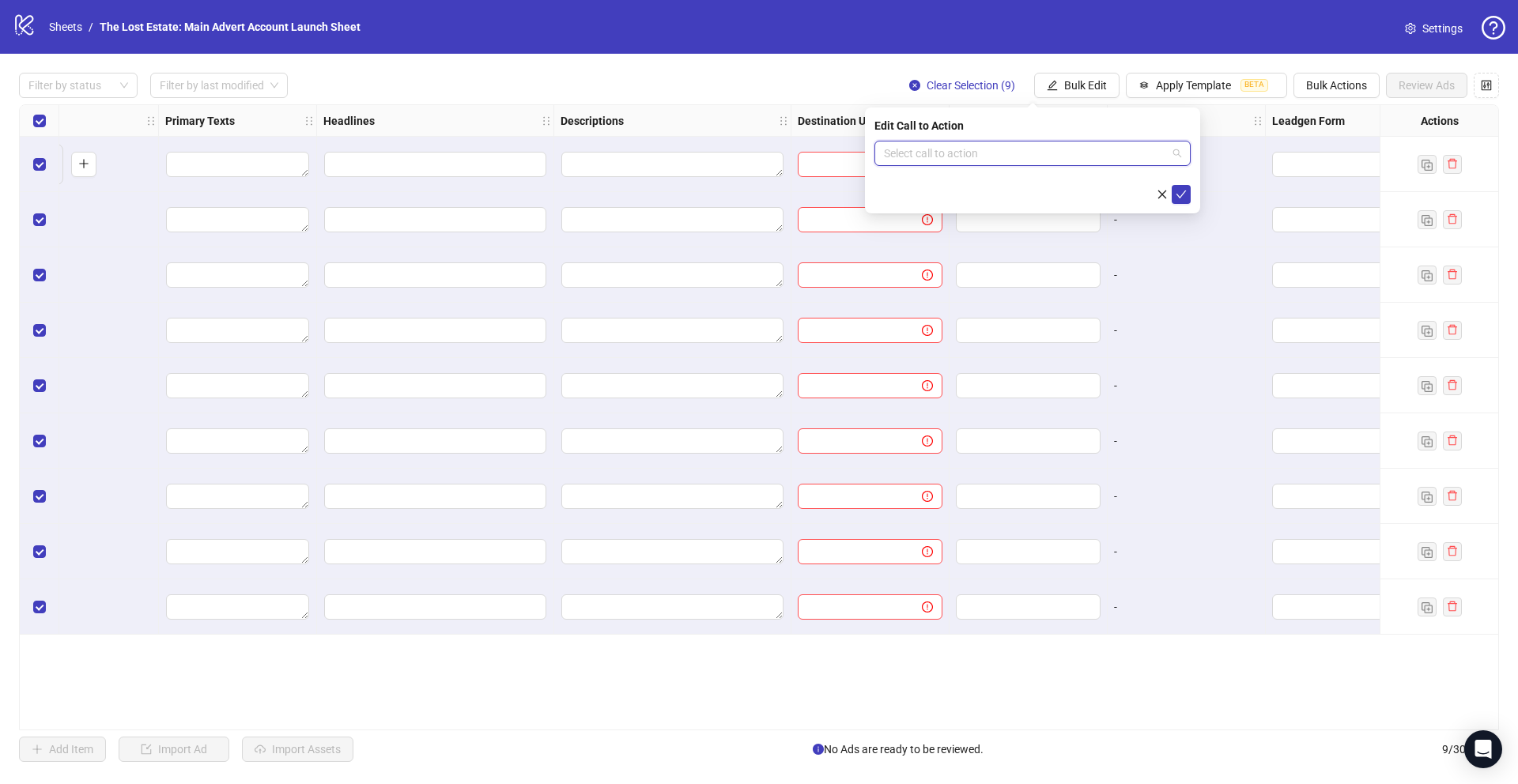
click at [1063, 151] on input "search" at bounding box center [1025, 153] width 283 height 24
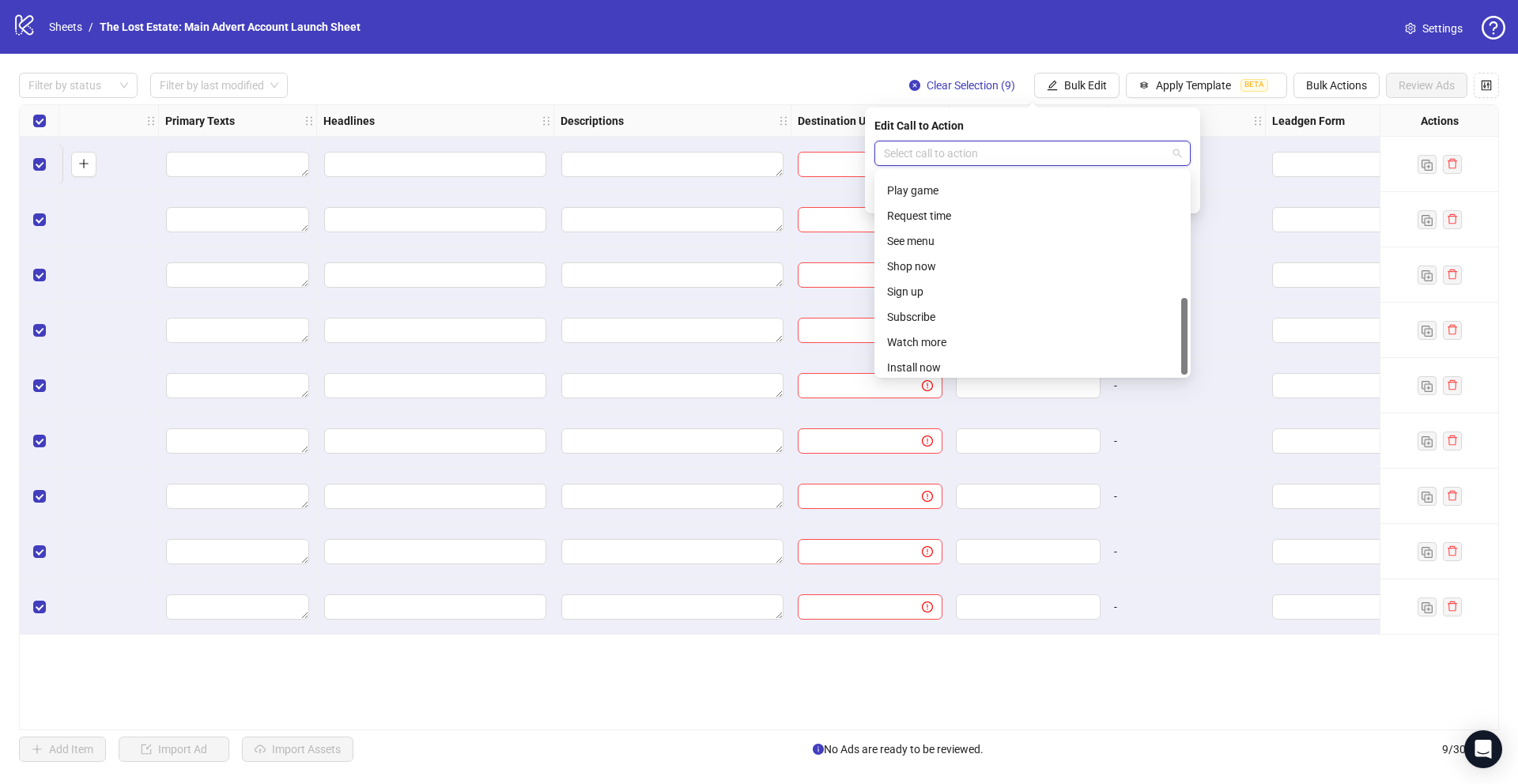
scroll to position [329, 0]
click at [942, 248] on div "Sign up" at bounding box center [1032, 260] width 310 height 25
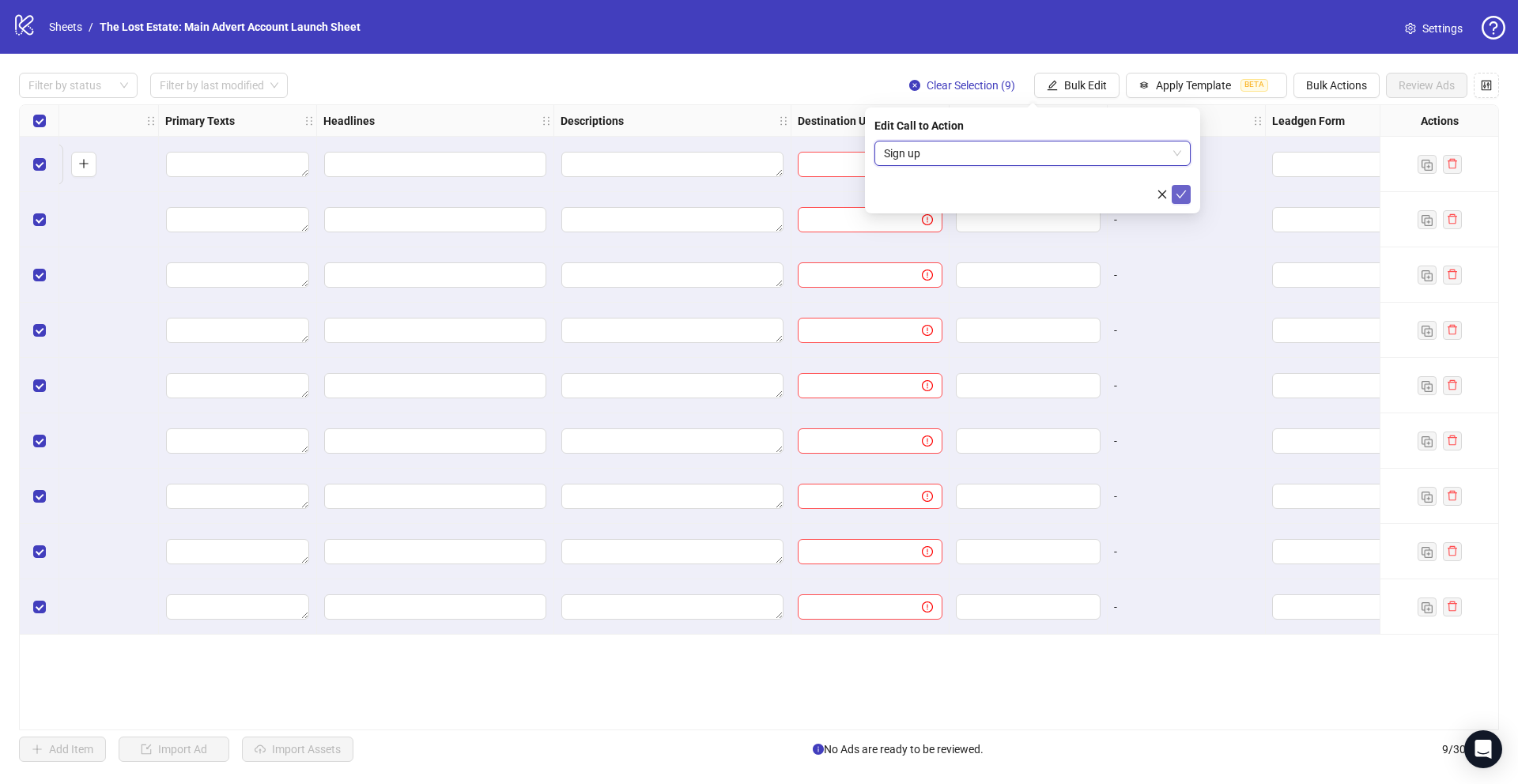
click at [1184, 189] on icon "check" at bounding box center [1181, 194] width 11 height 11
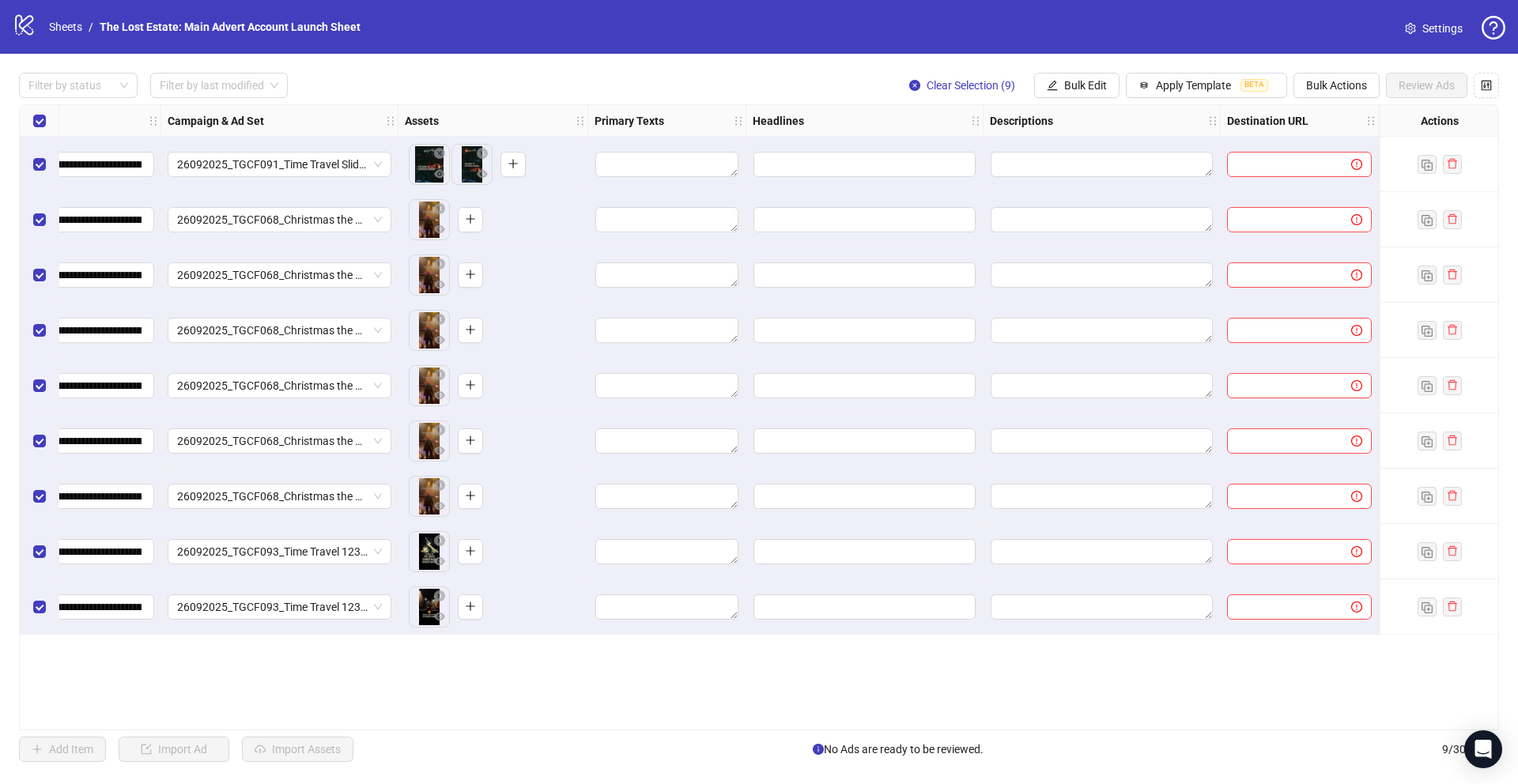
scroll to position [0, 0]
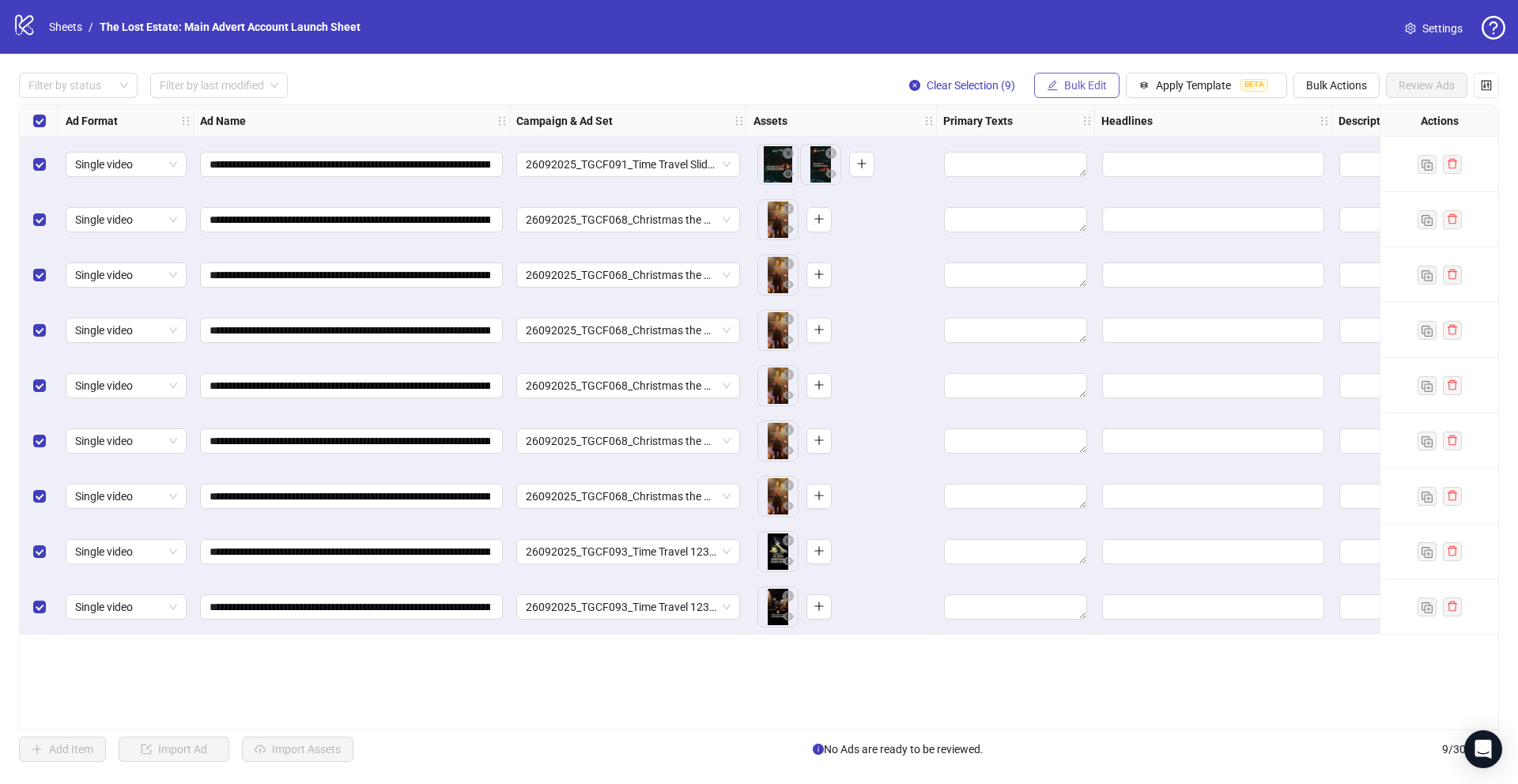
click at [1078, 87] on span "Bulk Edit" at bounding box center [1085, 85] width 42 height 13
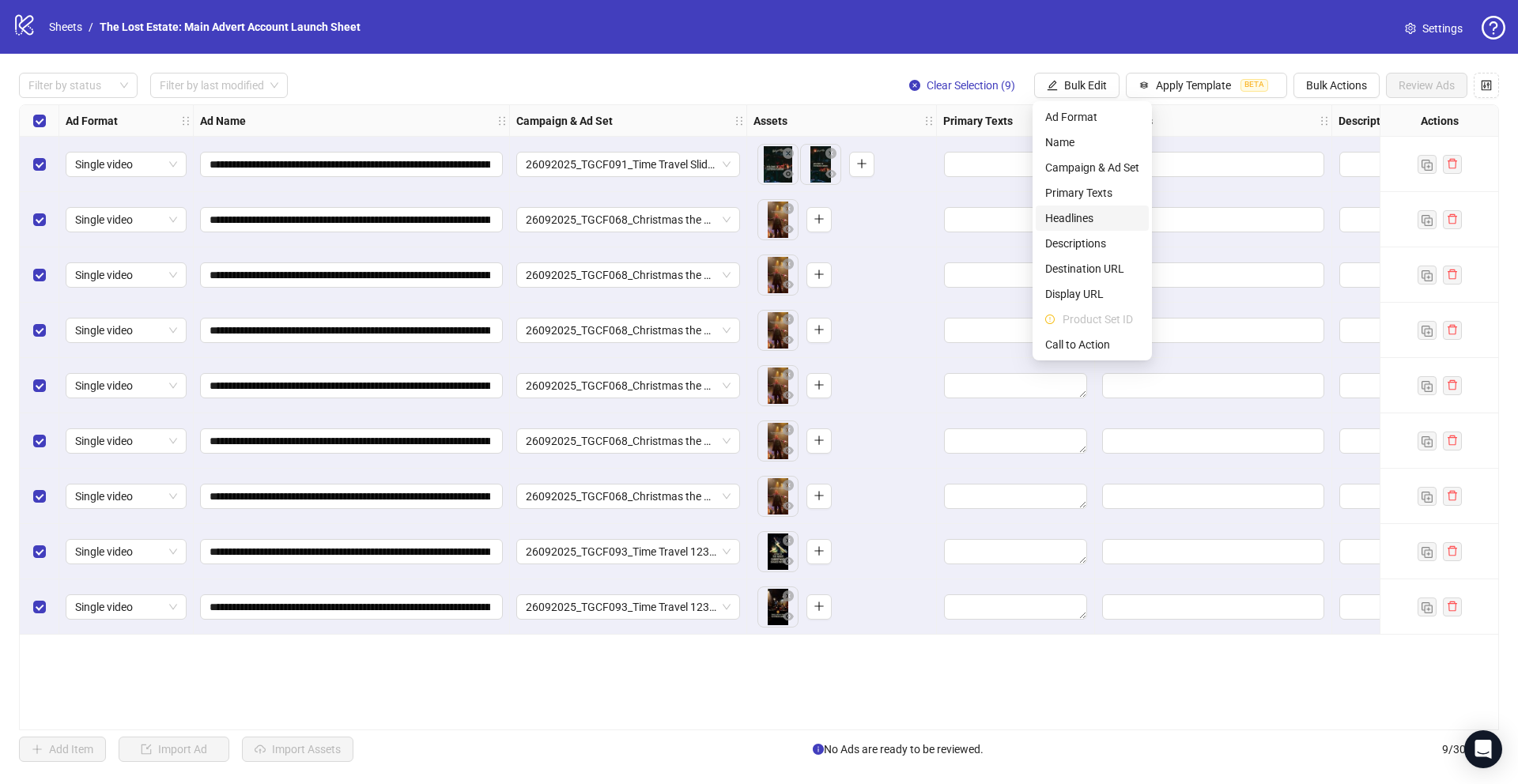
click at [1102, 213] on span "Headlines" at bounding box center [1093, 218] width 94 height 17
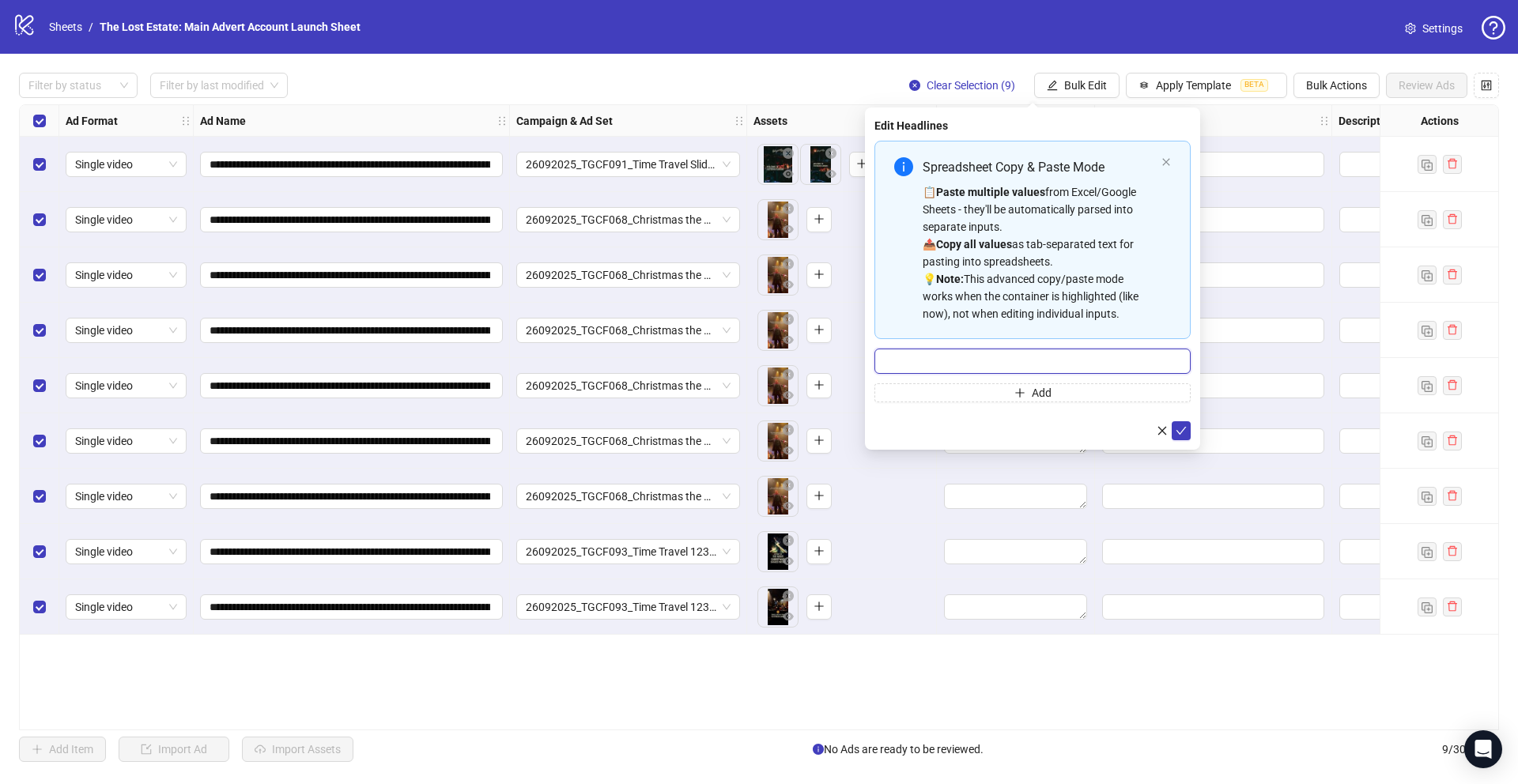
click at [901, 362] on input "Multi-input container - paste or copy values" at bounding box center [1032, 361] width 316 height 25
paste input "**********"
type input "**********"
click at [984, 393] on button "Add" at bounding box center [1032, 392] width 316 height 19
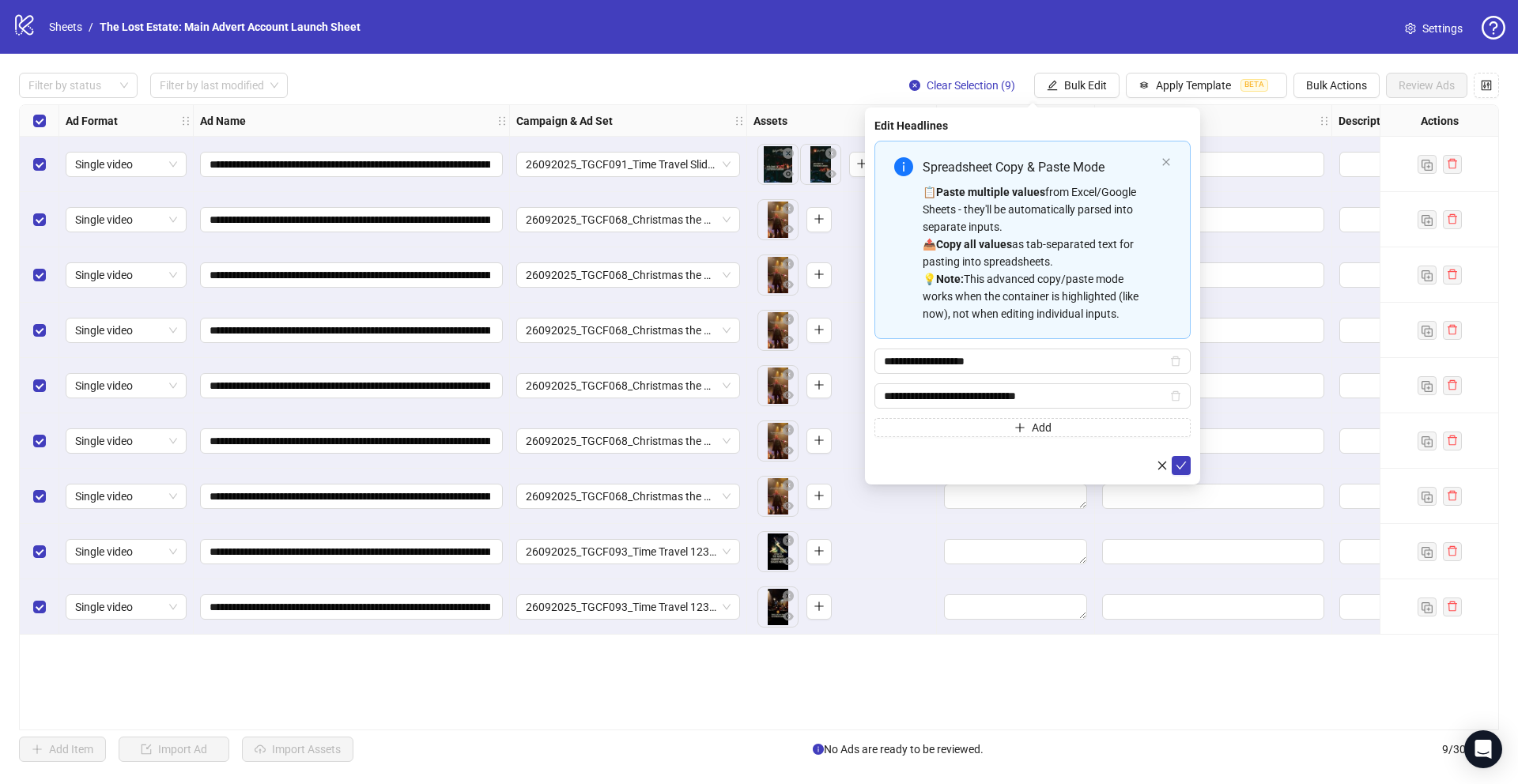
type input "**********"
click at [911, 428] on button "Add" at bounding box center [1032, 427] width 316 height 19
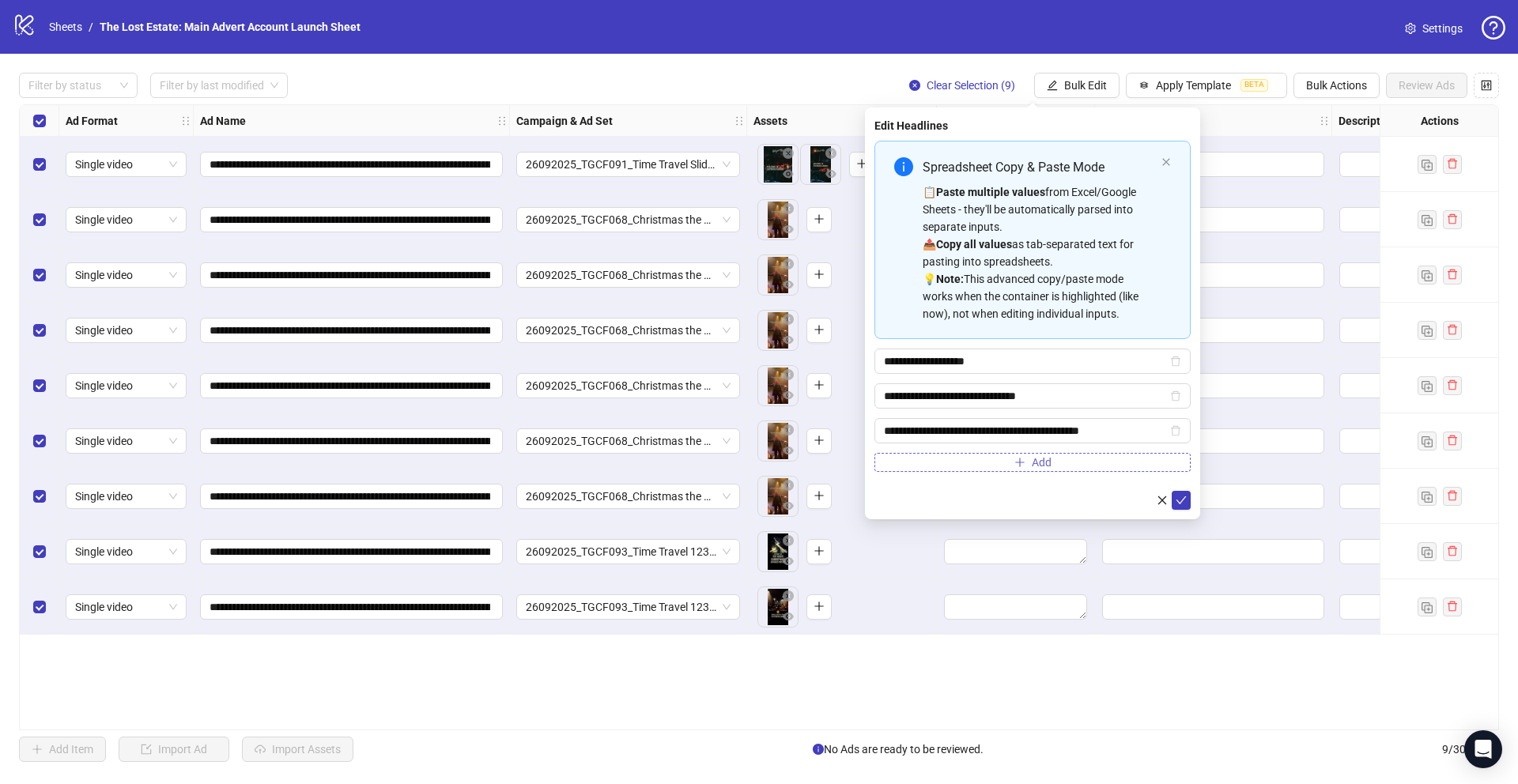
scroll to position [0, 2]
type input "**********"
click at [936, 461] on button "Add" at bounding box center [1032, 462] width 316 height 19
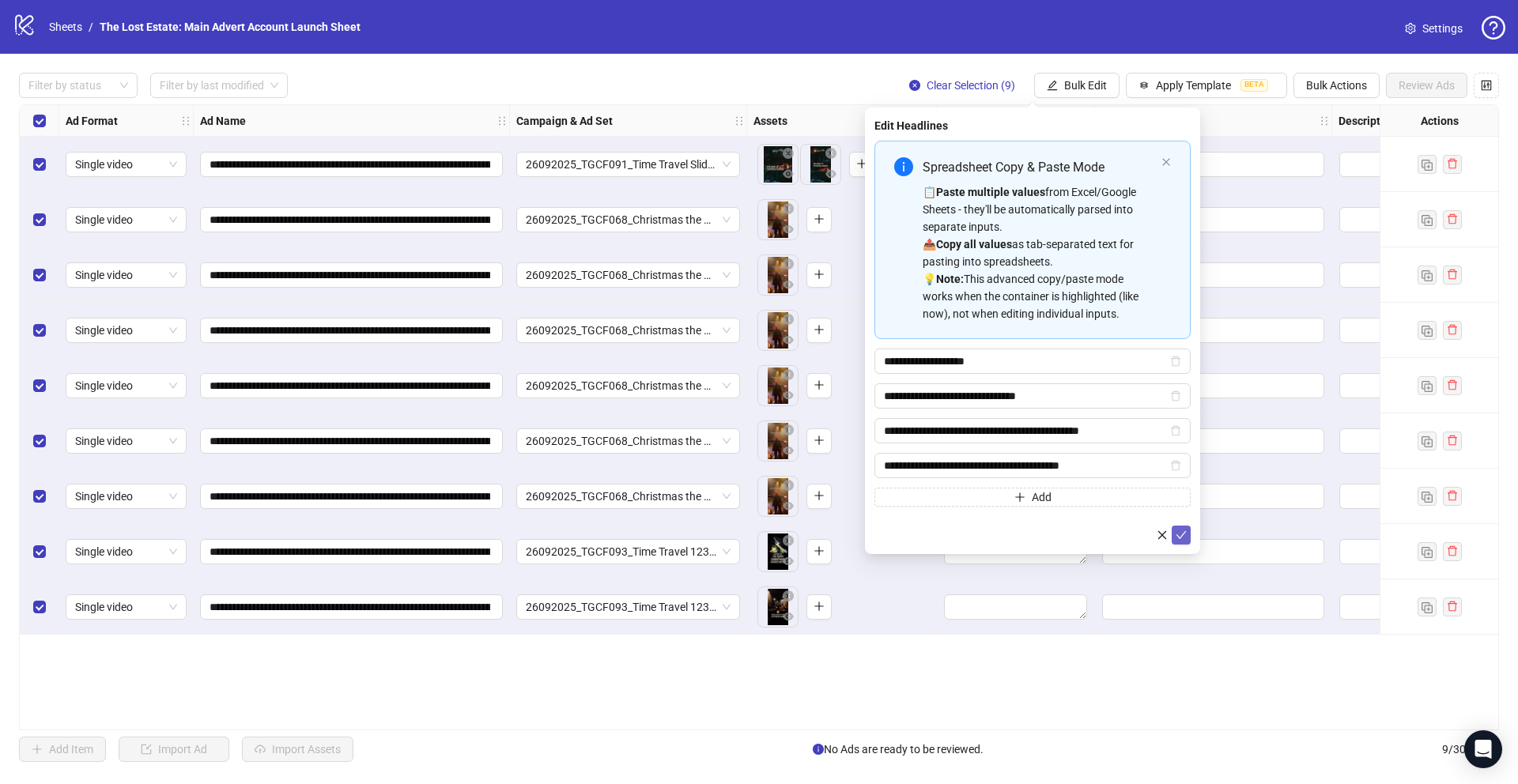
type input "**********"
click at [1181, 539] on icon "check" at bounding box center [1181, 535] width 11 height 11
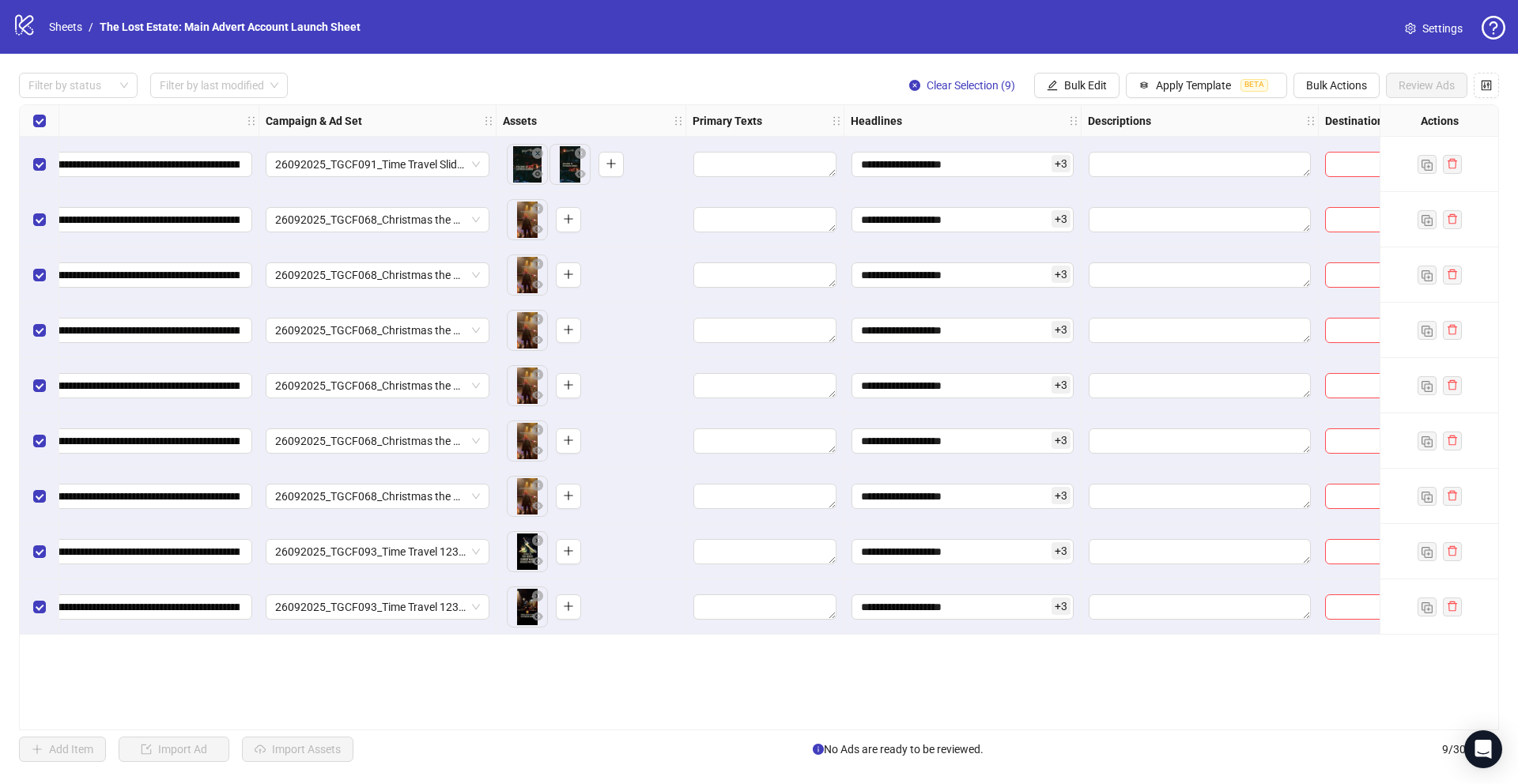
scroll to position [0, 398]
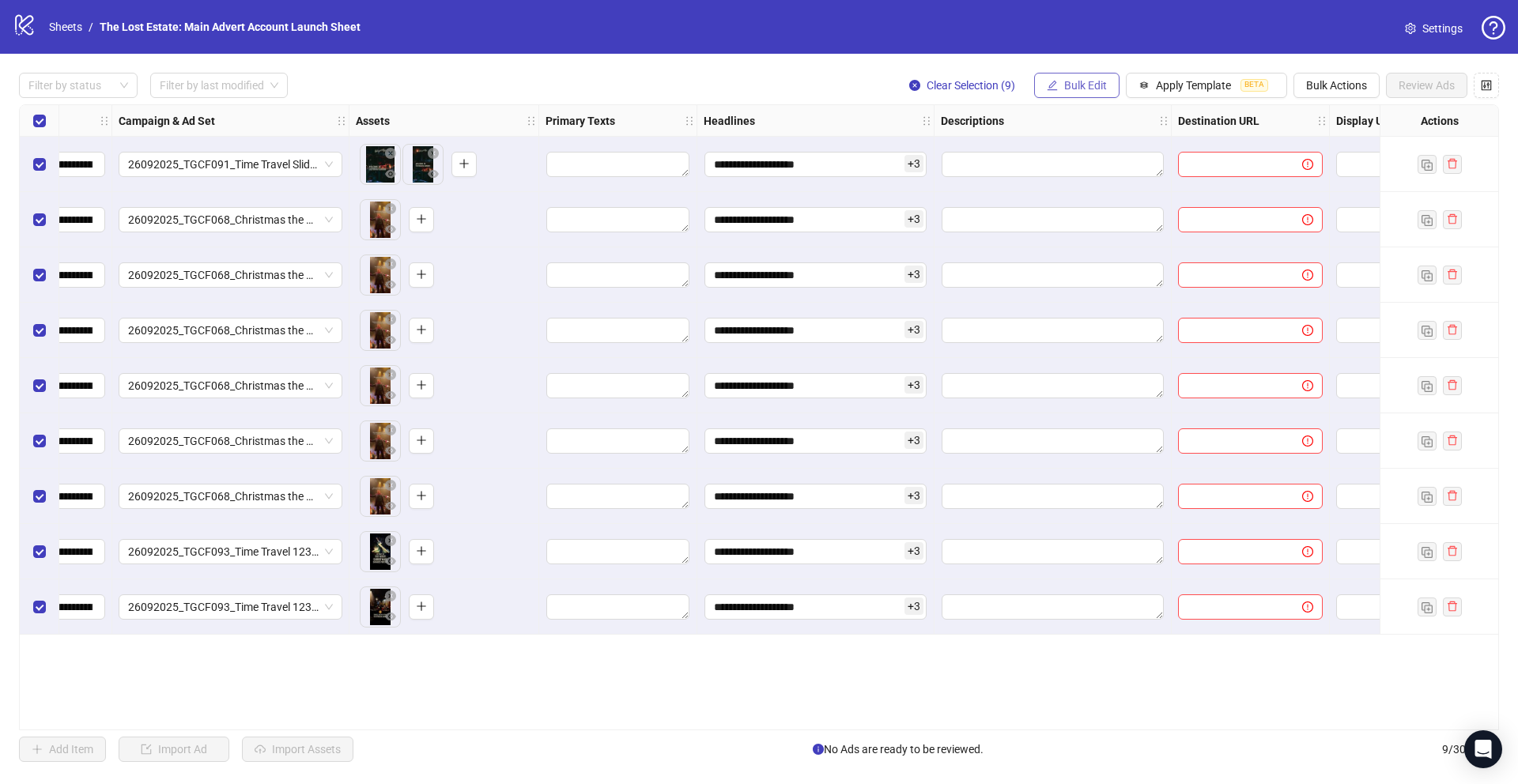
click at [1060, 80] on button "Bulk Edit" at bounding box center [1076, 85] width 85 height 25
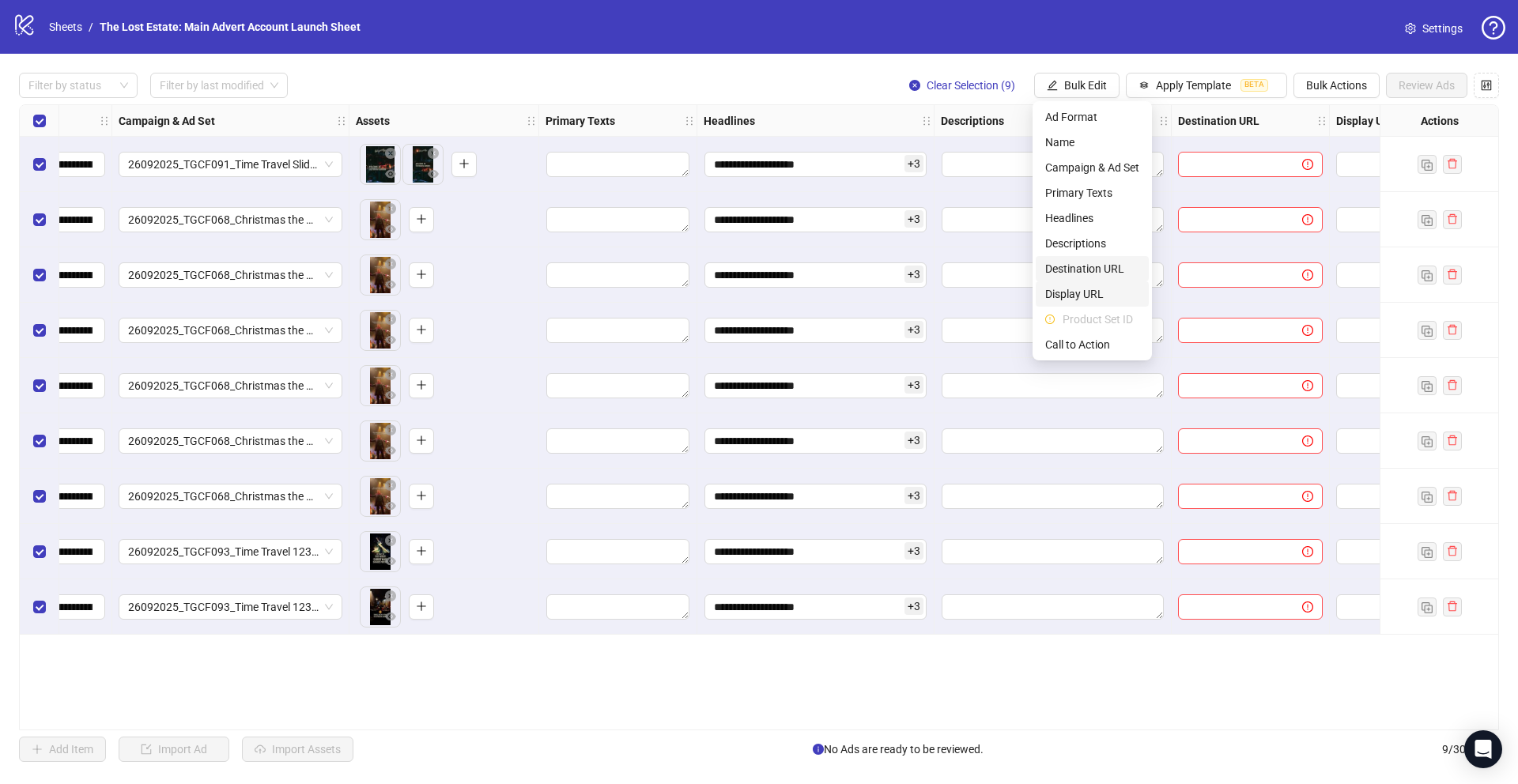
click at [1080, 290] on span "Display URL" at bounding box center [1093, 294] width 94 height 17
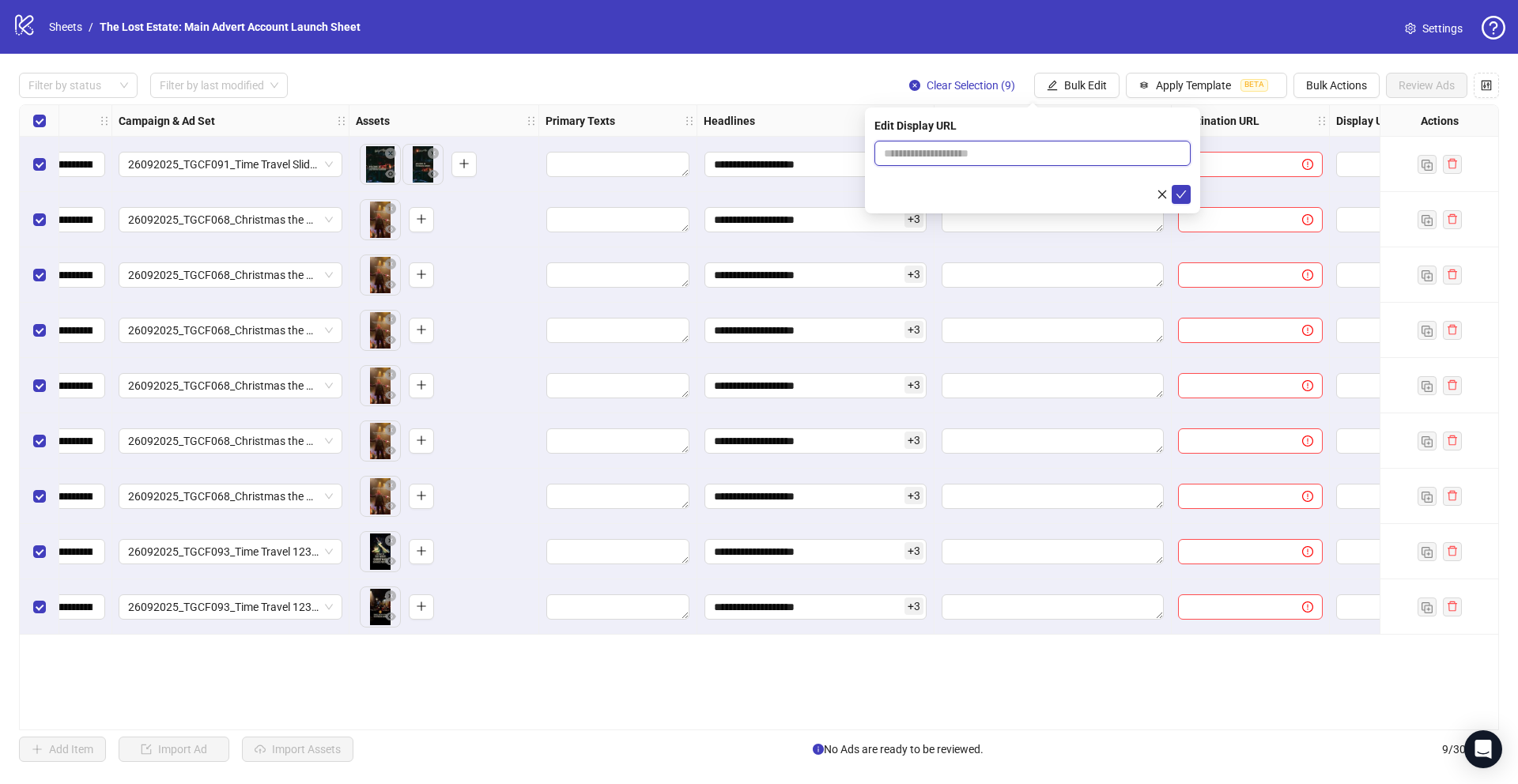
click at [965, 153] on input "text" at bounding box center [1032, 153] width 316 height 25
paste input "**********"
type input "**********"
click at [1180, 194] on icon "check" at bounding box center [1181, 194] width 11 height 11
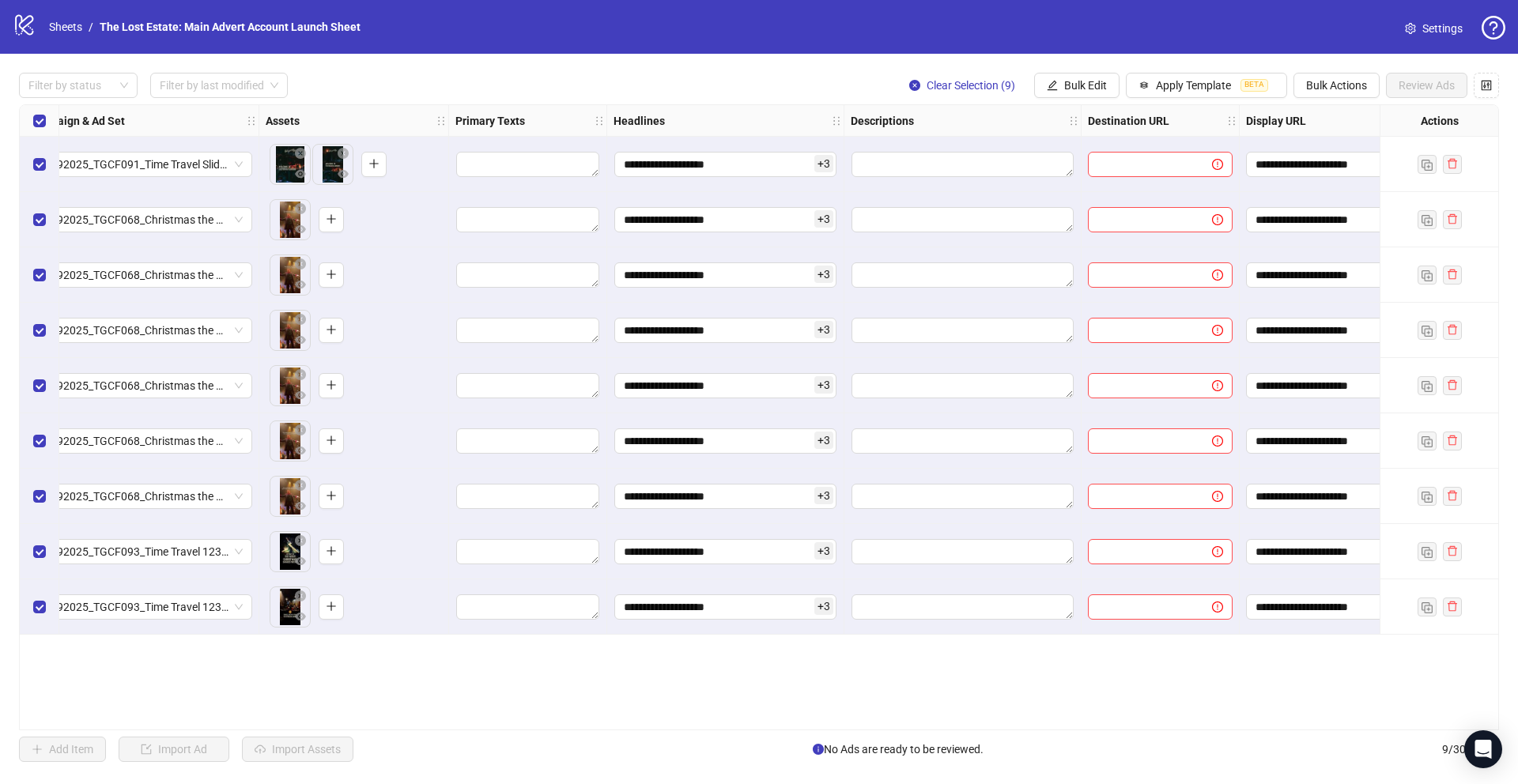
scroll to position [0, 515]
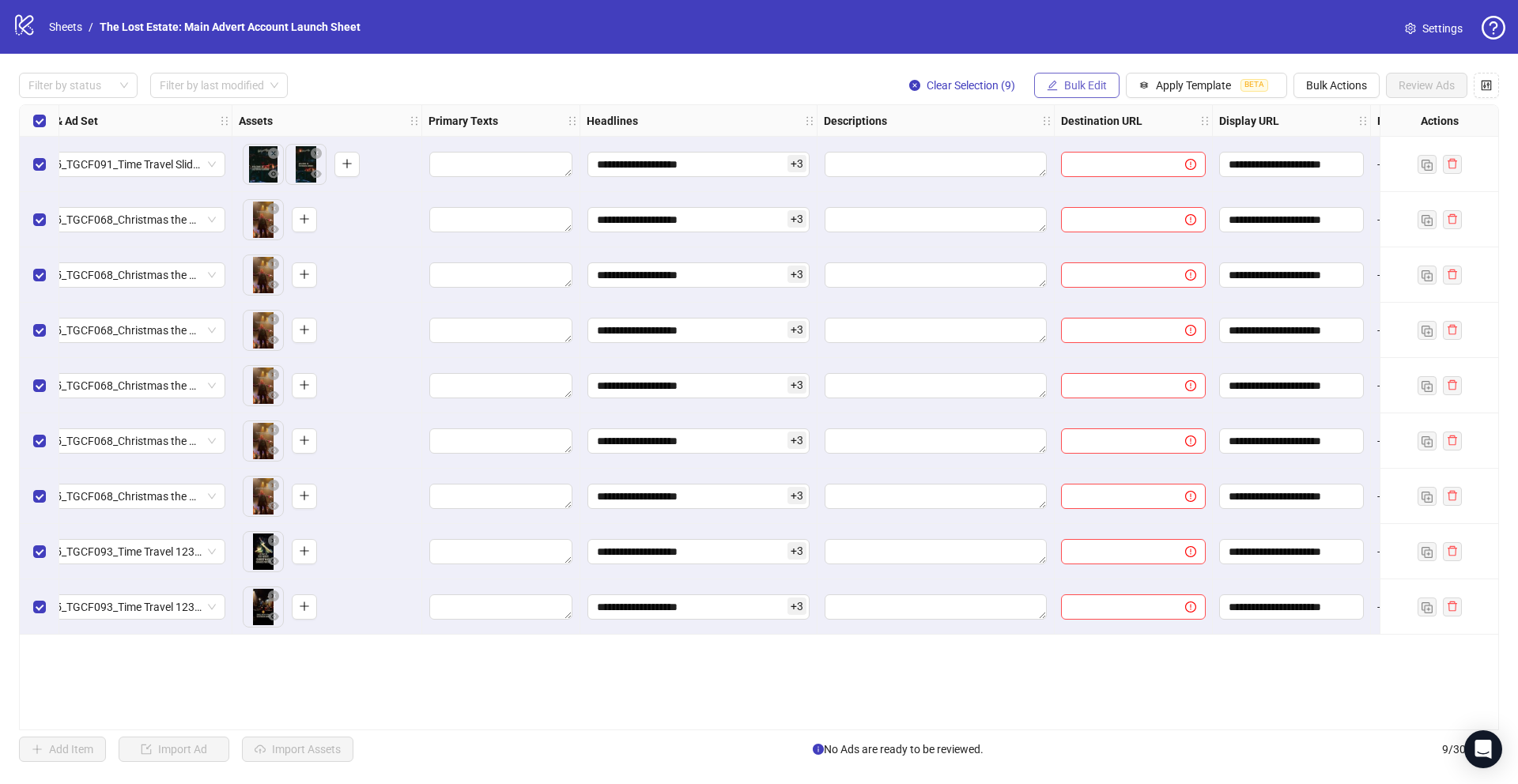
click at [1088, 81] on span "Bulk Edit" at bounding box center [1085, 85] width 42 height 13
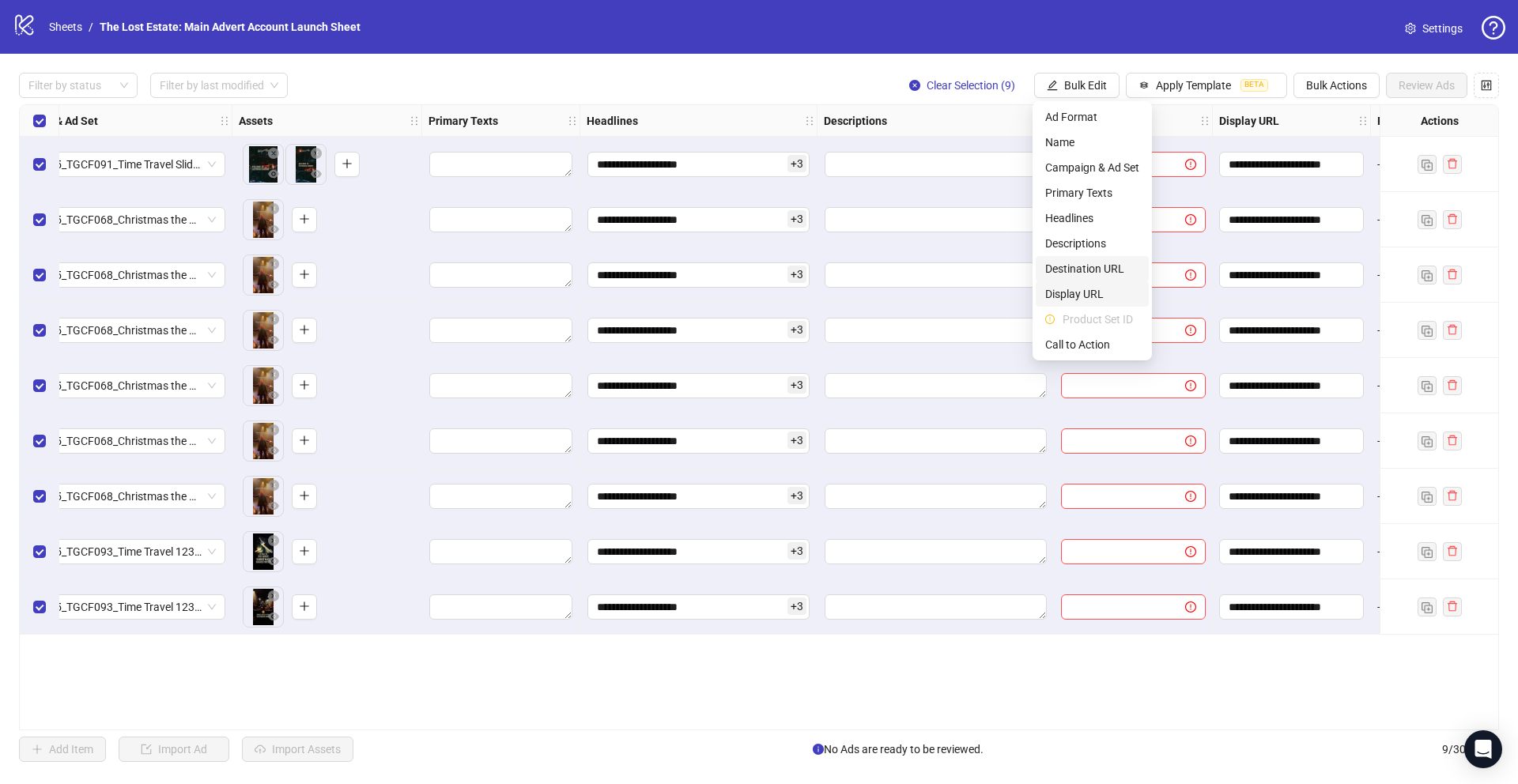
click at [1089, 265] on span "Destination URL" at bounding box center [1093, 268] width 94 height 17
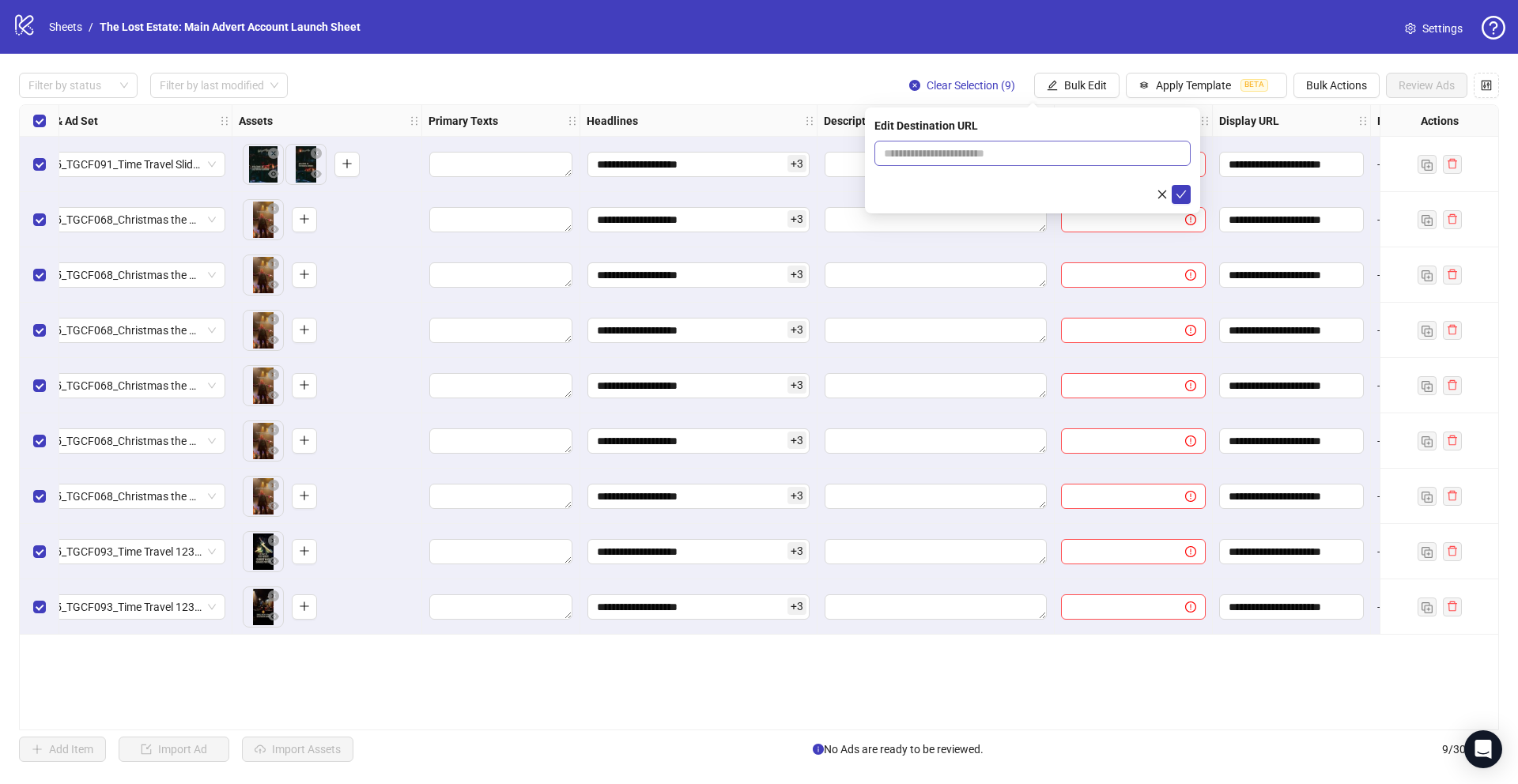
click at [1034, 143] on span at bounding box center [1032, 153] width 316 height 25
paste input "**********"
type input "**********"
click at [1179, 191] on icon "check" at bounding box center [1181, 194] width 11 height 11
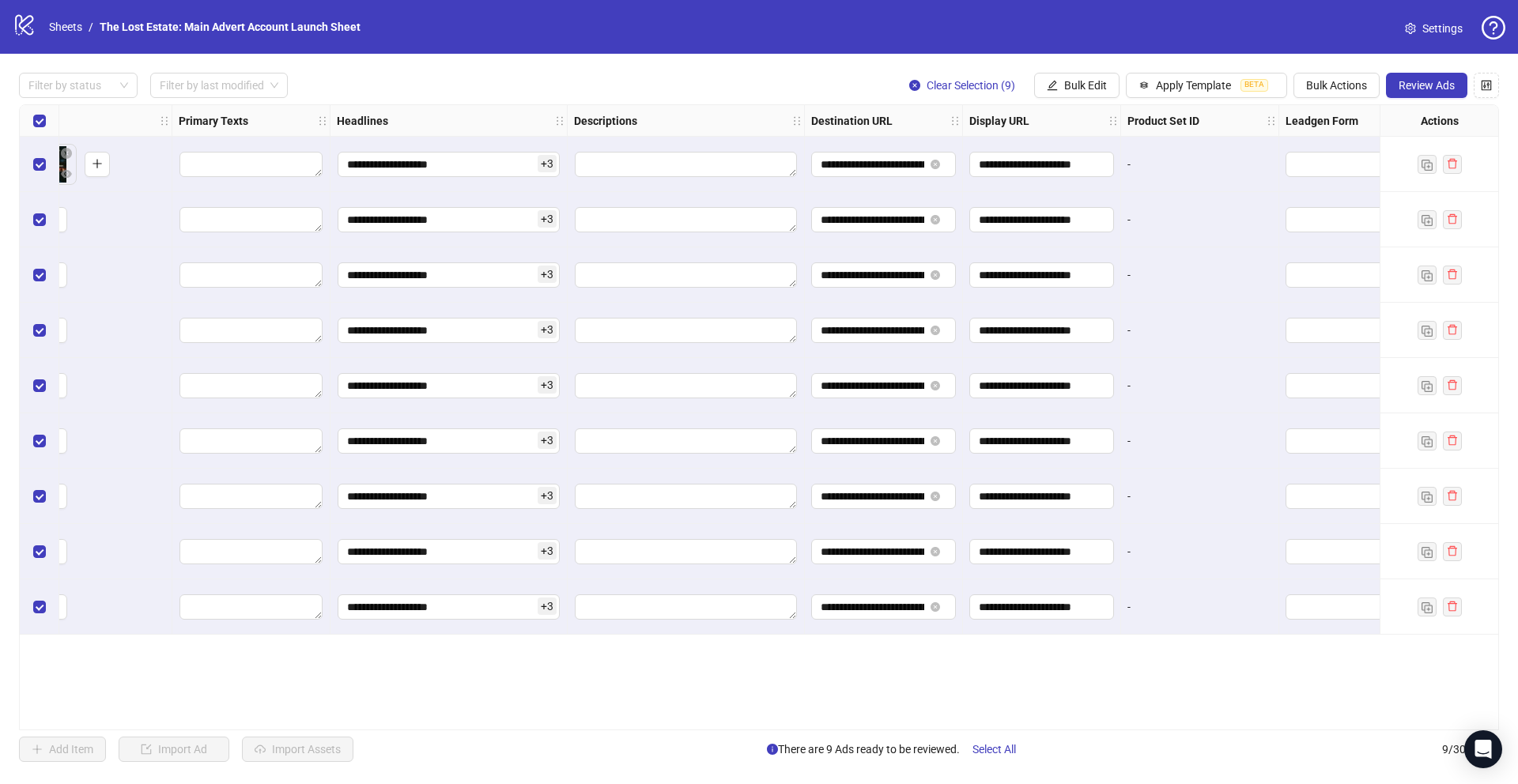
scroll to position [0, 766]
click at [1077, 85] on span "Bulk Edit" at bounding box center [1085, 85] width 42 height 13
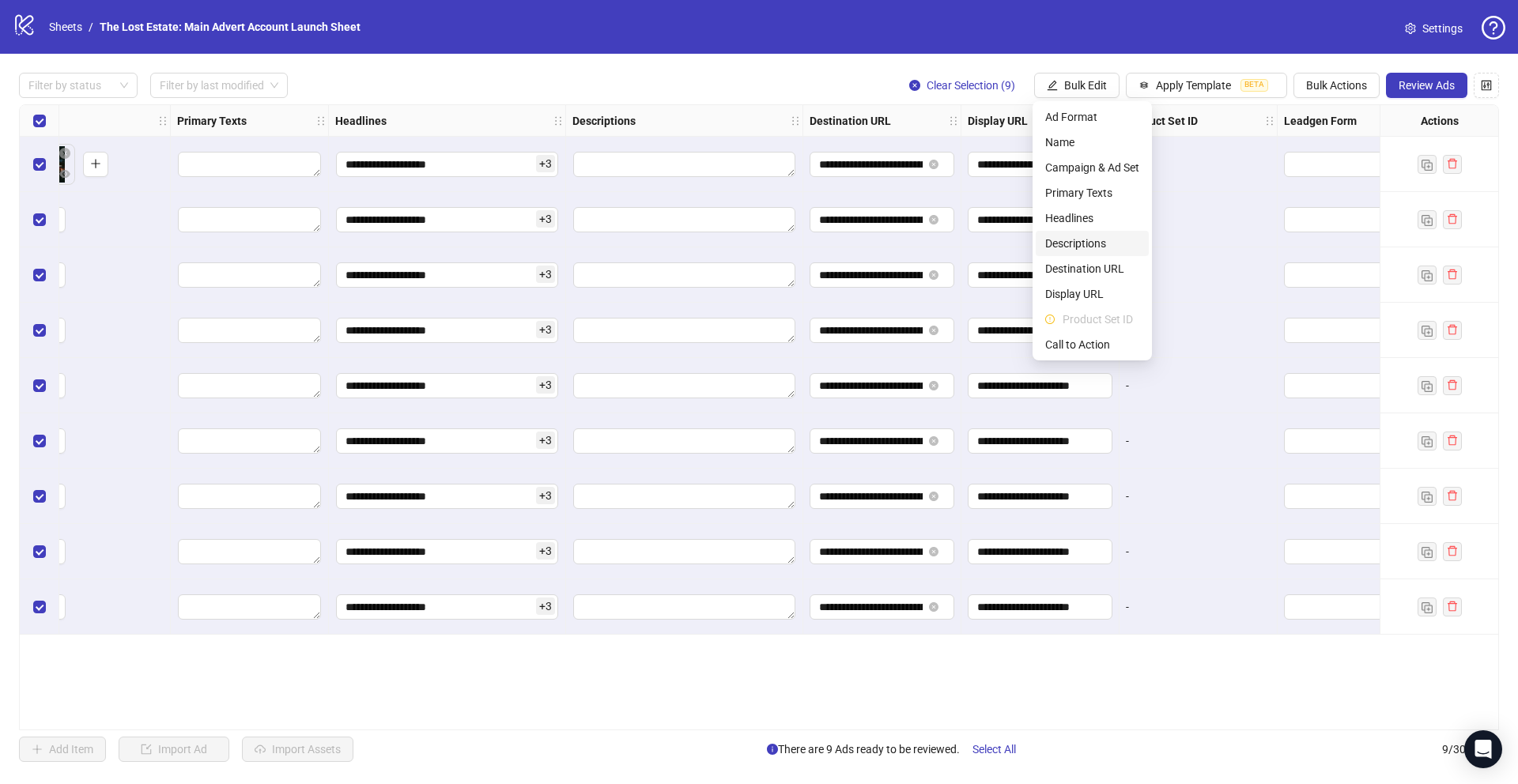
click at [1093, 240] on span "Descriptions" at bounding box center [1093, 243] width 94 height 17
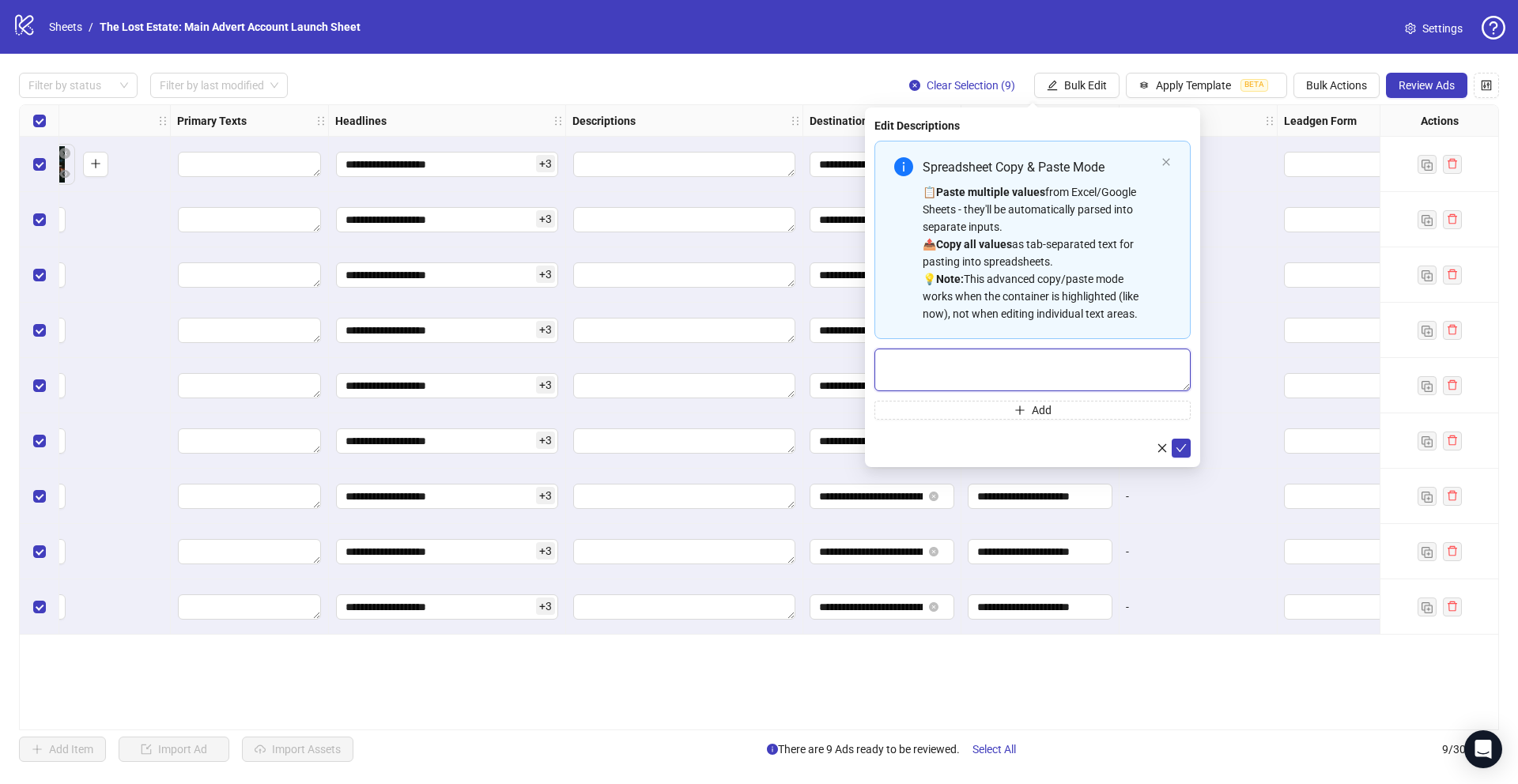
click at [949, 362] on textarea "Multi-text input container - paste or copy values" at bounding box center [1032, 370] width 316 height 42
paste textarea "**********"
type textarea "**********"
click at [1182, 446] on icon "check" at bounding box center [1181, 448] width 11 height 11
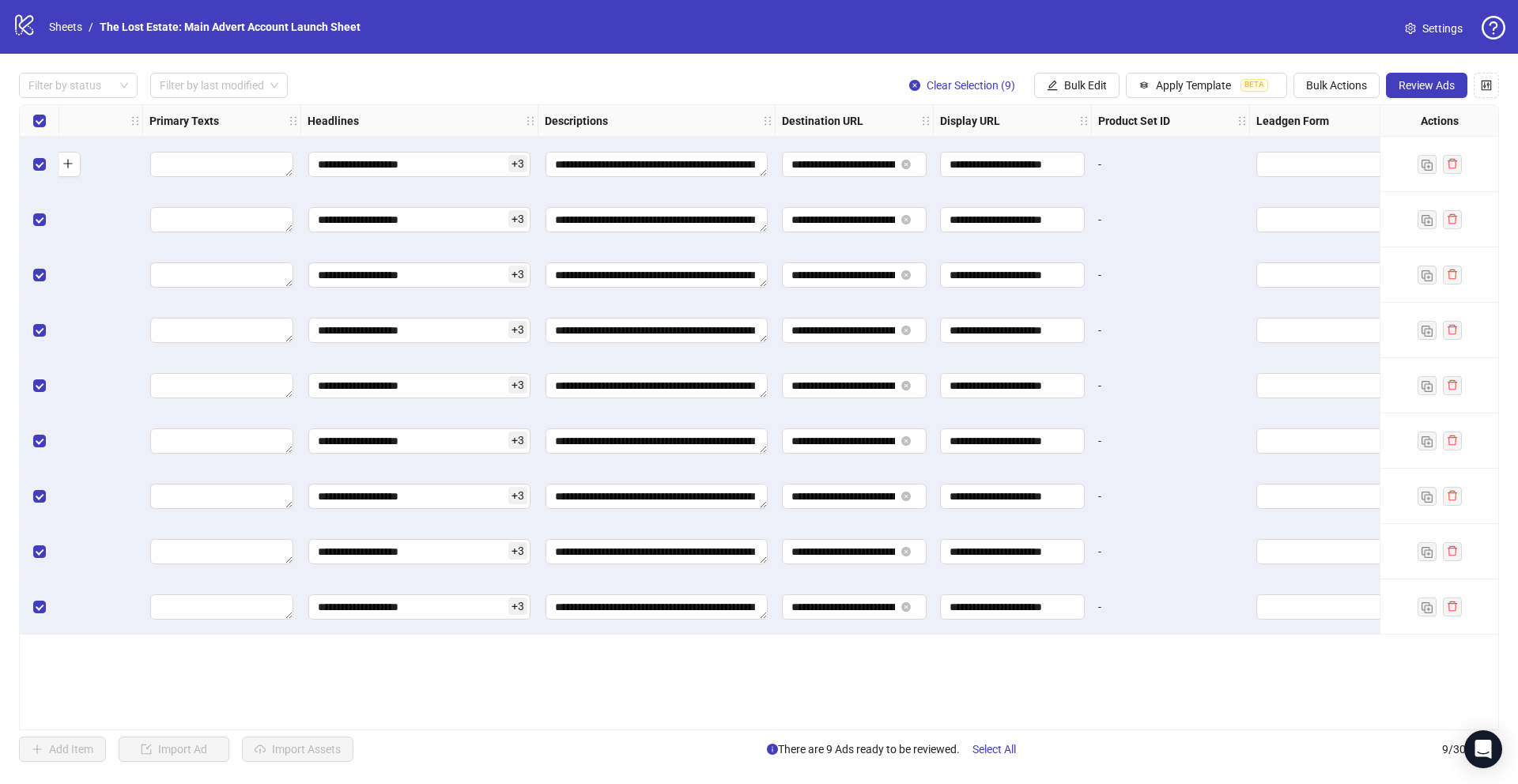
scroll to position [0, 949]
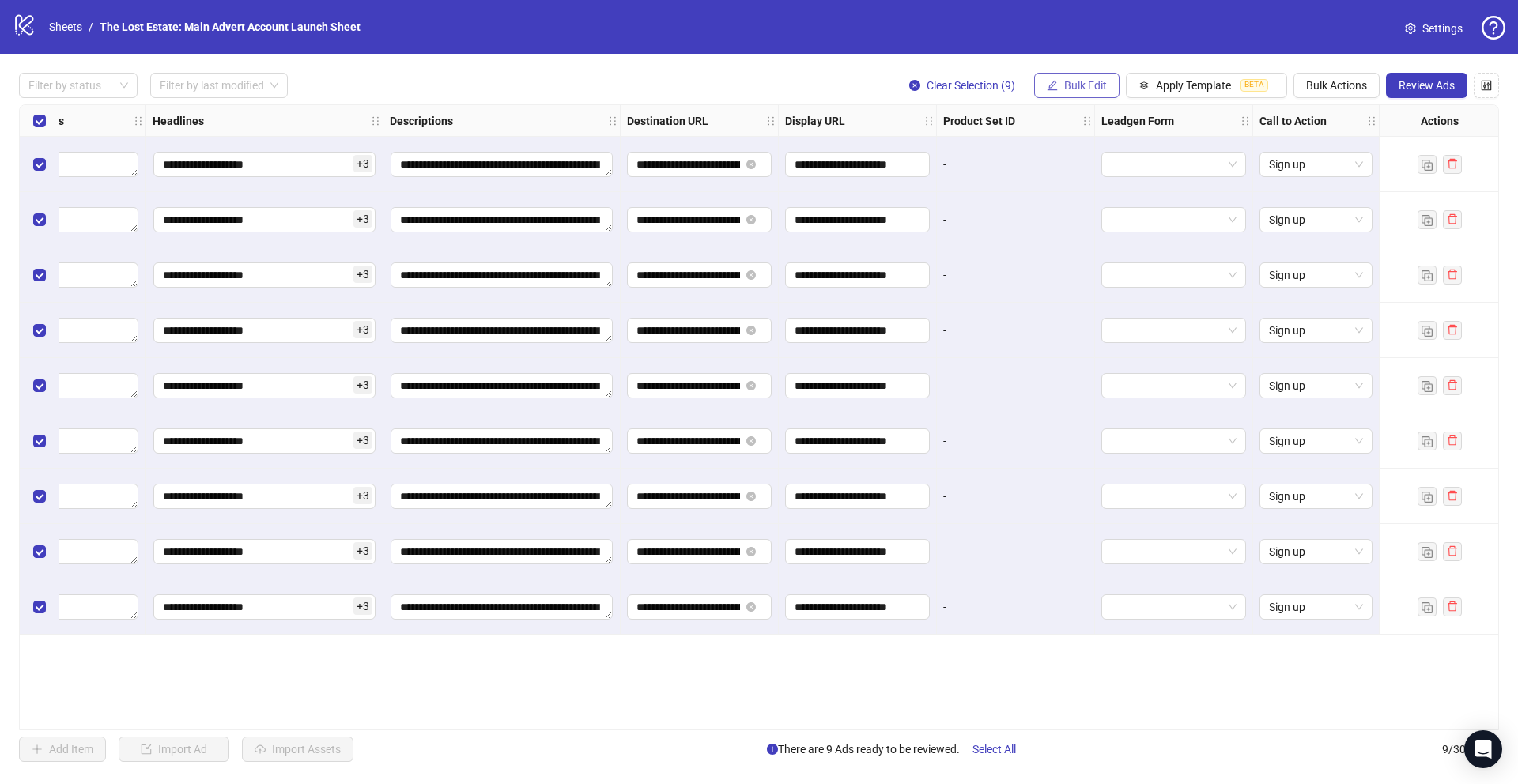
click at [1079, 85] on span "Bulk Edit" at bounding box center [1085, 85] width 42 height 13
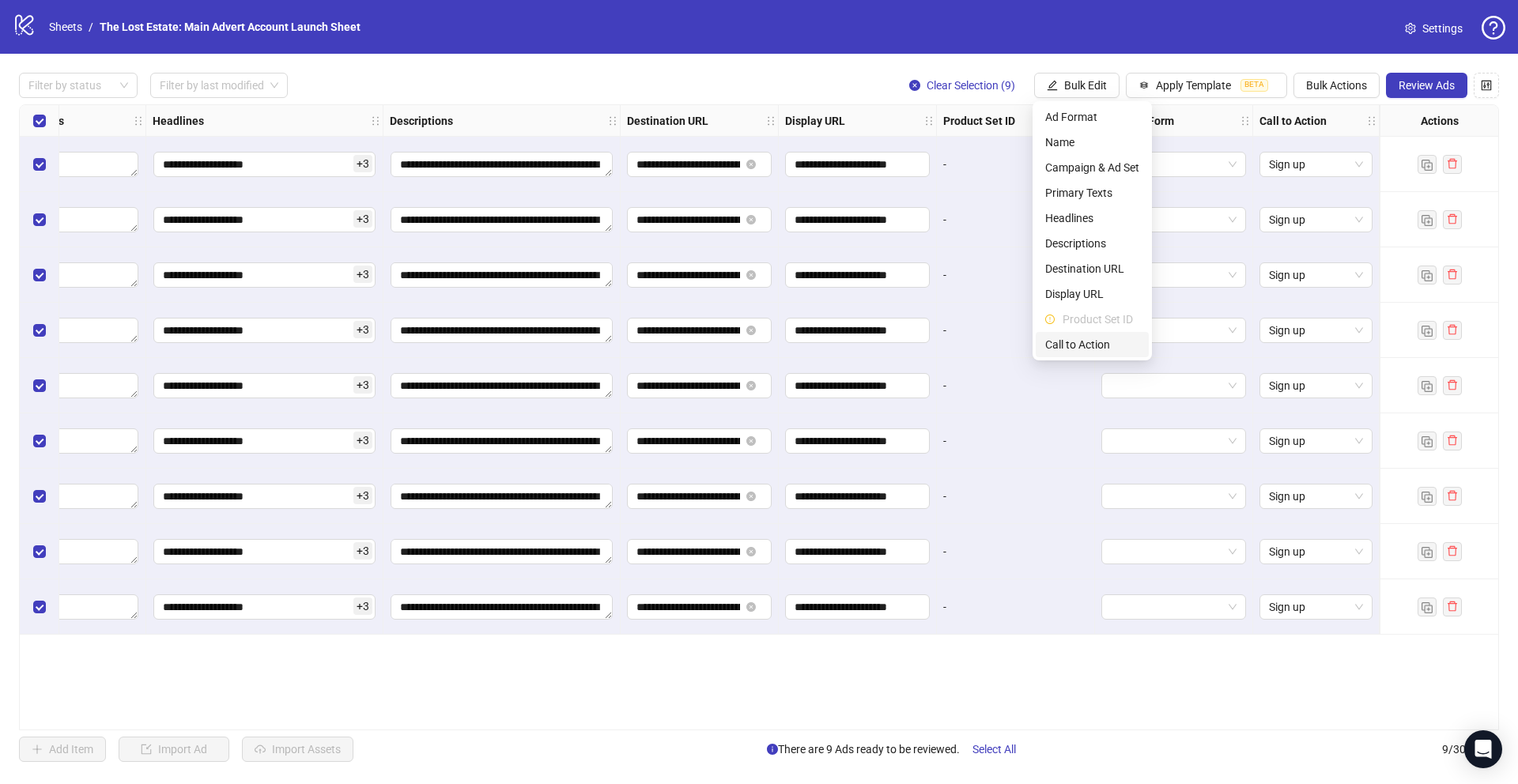
click at [1100, 338] on span "Call to Action" at bounding box center [1093, 344] width 94 height 17
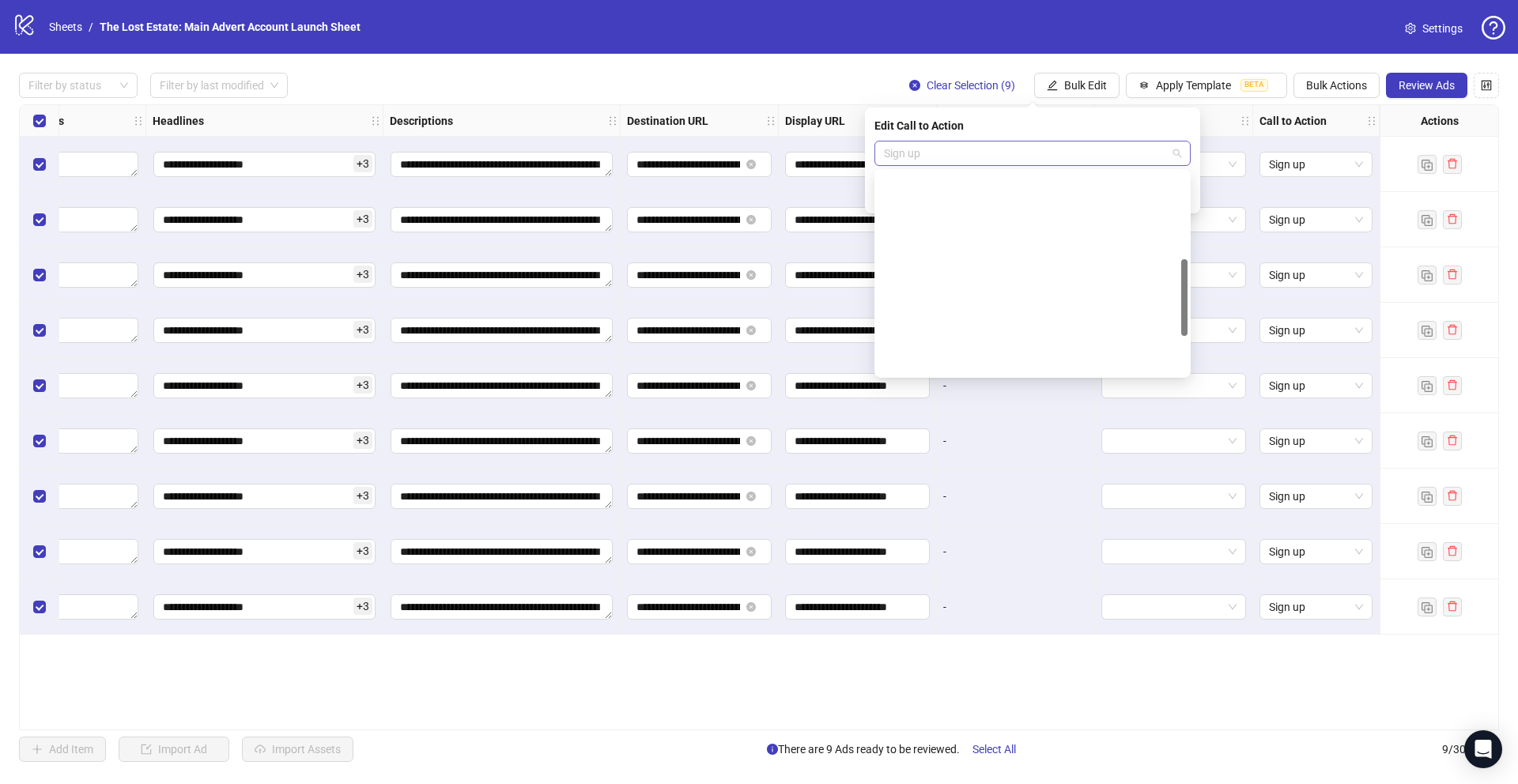
click at [1062, 159] on span "Sign up" at bounding box center [1032, 153] width 297 height 24
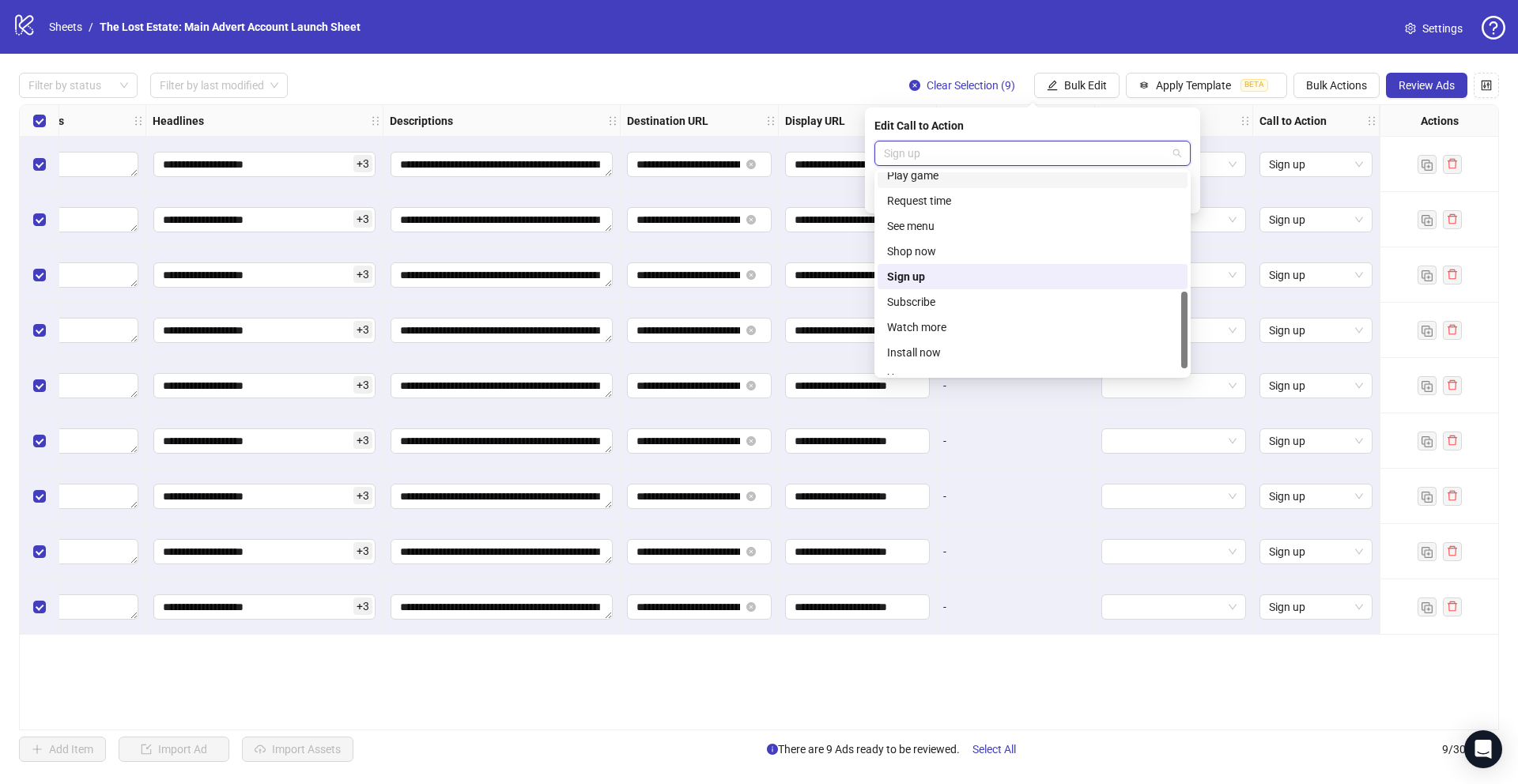
scroll to position [329, 0]
click at [849, 78] on div "Filter by status Filter by last modified Clear Selection (9) Bulk Edit Apply Te…" at bounding box center [758, 85] width 1480 height 25
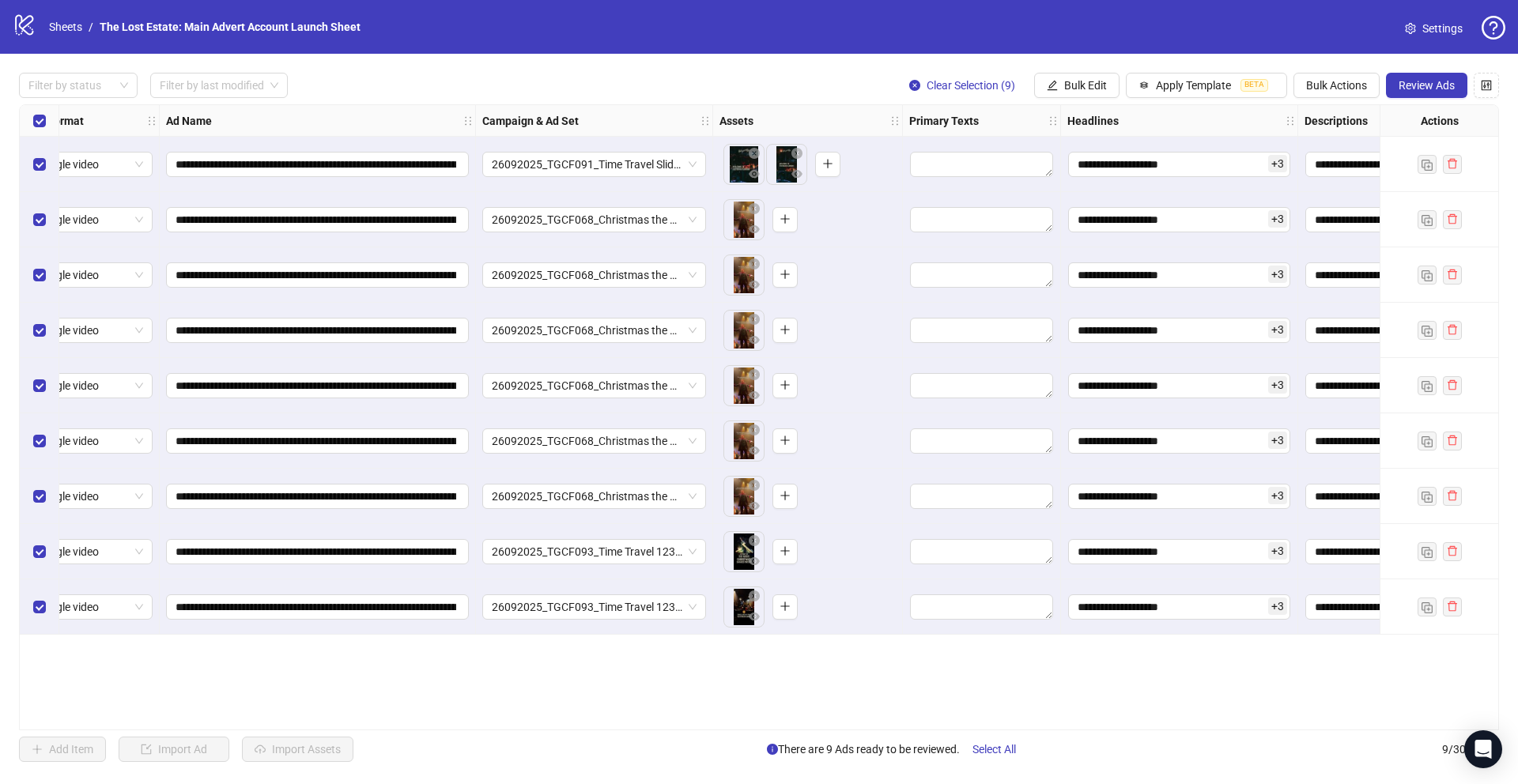
scroll to position [0, 0]
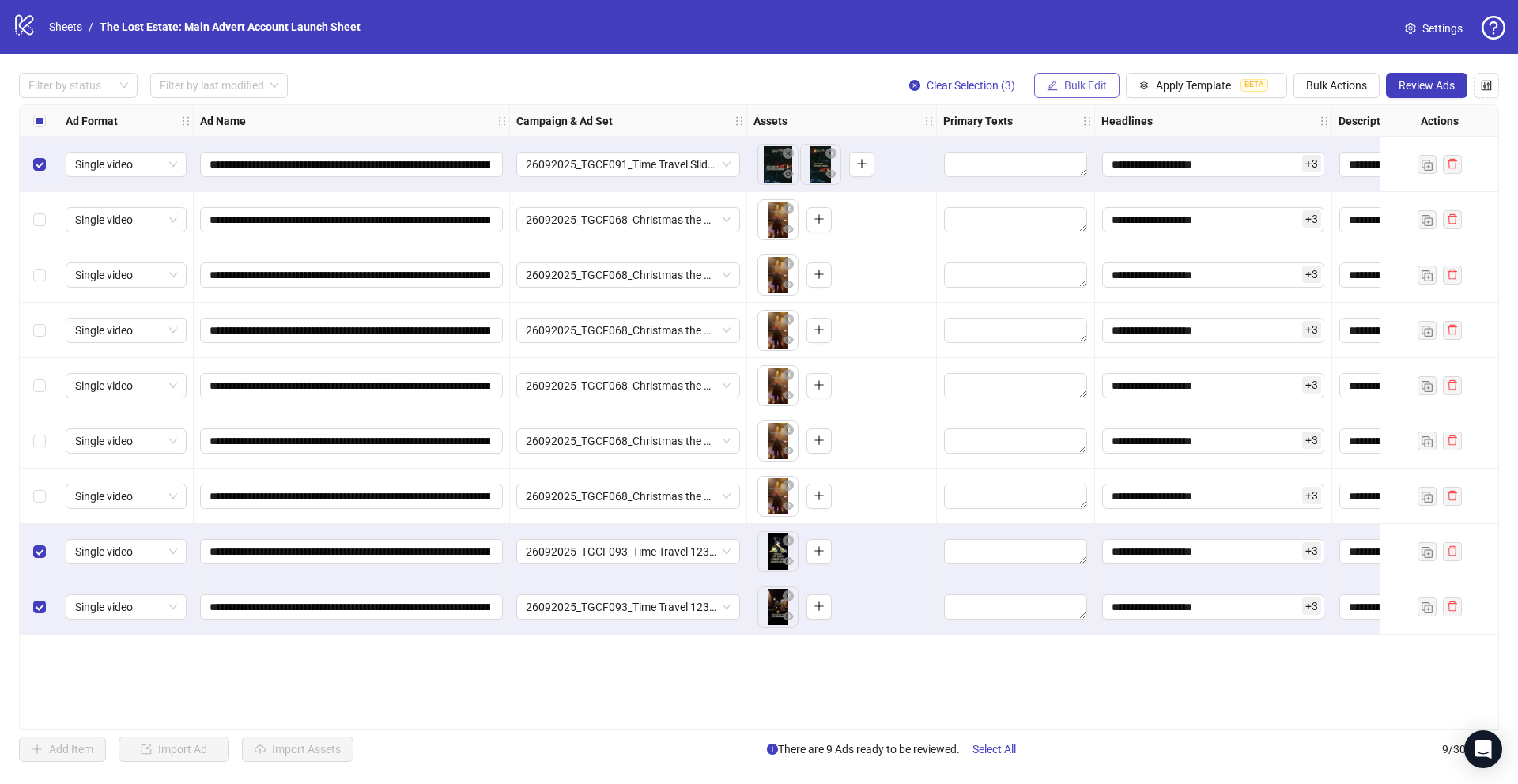
click at [1101, 81] on span "Bulk Edit" at bounding box center [1085, 85] width 42 height 13
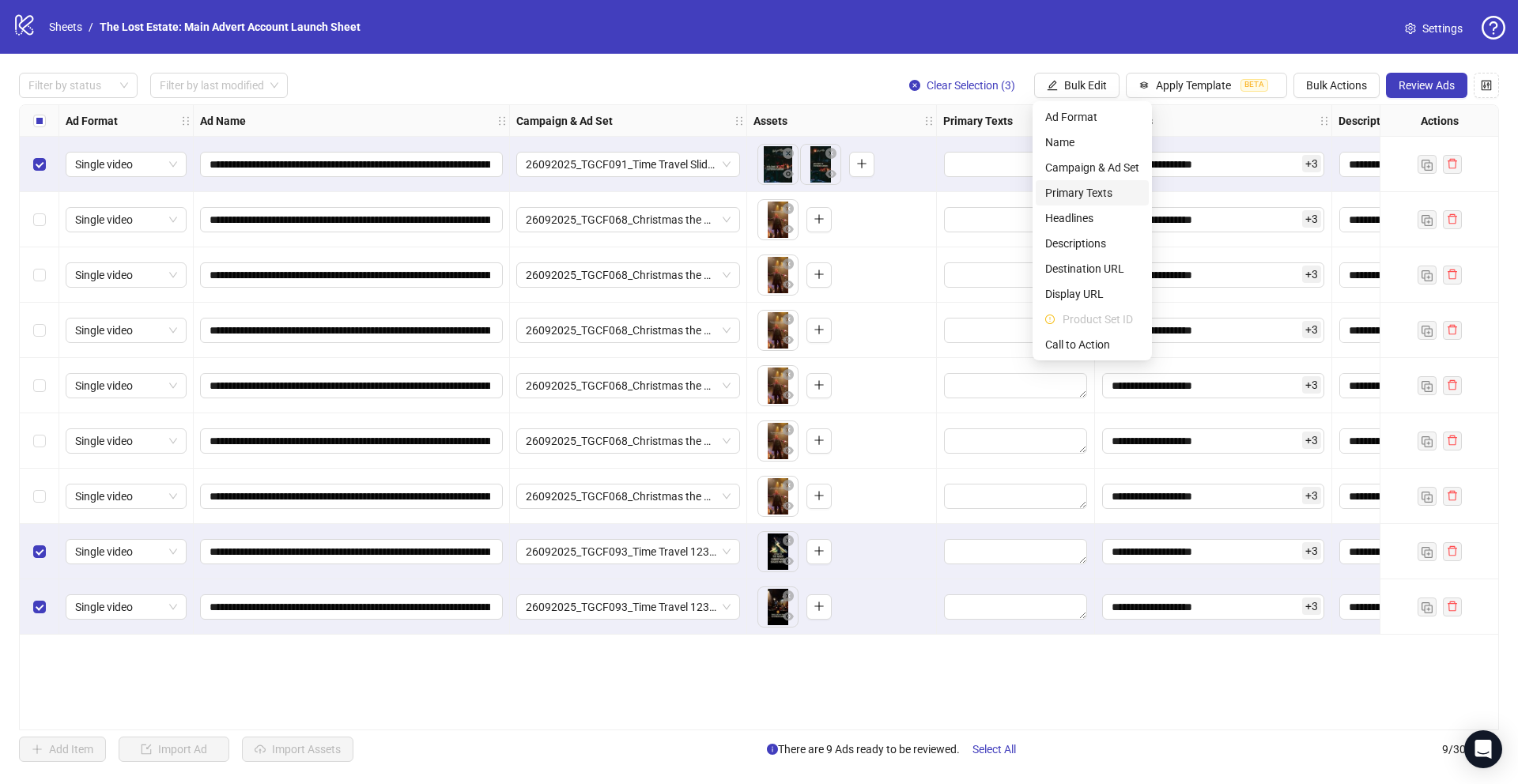
click at [1103, 189] on span "Primary Texts" at bounding box center [1093, 192] width 94 height 17
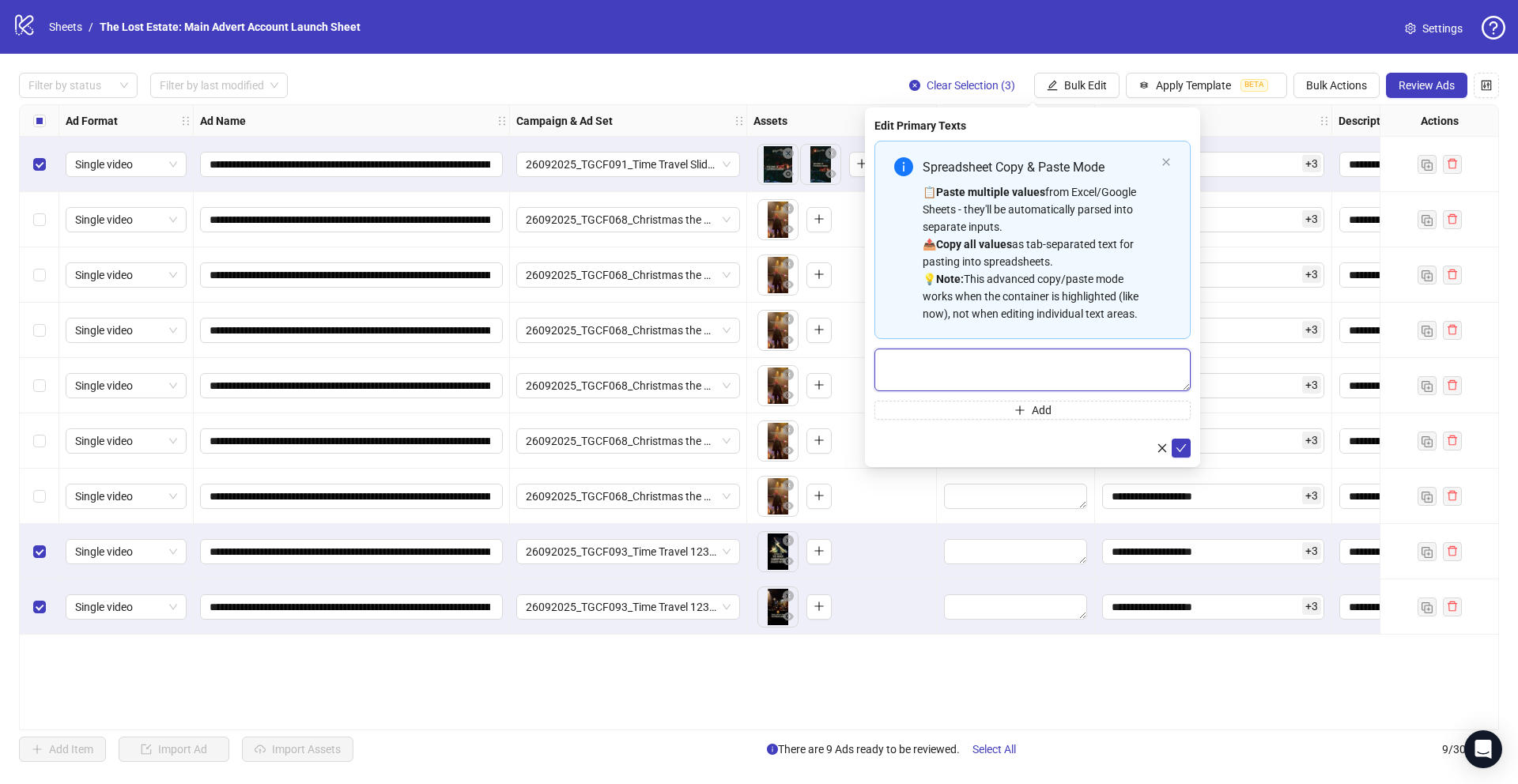
click at [939, 359] on textarea "Multi-text input container - paste or copy values" at bounding box center [1032, 370] width 316 height 42
paste textarea "**********"
type textarea "**********"
click at [918, 408] on button "Add" at bounding box center [1032, 410] width 316 height 19
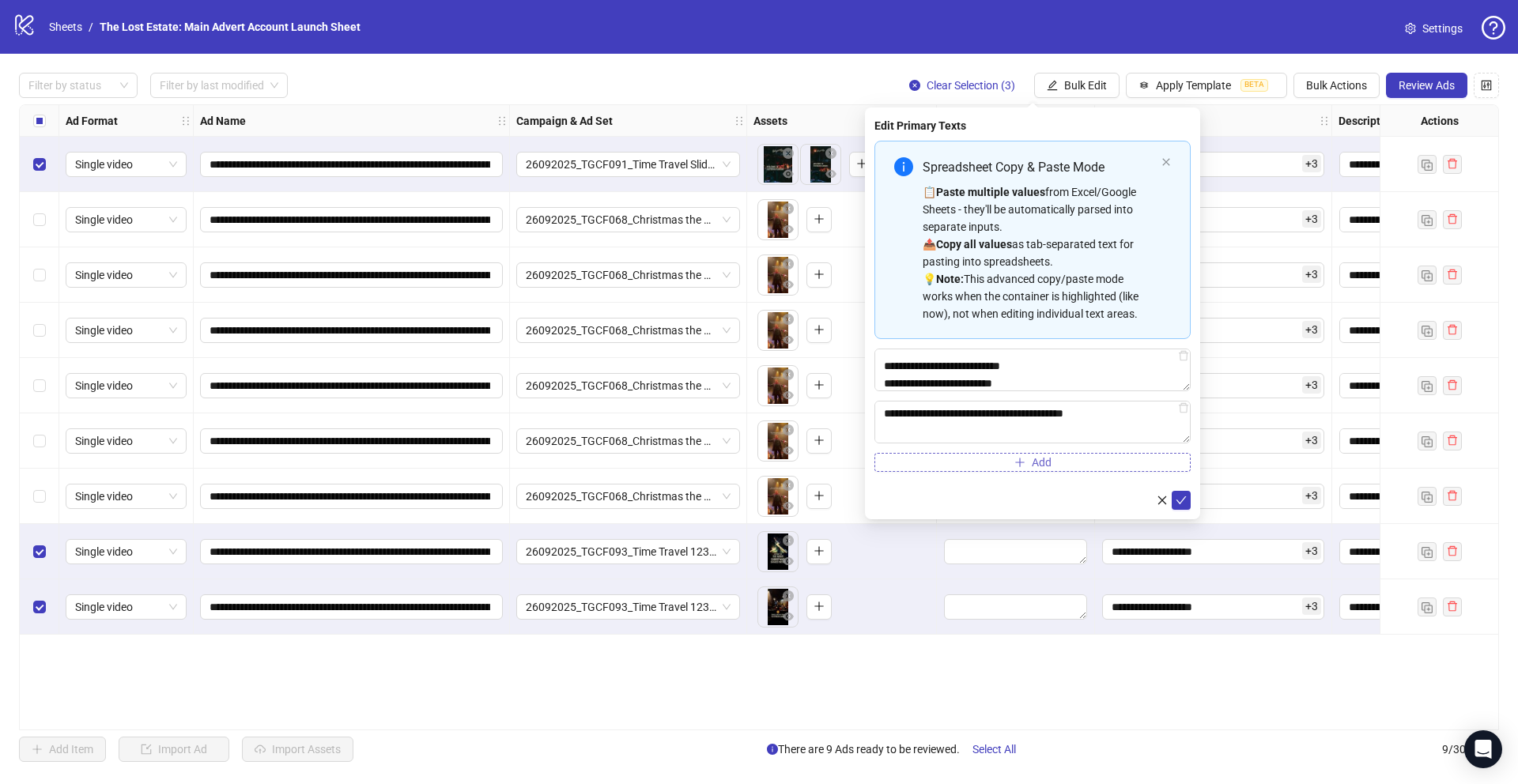
scroll to position [13, 0]
type textarea "**********"
click at [952, 464] on button "Add" at bounding box center [1032, 462] width 316 height 19
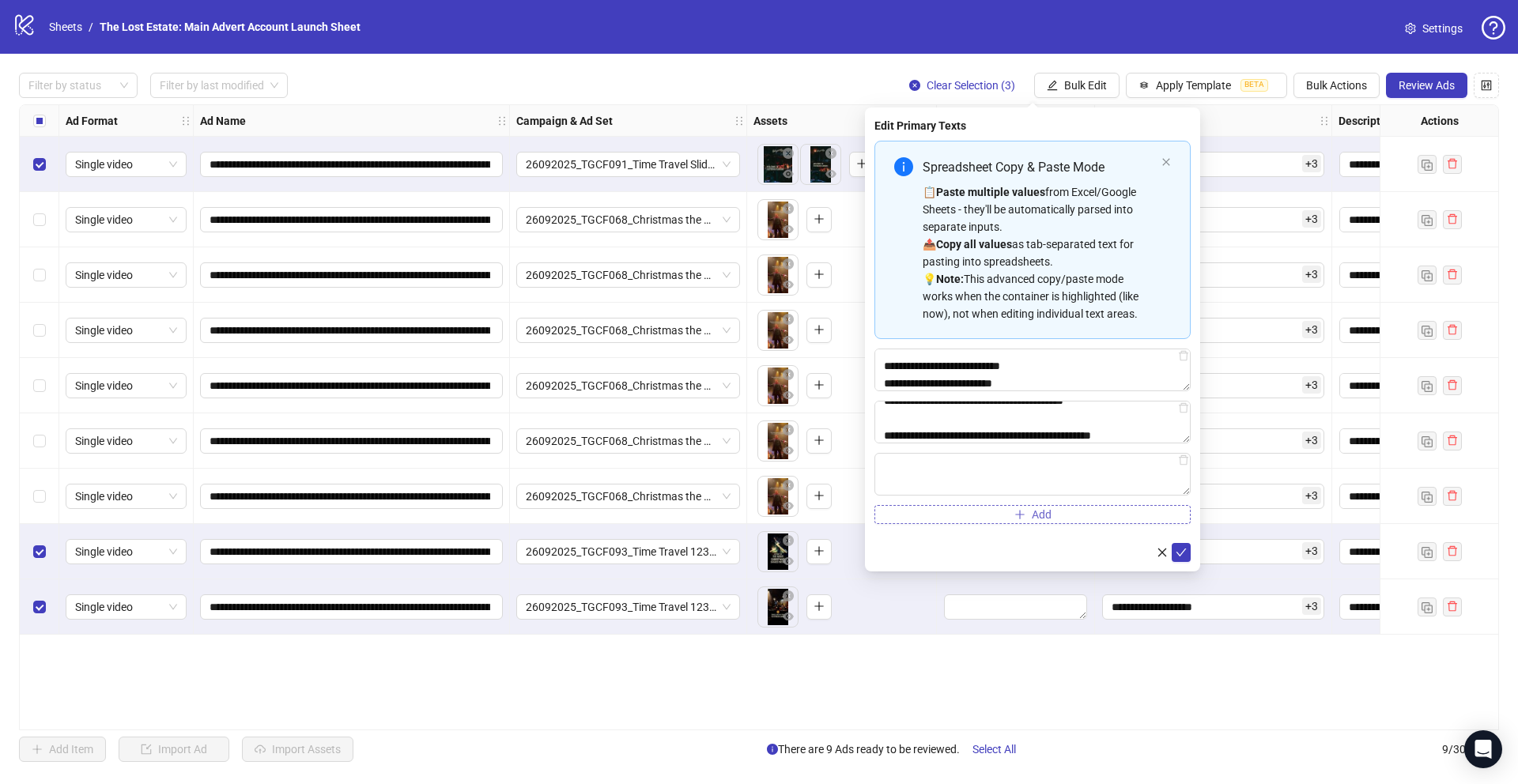
click at [952, 464] on textarea "Multi-text input container - paste or copy values" at bounding box center [1032, 474] width 316 height 42
click at [1090, 477] on textarea "**********" at bounding box center [1032, 474] width 316 height 42
click at [888, 478] on textarea "**********" at bounding box center [1032, 474] width 316 height 42
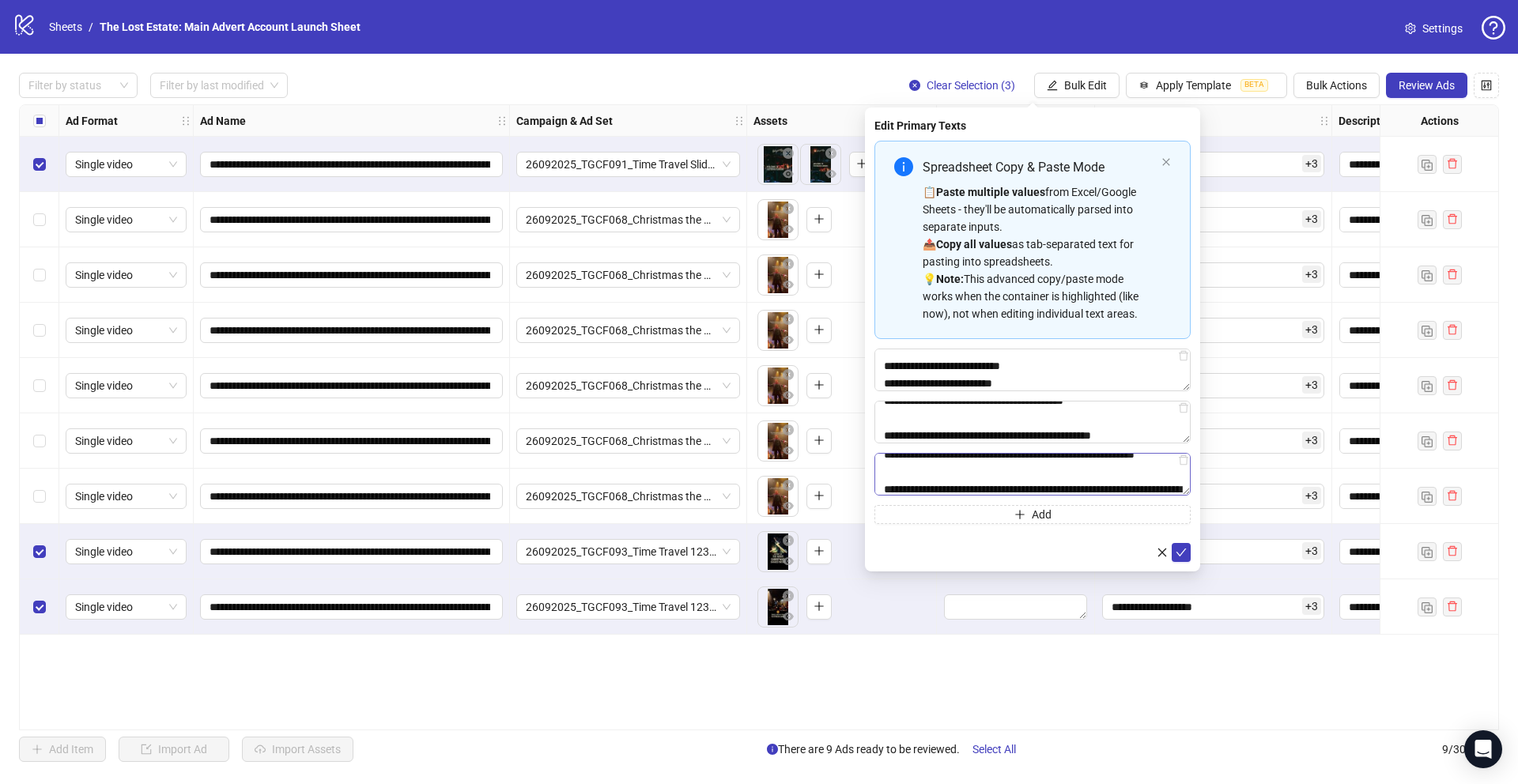
scroll to position [0, 0]
type textarea "**********"
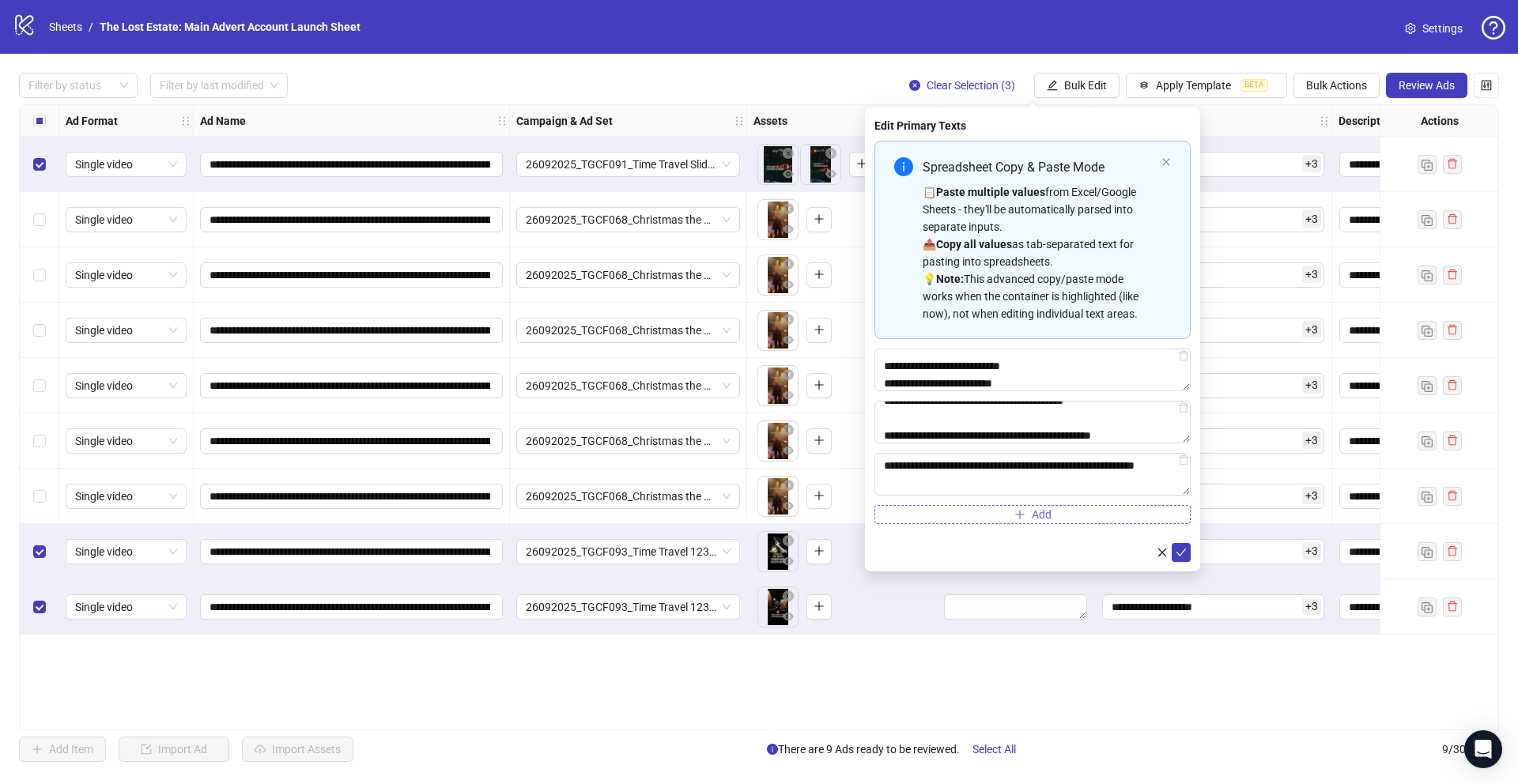
click at [1036, 508] on span "Add" at bounding box center [1041, 515] width 20 height 13
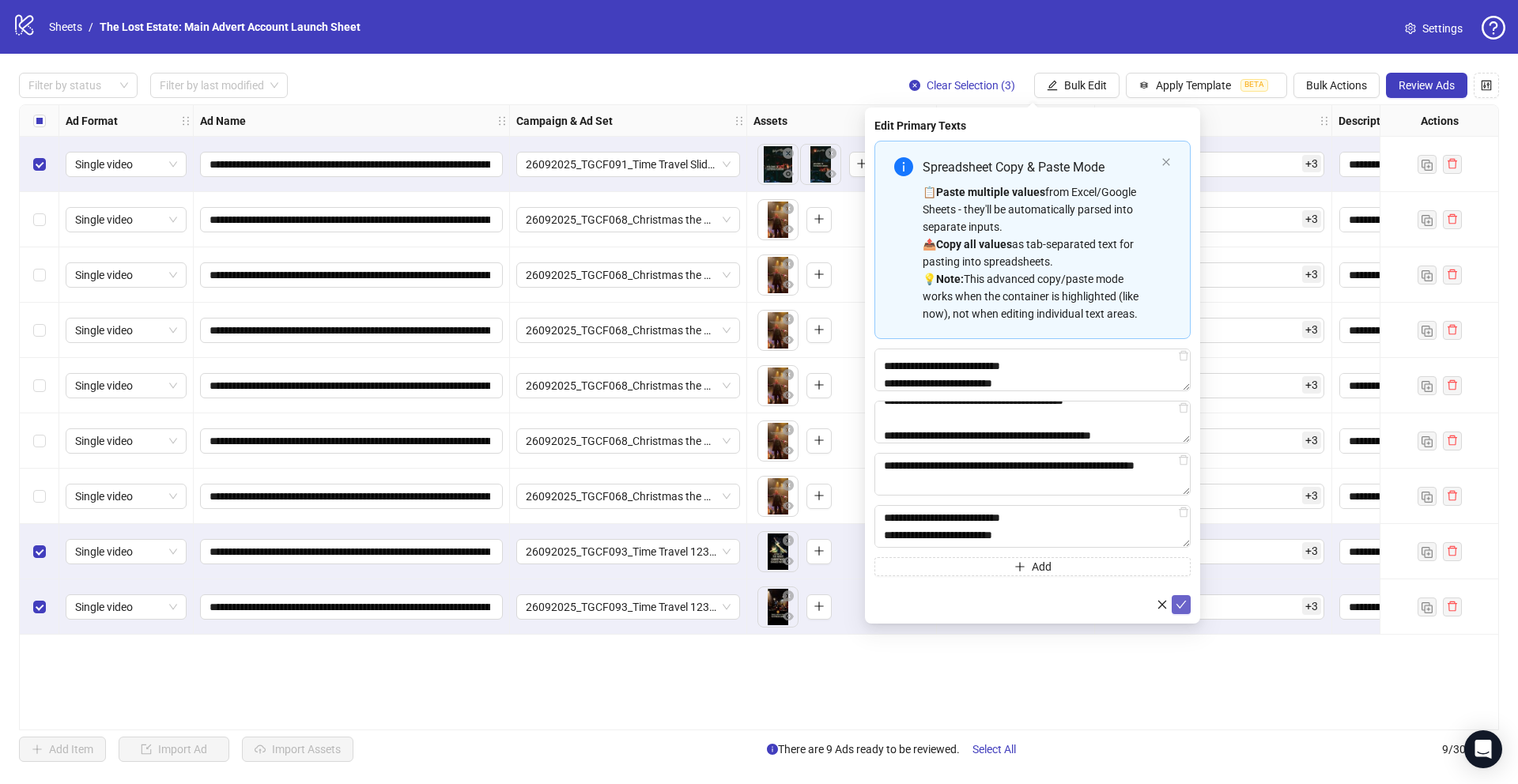
type textarea "**********"
click at [1180, 603] on icon "check" at bounding box center [1181, 605] width 11 height 11
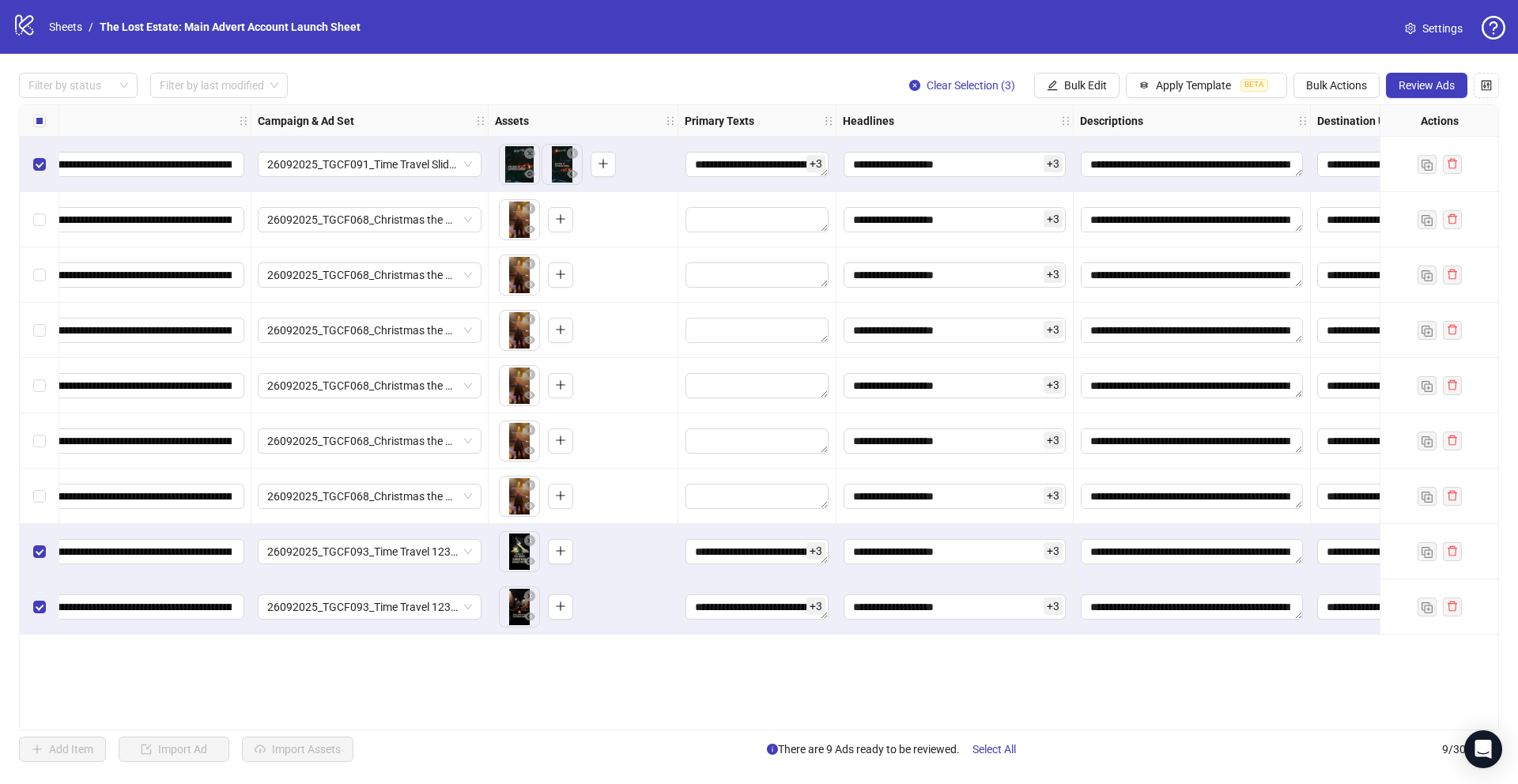
scroll to position [0, 286]
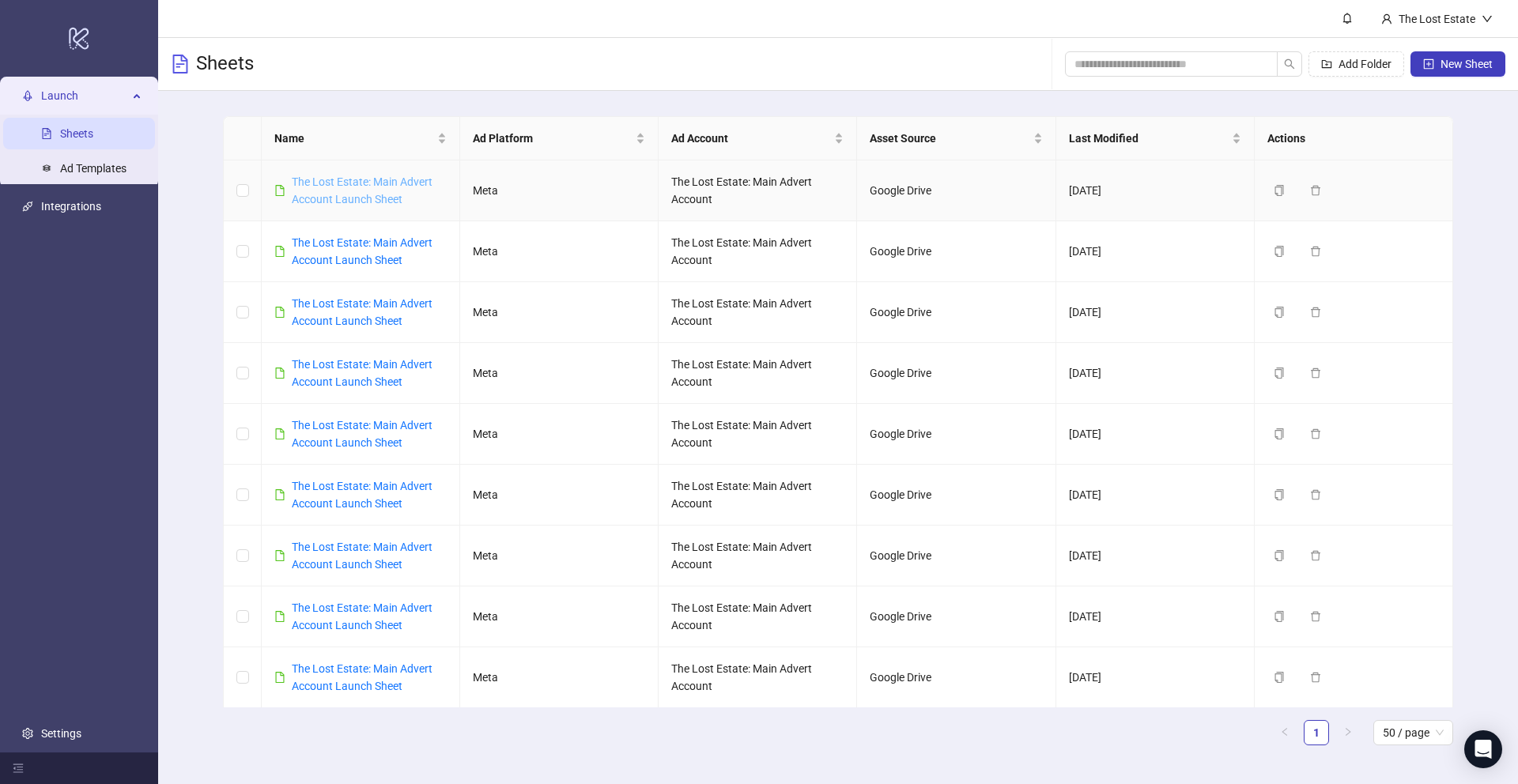
click at [364, 185] on link "The Lost Estate: Main Advert Account Launch Sheet" at bounding box center [362, 190] width 141 height 30
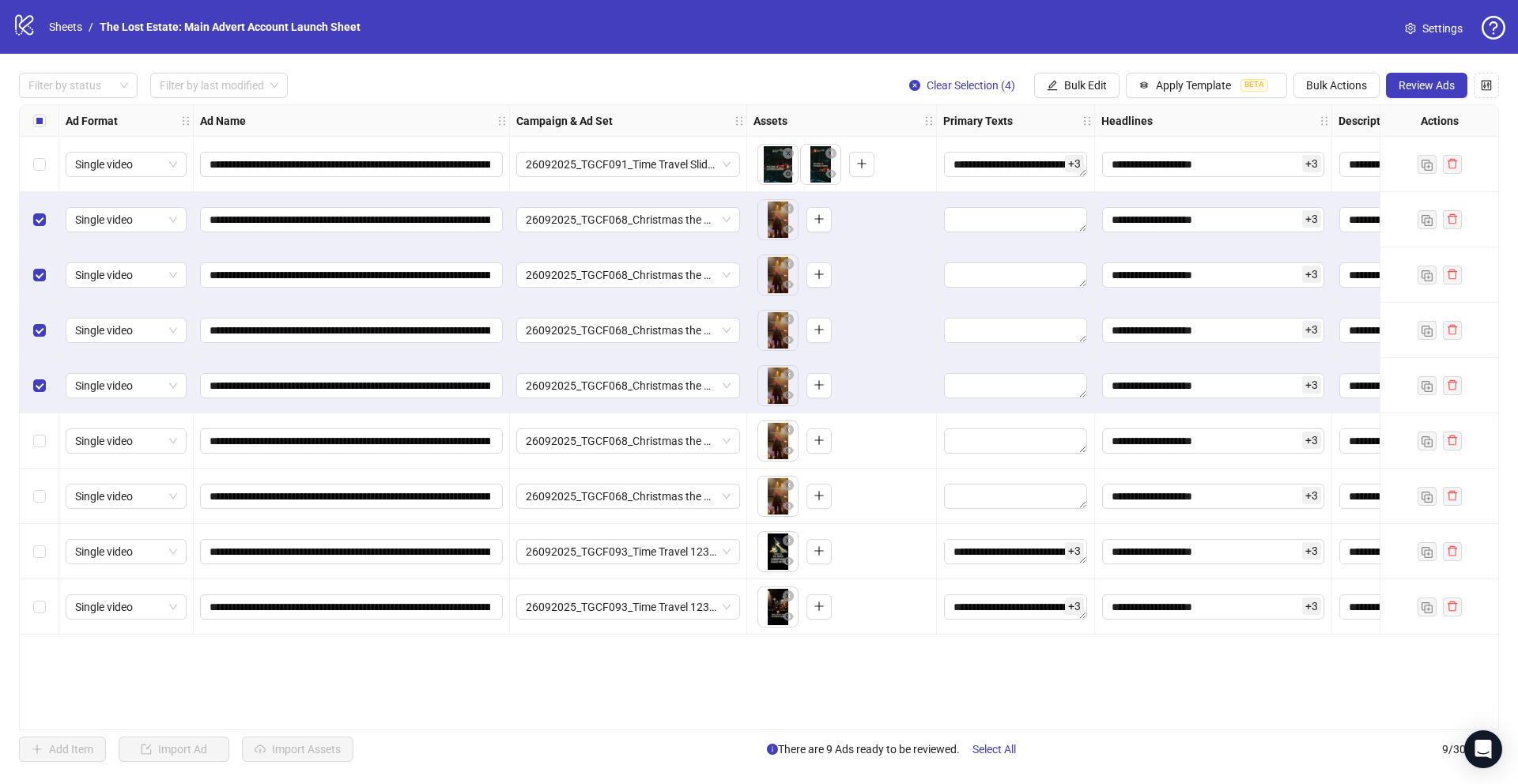
click at [45, 438] on div "Select row 6" at bounding box center [39, 441] width 40 height 55
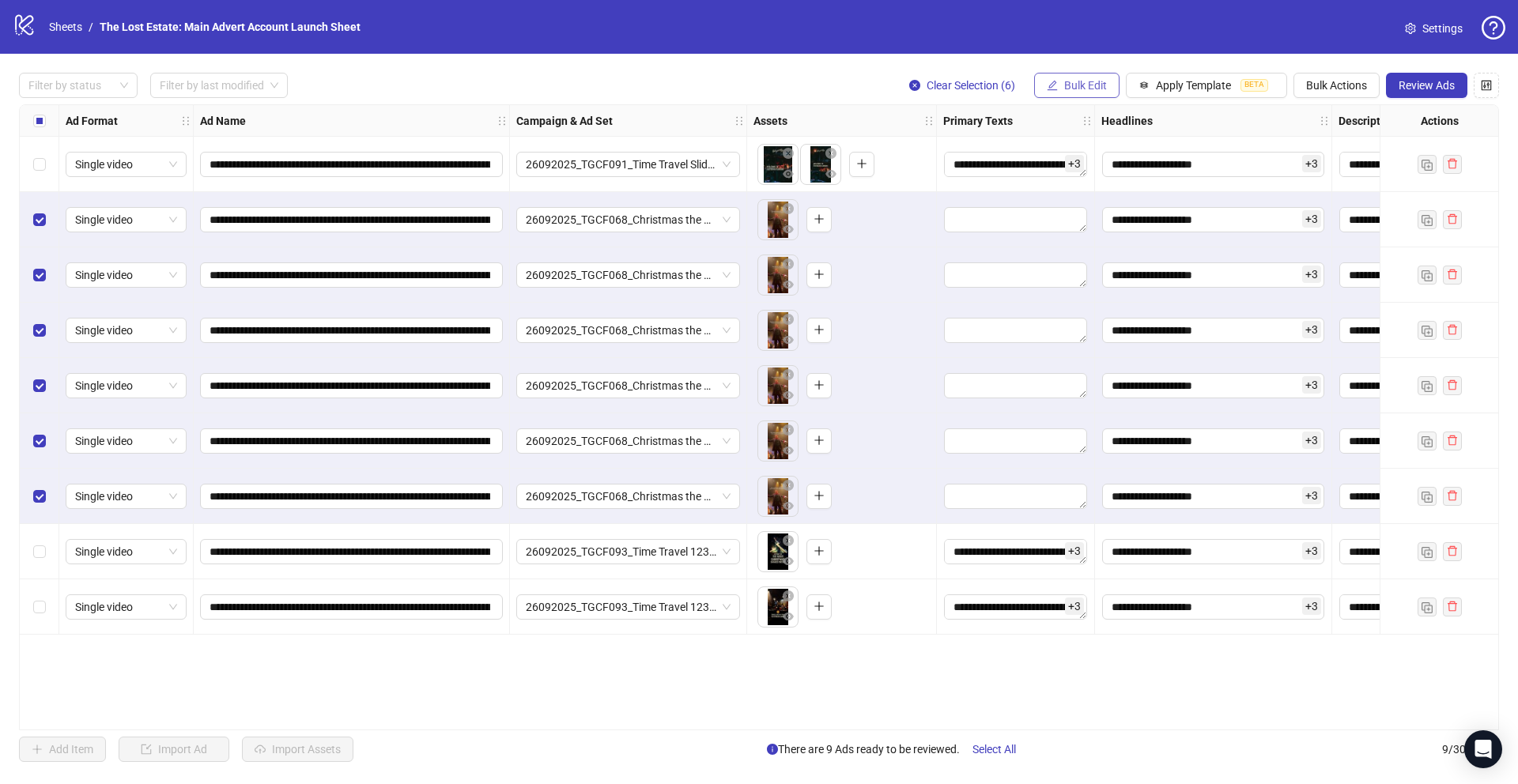
click at [1062, 84] on button "Bulk Edit" at bounding box center [1076, 85] width 85 height 25
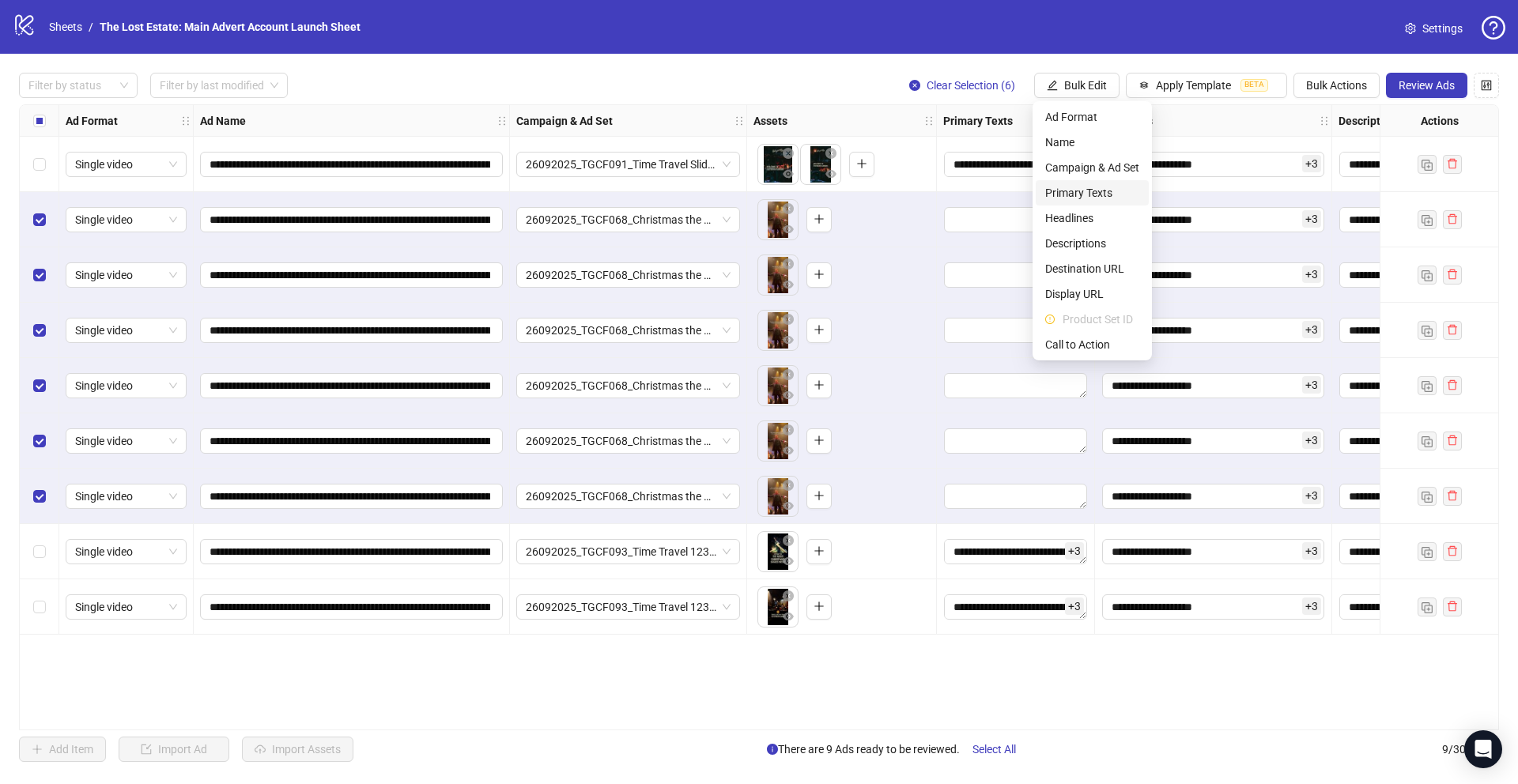
click at [1107, 189] on span "Primary Texts" at bounding box center [1093, 192] width 94 height 17
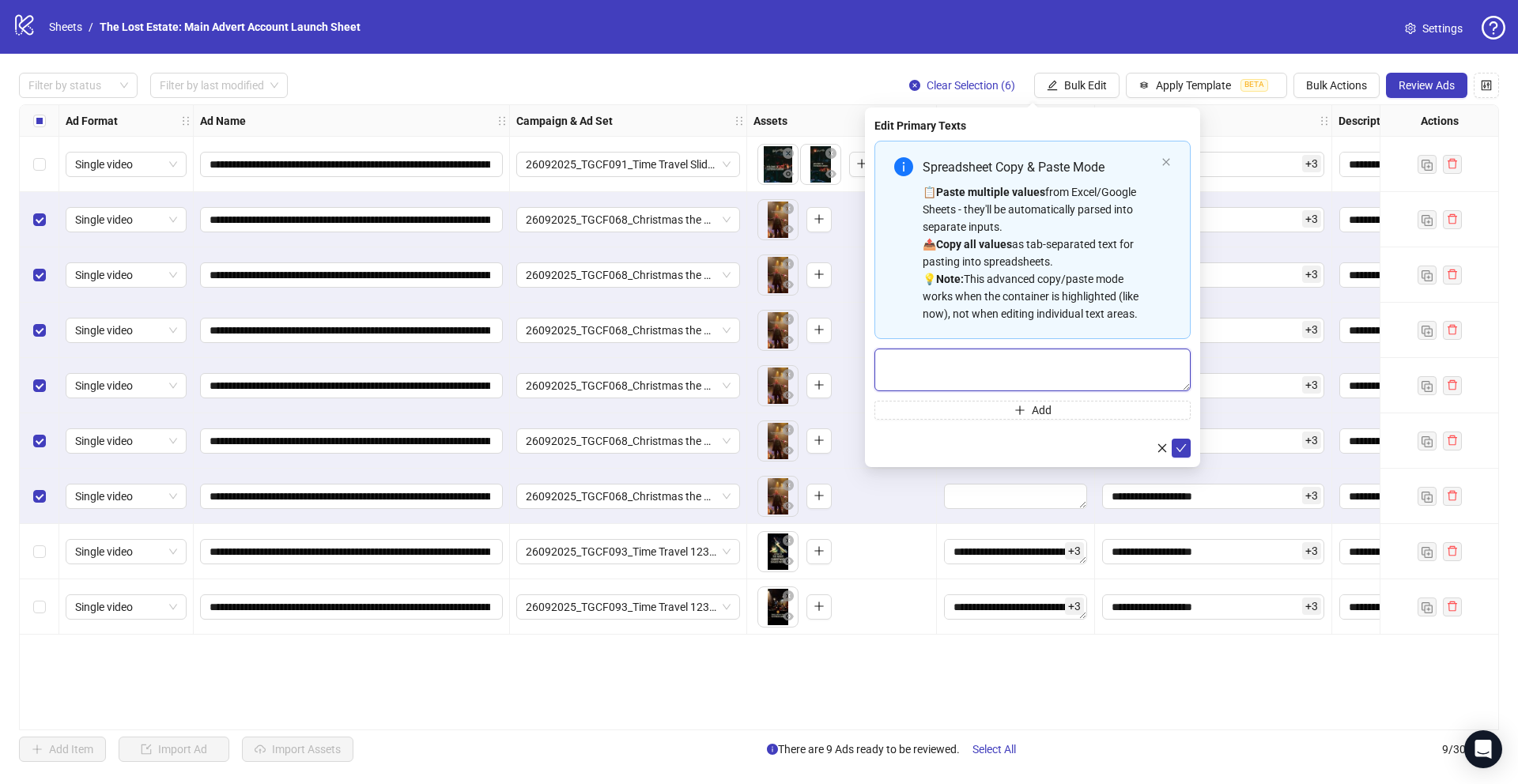
click at [951, 357] on textarea "Multi-text input container - paste or copy values" at bounding box center [1032, 370] width 316 height 42
paste textarea "**********"
type textarea "**********"
click at [1176, 452] on icon "check" at bounding box center [1181, 448] width 11 height 11
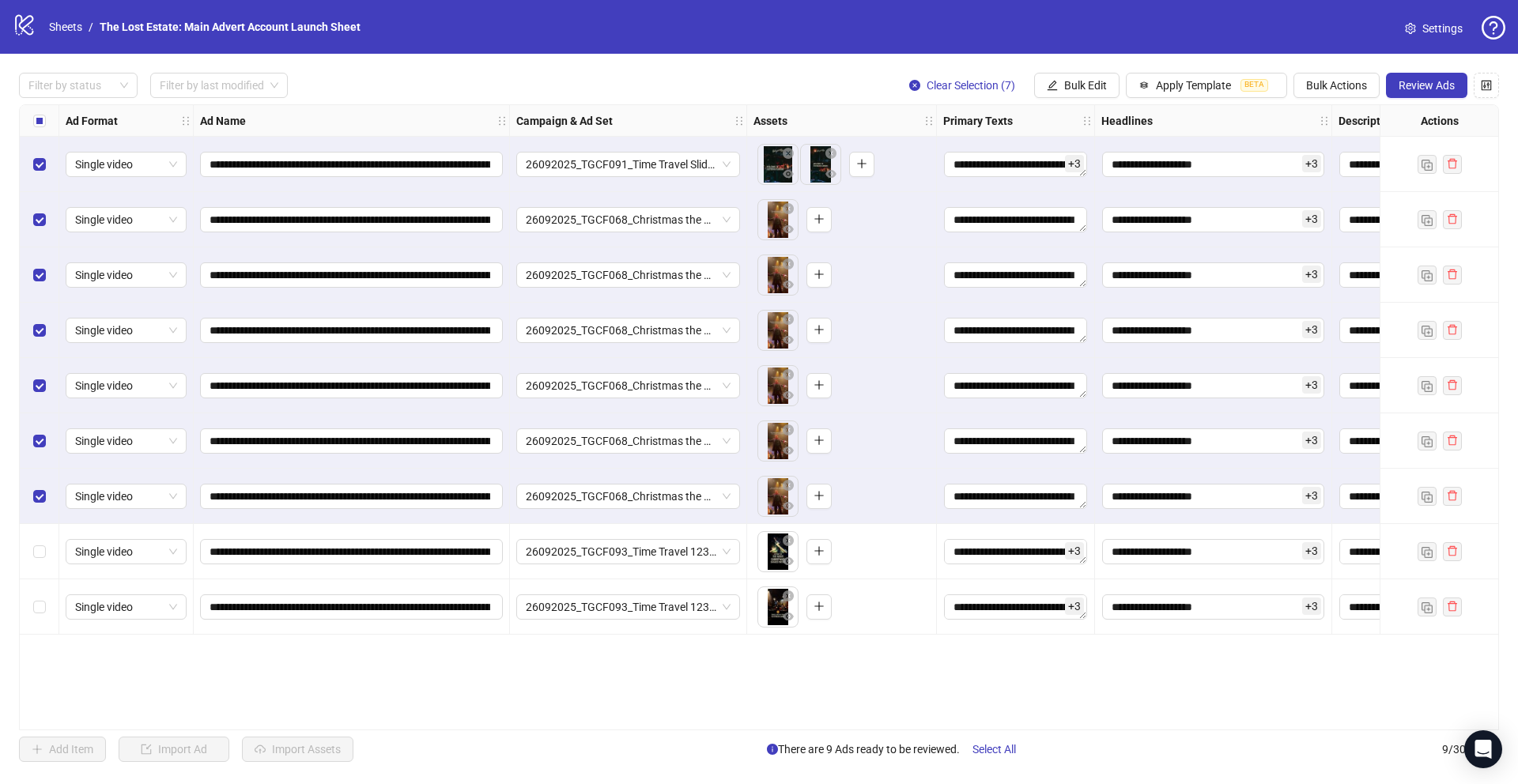
click at [37, 113] on label "Select all rows" at bounding box center [40, 120] width 13 height 17
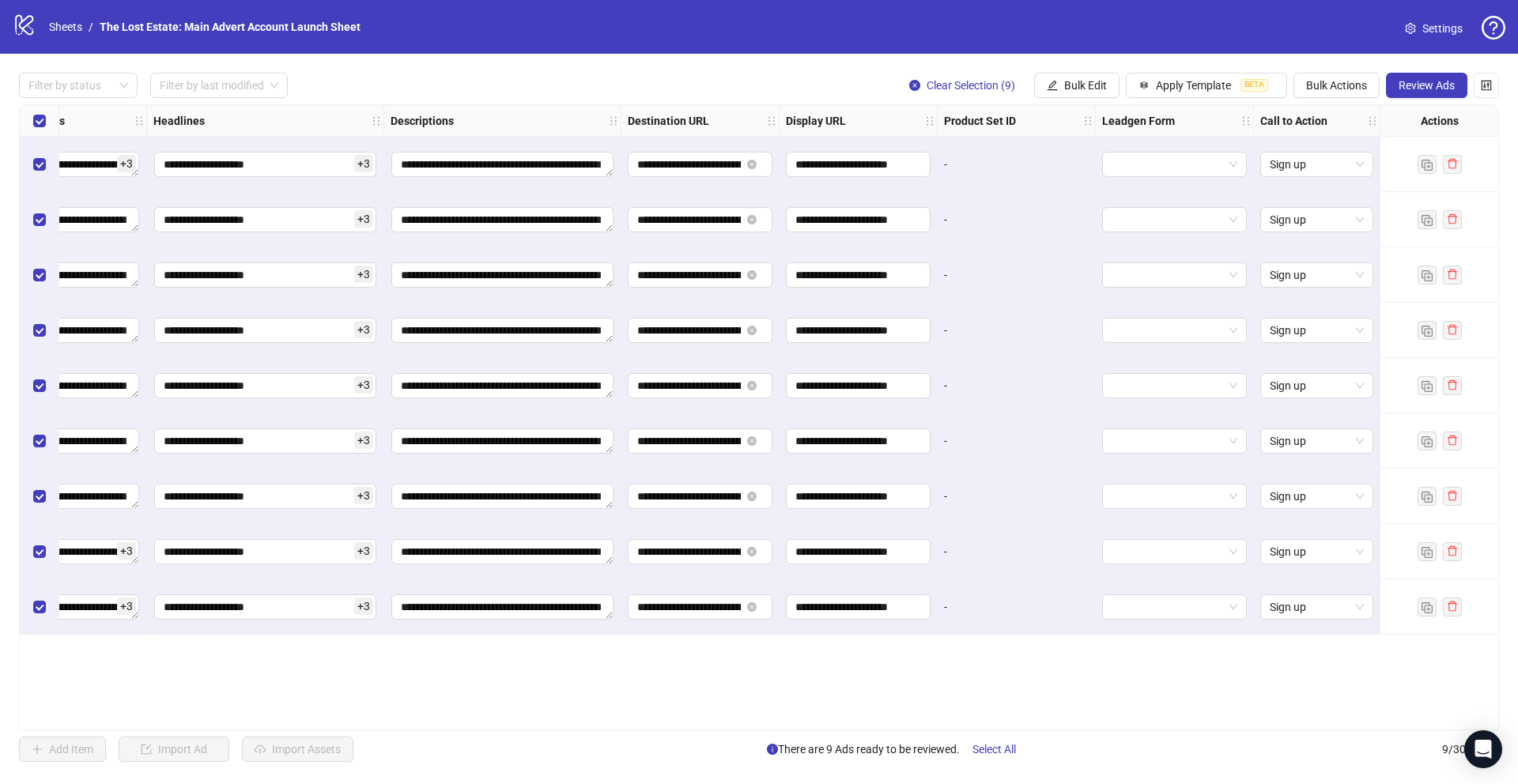
scroll to position [0, 949]
click at [1430, 81] on span "Review Ads" at bounding box center [1426, 85] width 56 height 13
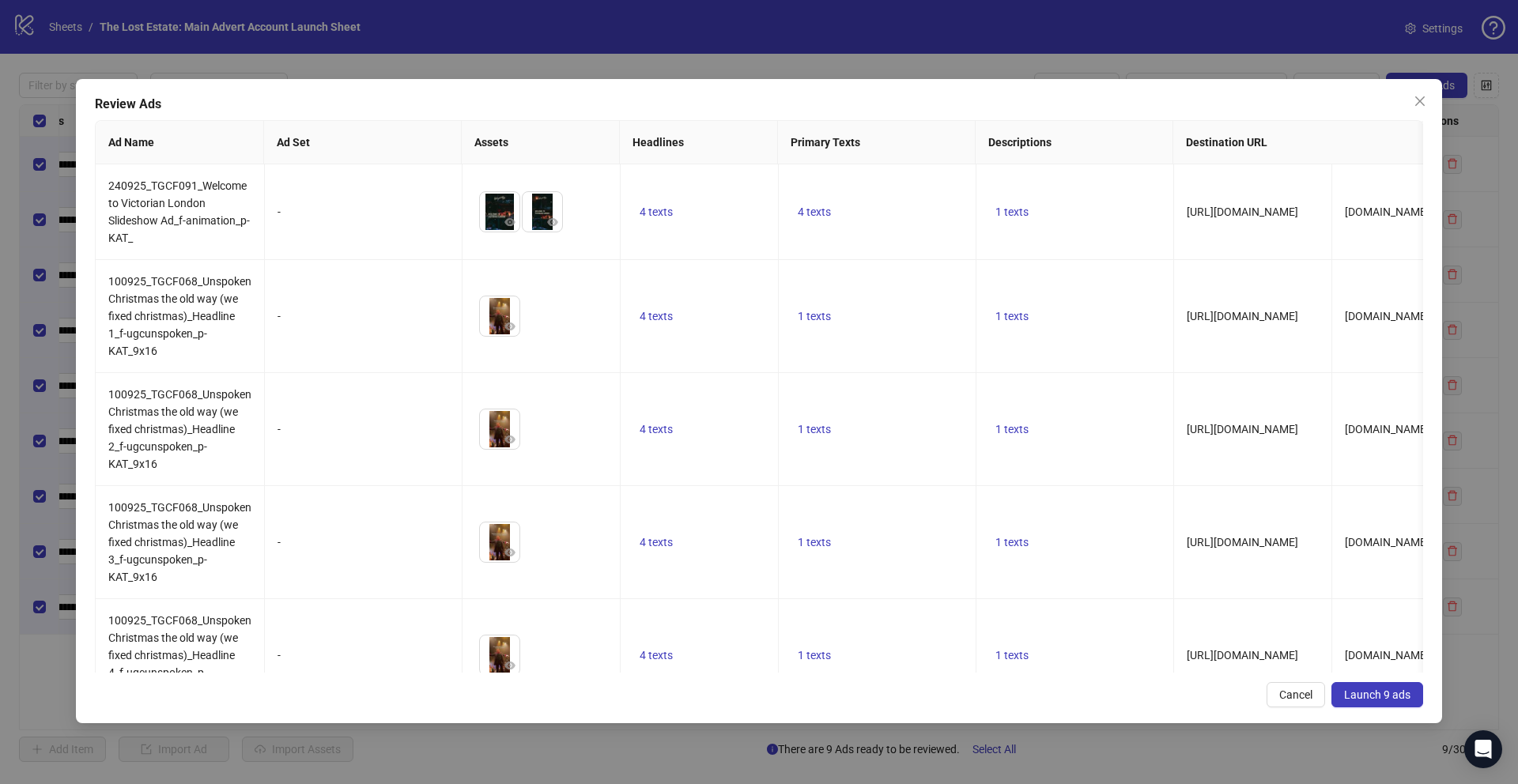
click at [1389, 695] on span "Launch 9 ads" at bounding box center [1377, 695] width 67 height 13
